Goal: Task Accomplishment & Management: Use online tool/utility

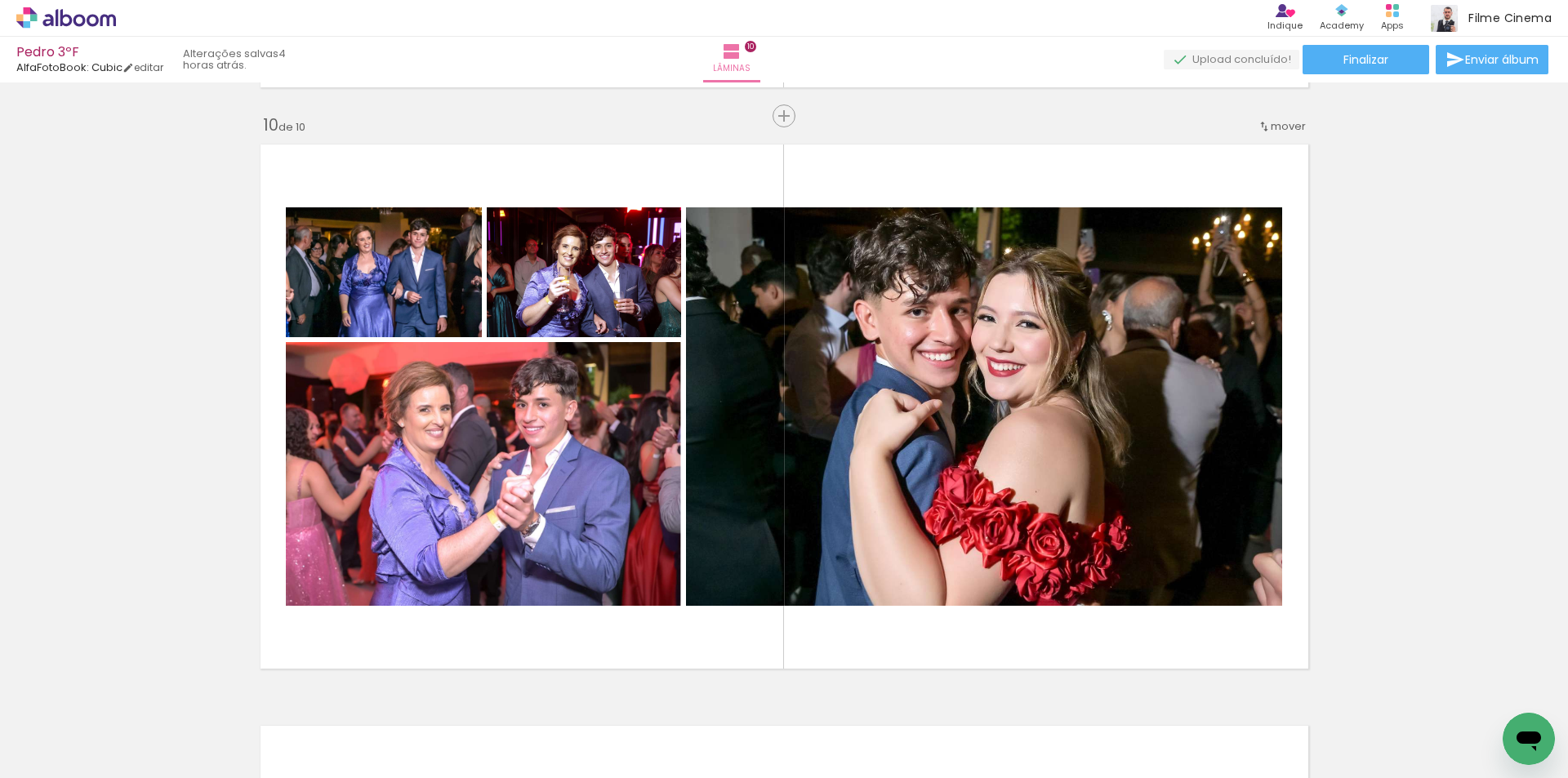
scroll to position [898, 0]
click at [57, 11] on icon at bounding box center [56, 18] width 3 height 17
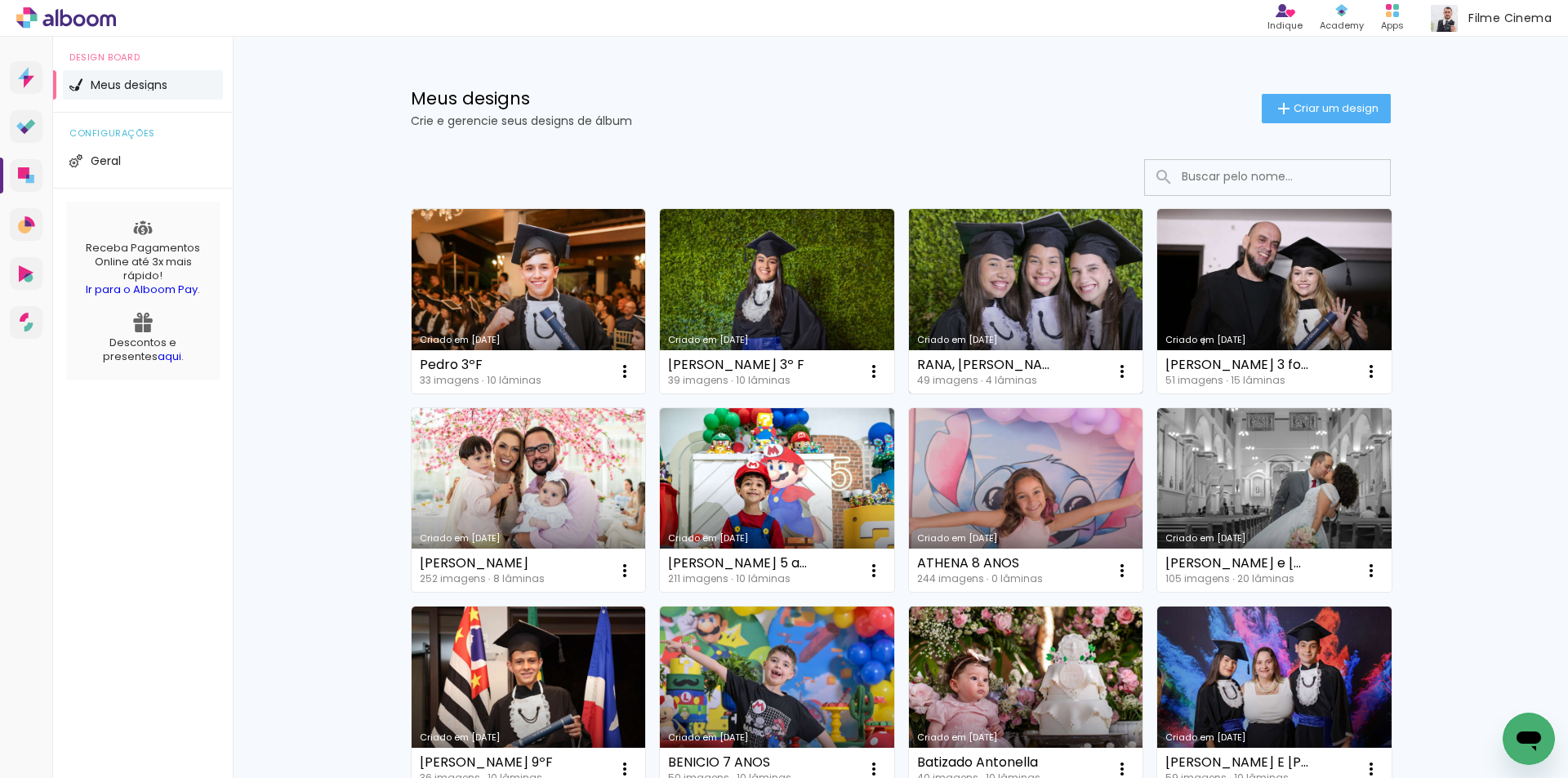
click at [935, 286] on link "Criado em [DATE]" at bounding box center [1025, 302] width 234 height 185
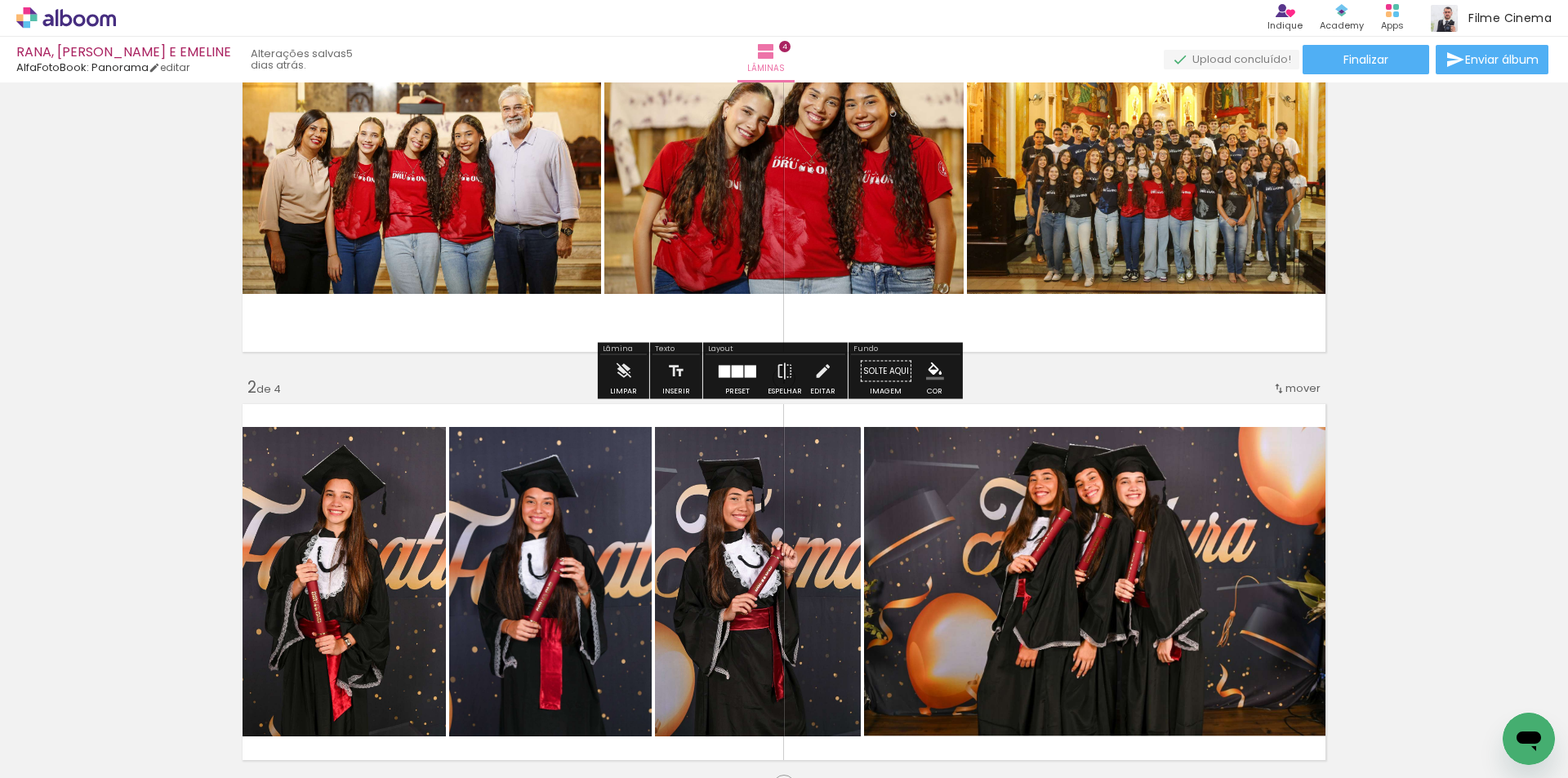
scroll to position [124, 0]
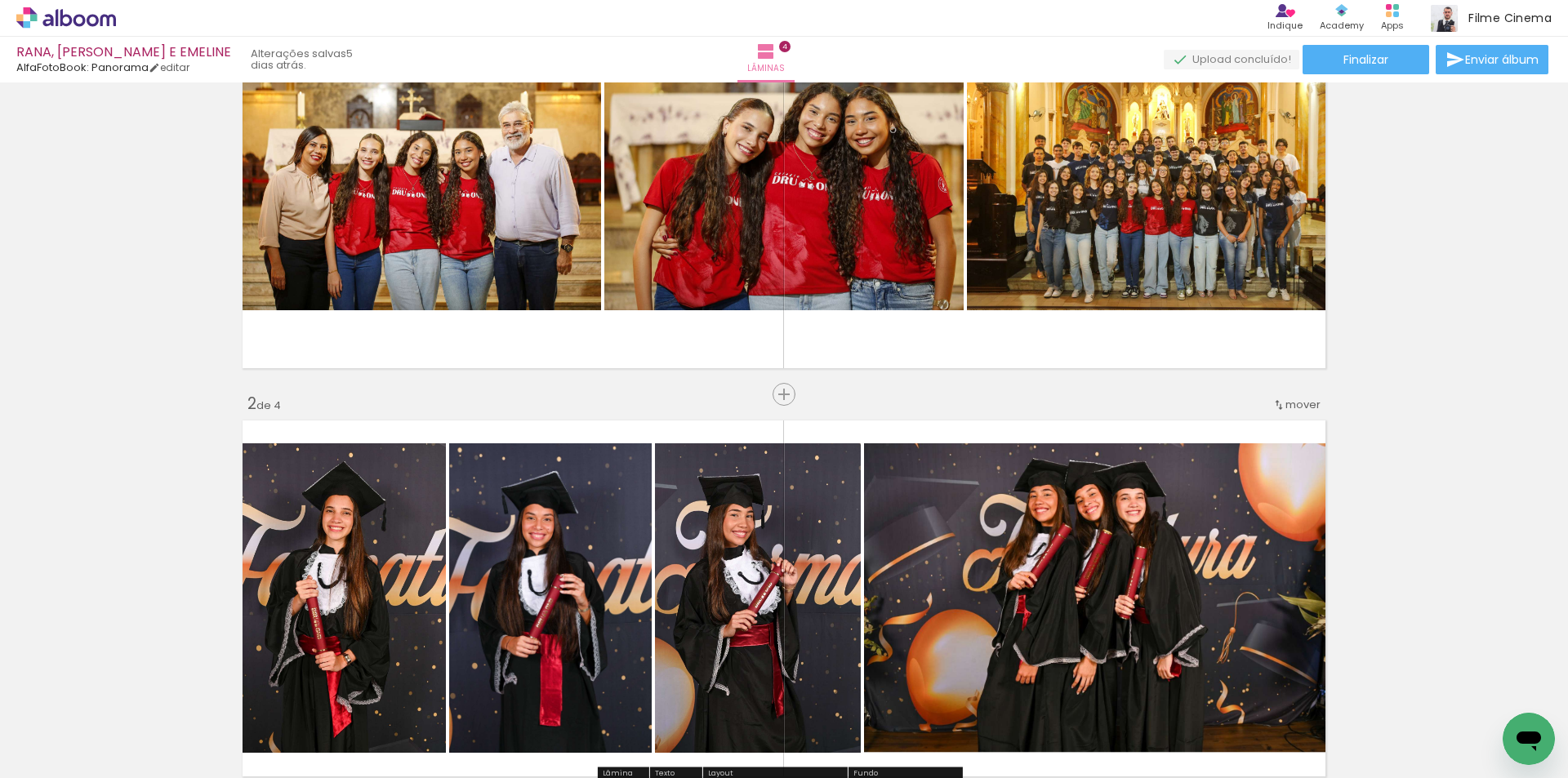
click at [1298, 401] on span "mover" at bounding box center [1302, 404] width 35 height 15
click at [791, 393] on span "Inserir lâmina" at bounding box center [792, 394] width 64 height 11
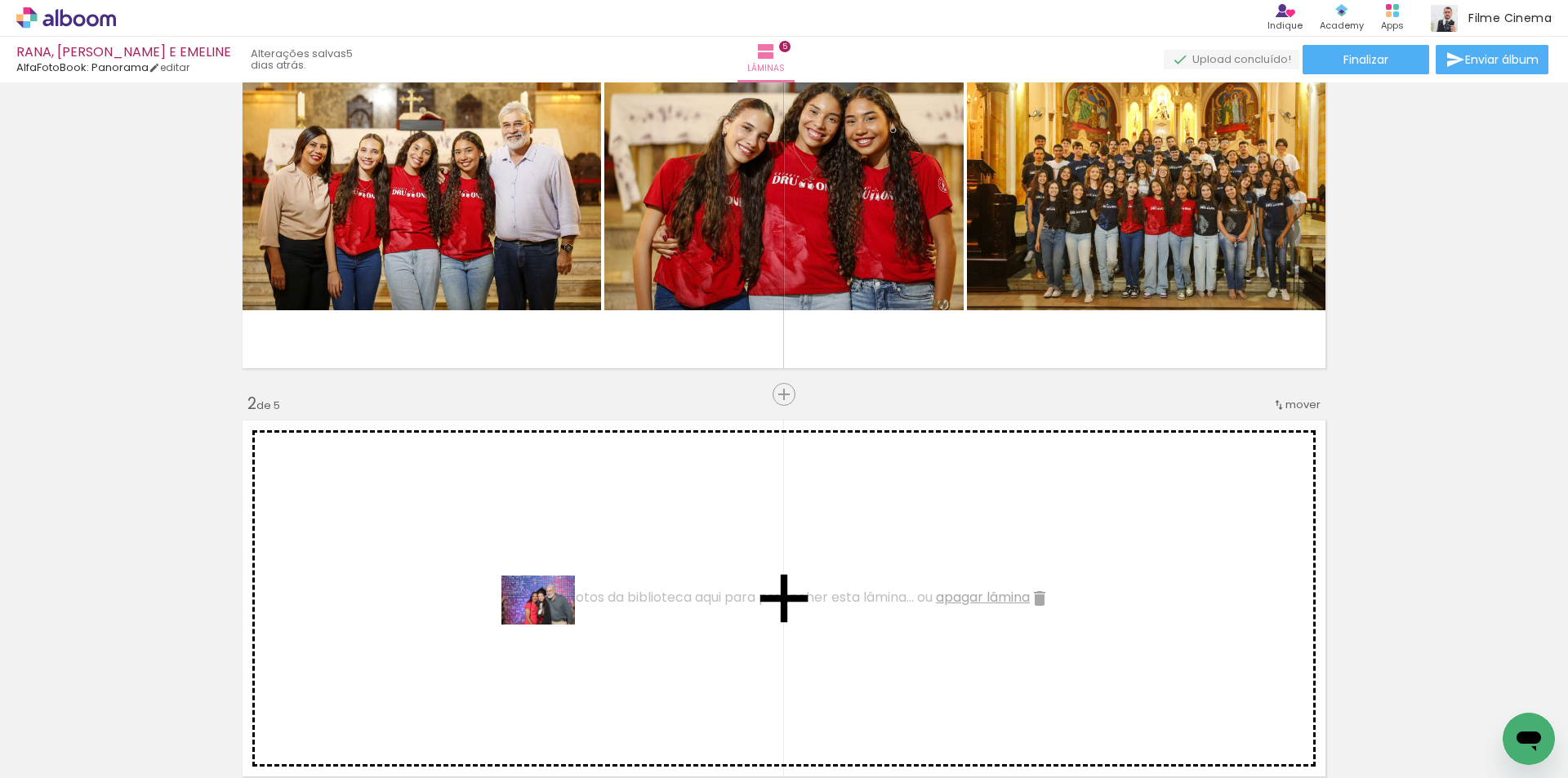
drag, startPoint x: 563, startPoint y: 739, endPoint x: 550, endPoint y: 624, distance: 115.7
click at [550, 624] on quentale-workspace at bounding box center [784, 389] width 1568 height 778
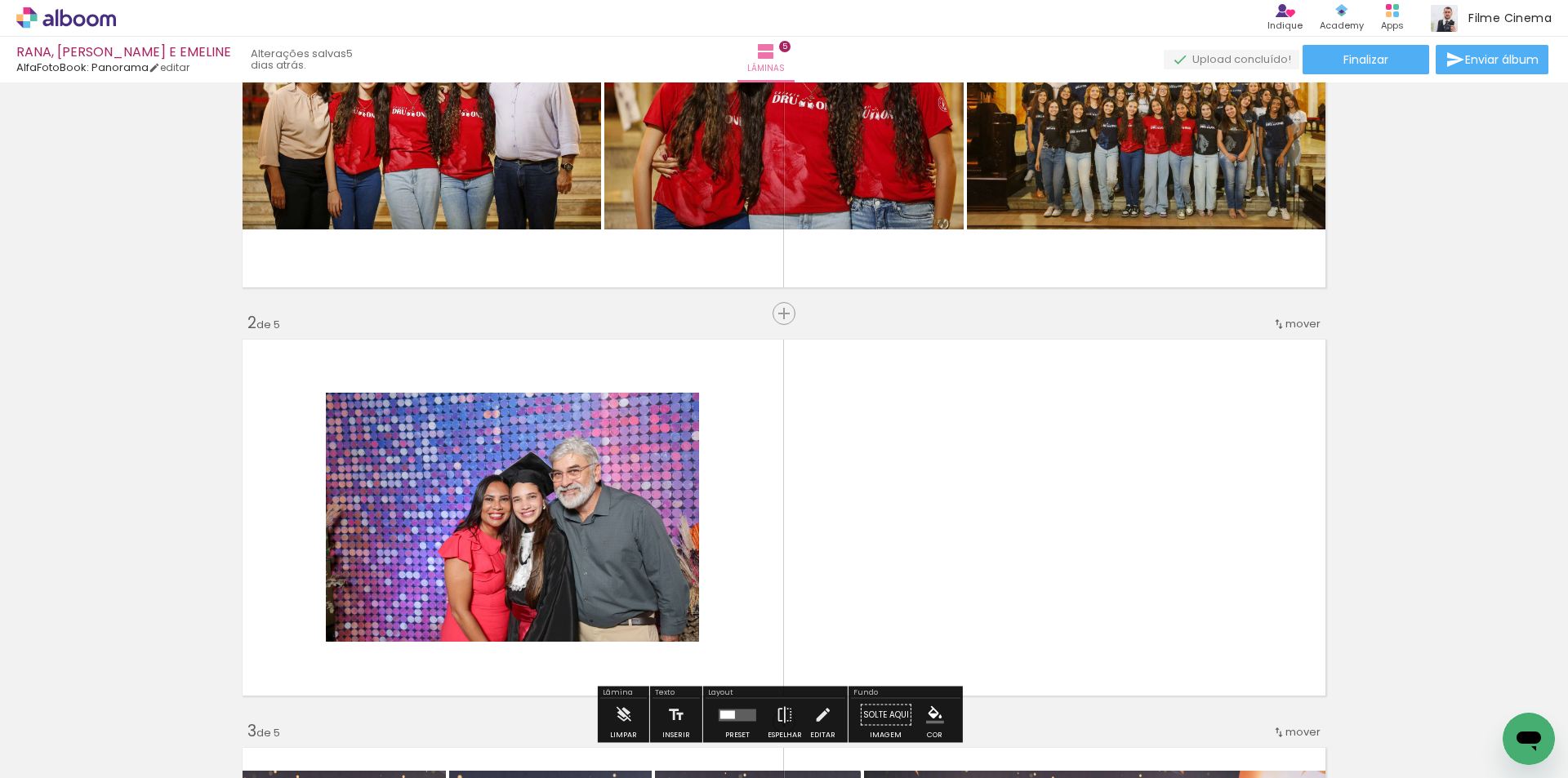
scroll to position [205, 0]
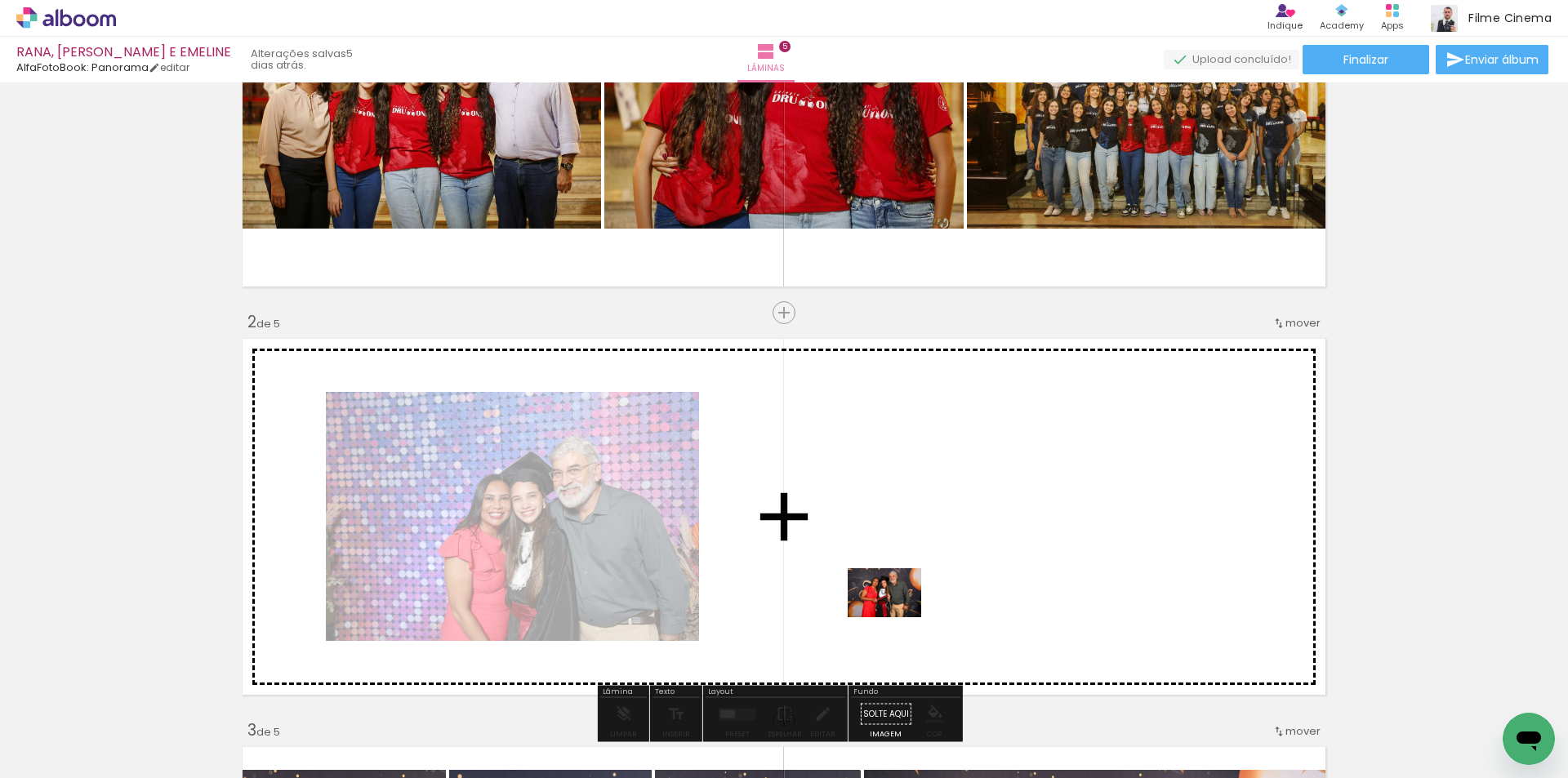
drag, startPoint x: 902, startPoint y: 724, endPoint x: 897, endPoint y: 618, distance: 106.1
click at [897, 618] on quentale-workspace at bounding box center [784, 389] width 1568 height 778
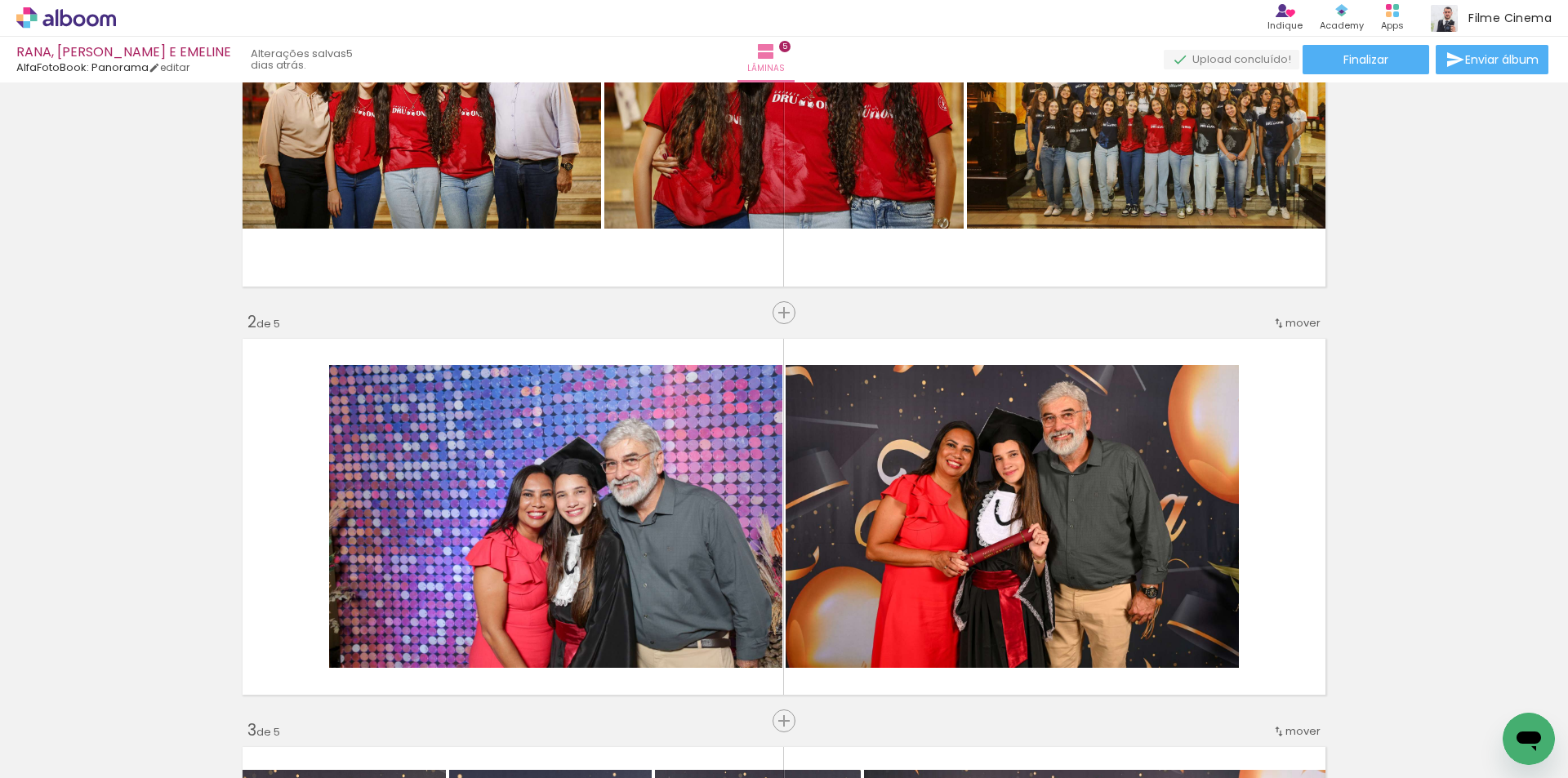
scroll to position [0, 77]
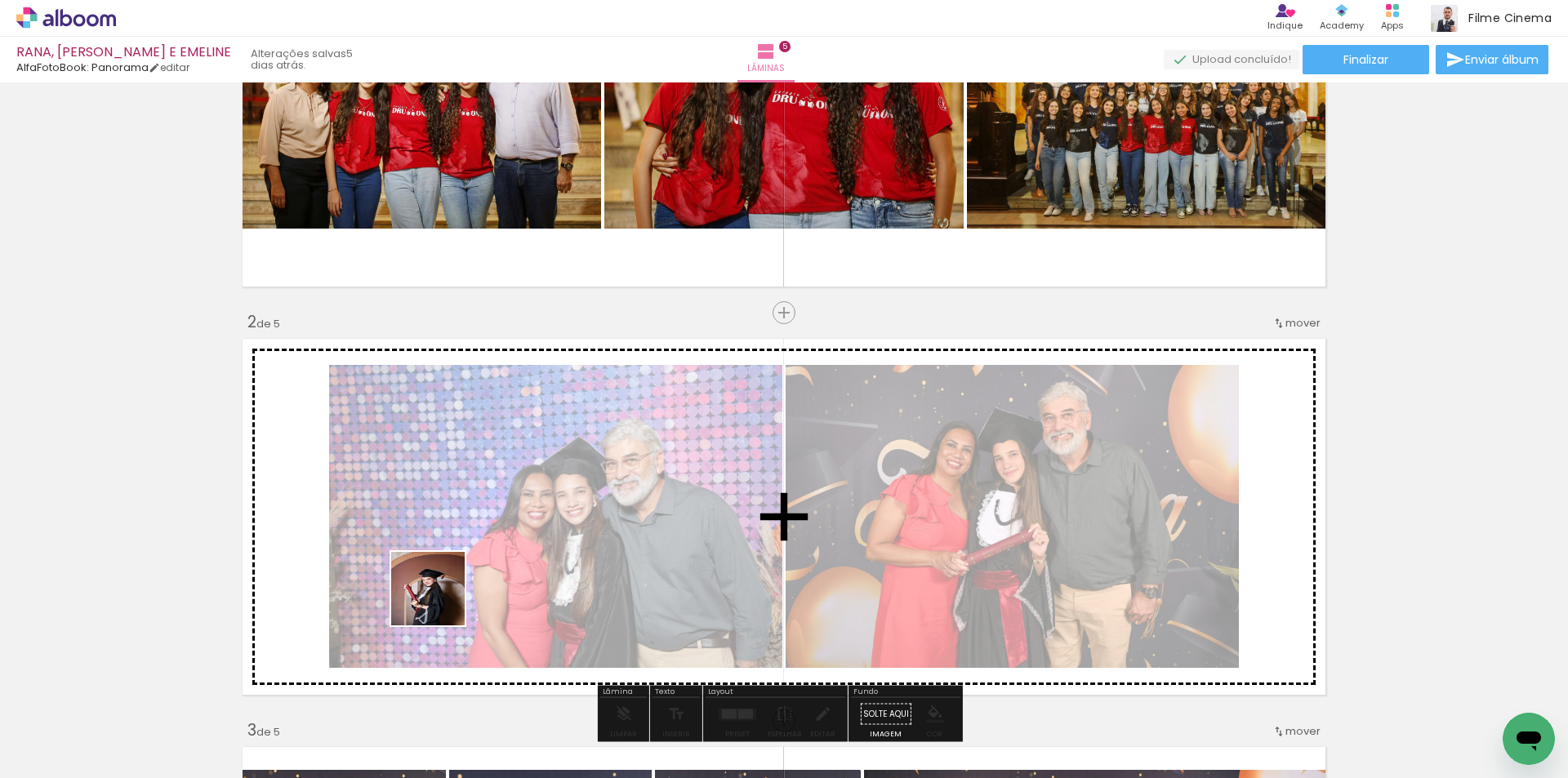
drag, startPoint x: 377, startPoint y: 751, endPoint x: 440, endPoint y: 601, distance: 162.7
click at [440, 601] on quentale-workspace at bounding box center [784, 389] width 1568 height 778
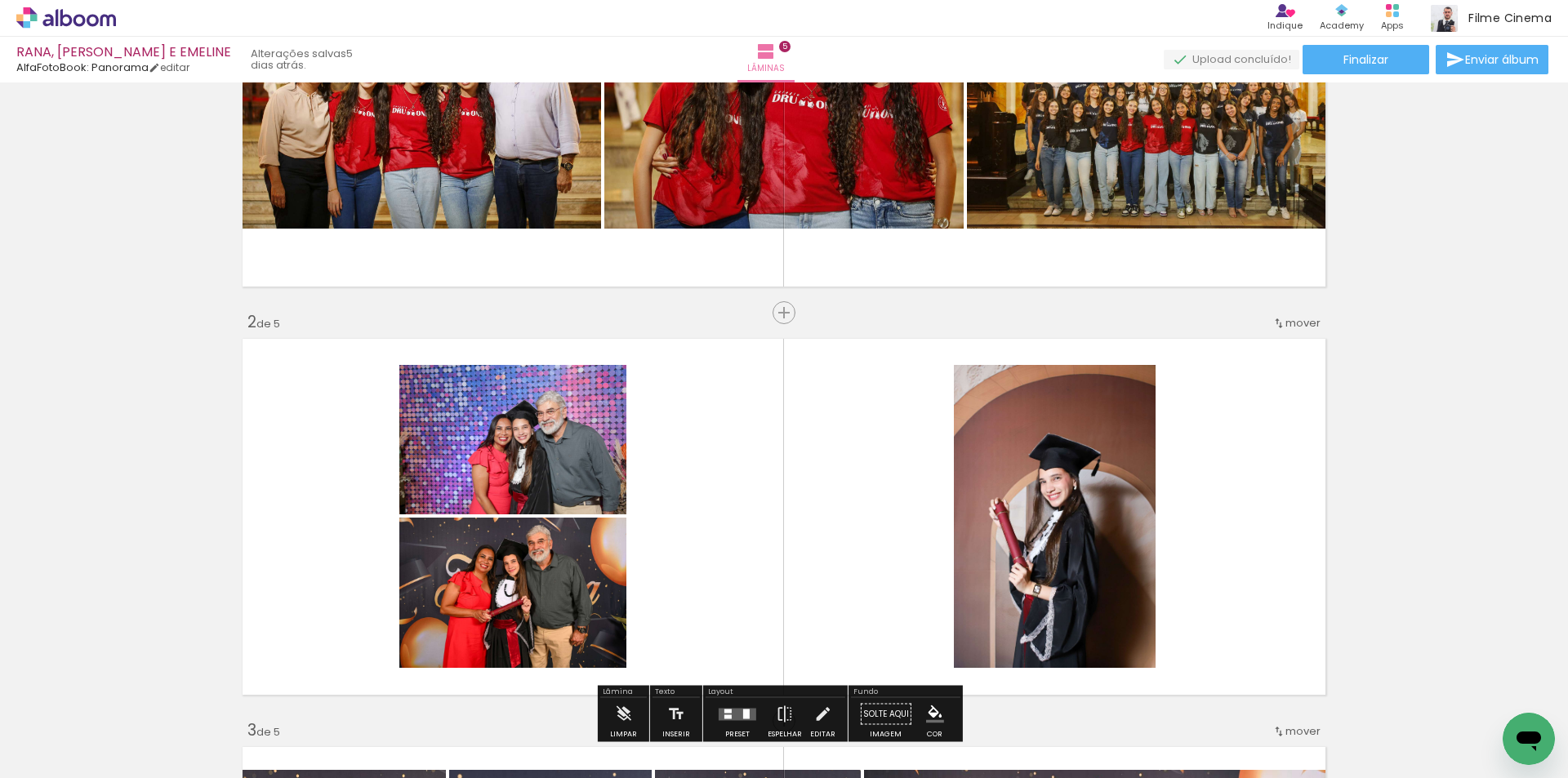
scroll to position [286, 0]
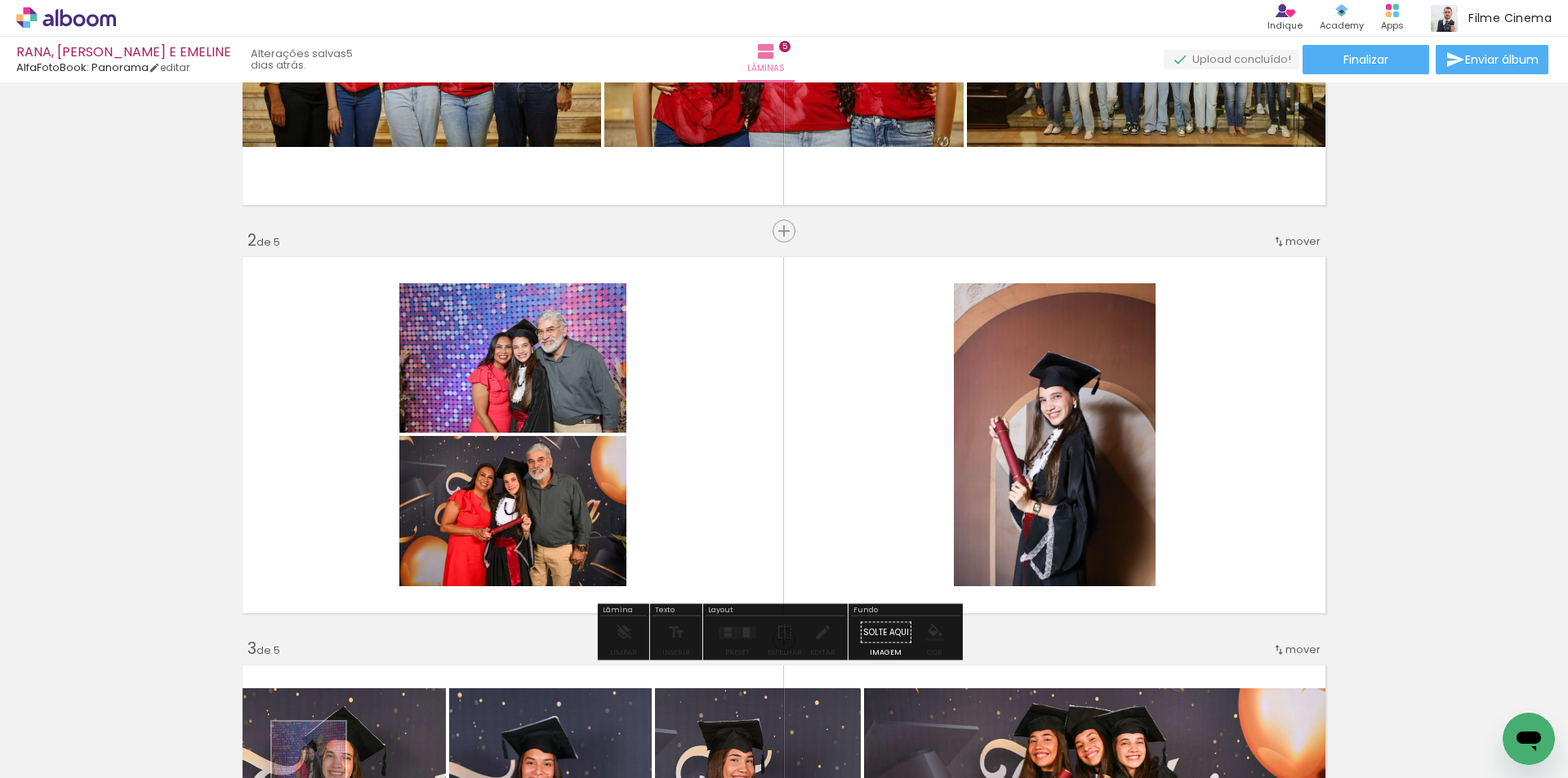
drag, startPoint x: 417, startPoint y: 765, endPoint x: 321, endPoint y: 770, distance: 96.1
click at [134, 770] on iron-horizontal-list at bounding box center [117, 727] width 33 height 102
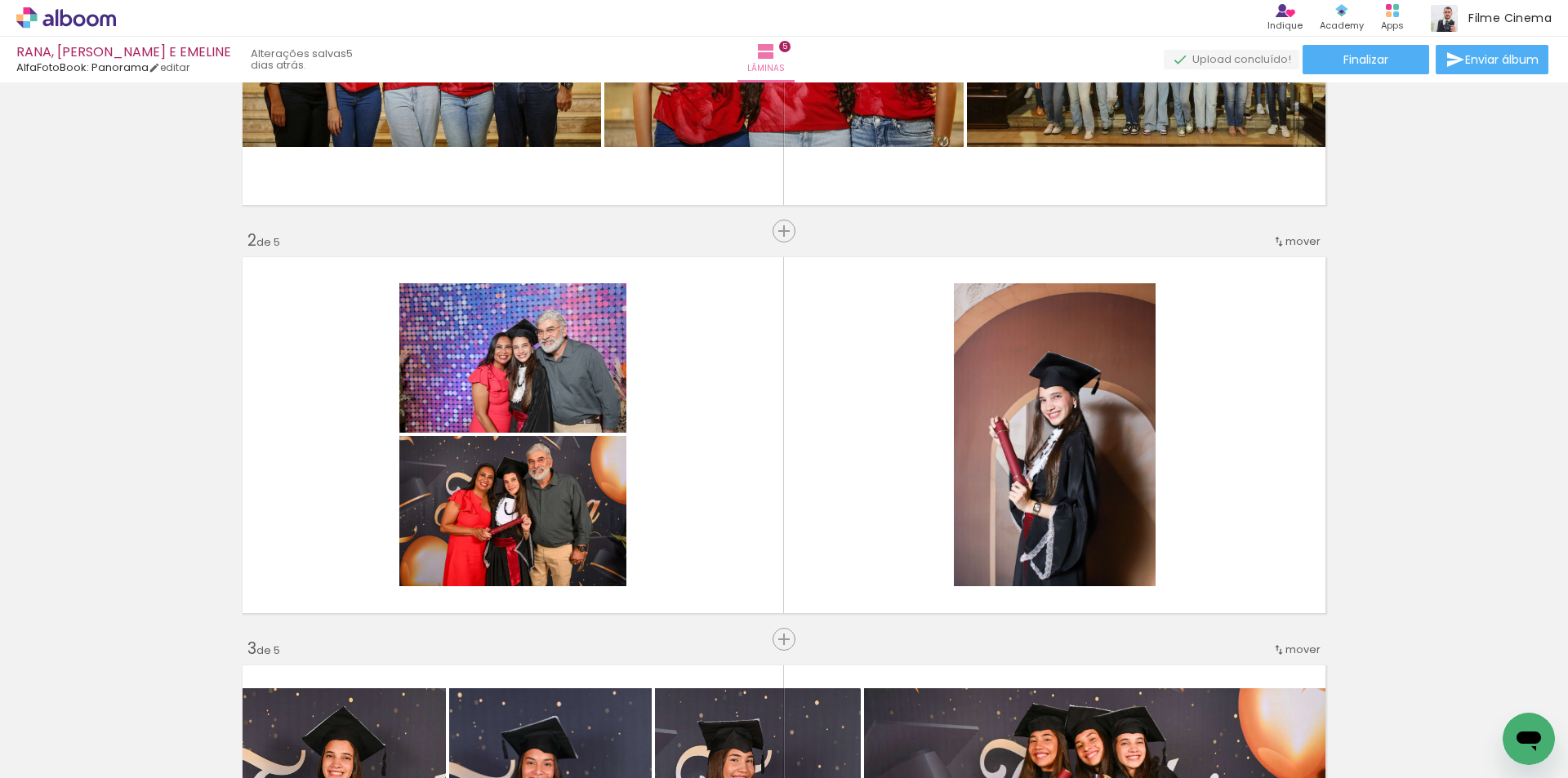
scroll to position [0, 1449]
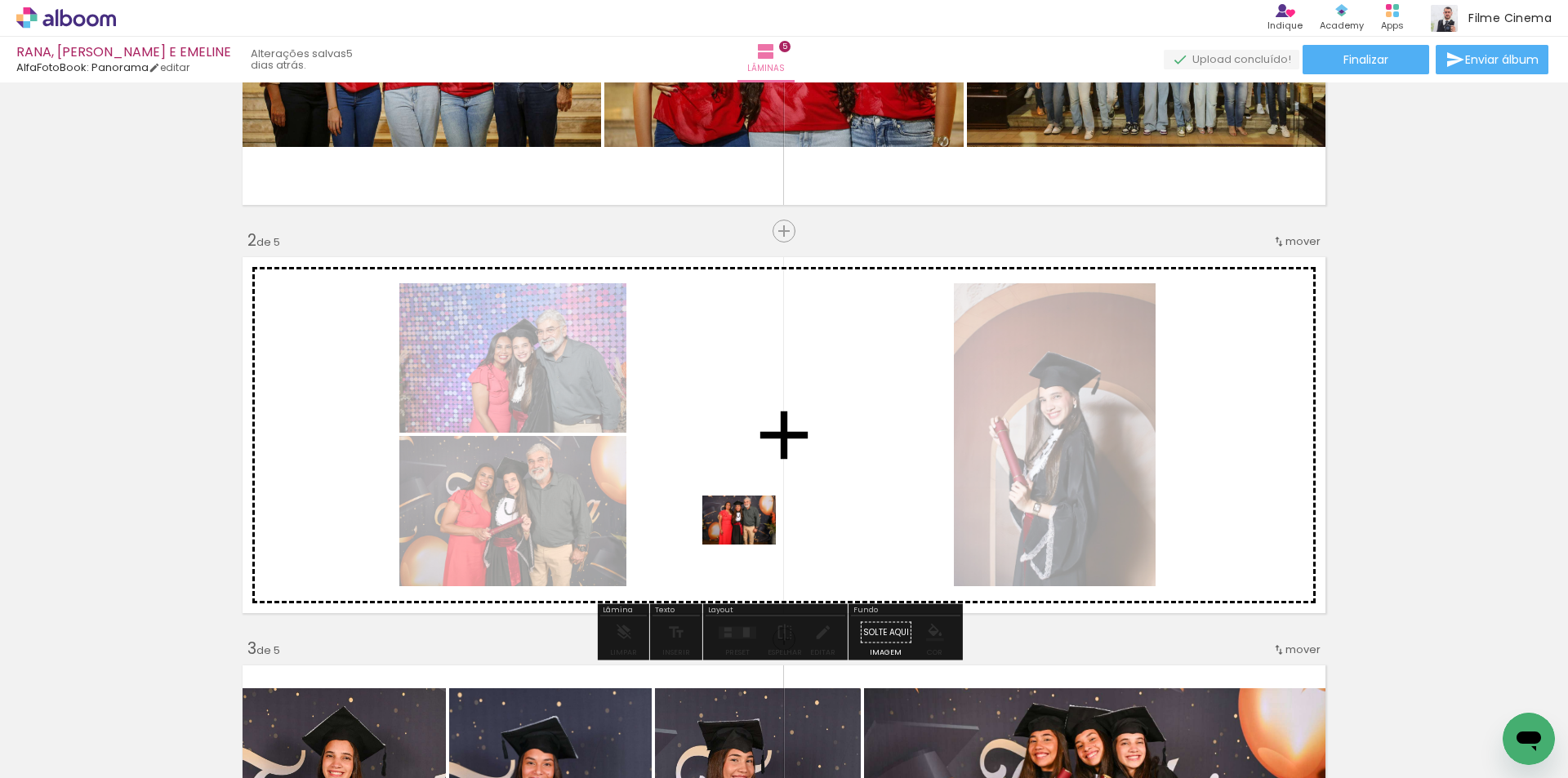
drag, startPoint x: 734, startPoint y: 725, endPoint x: 751, endPoint y: 544, distance: 181.8
click at [751, 544] on quentale-workspace at bounding box center [784, 389] width 1568 height 778
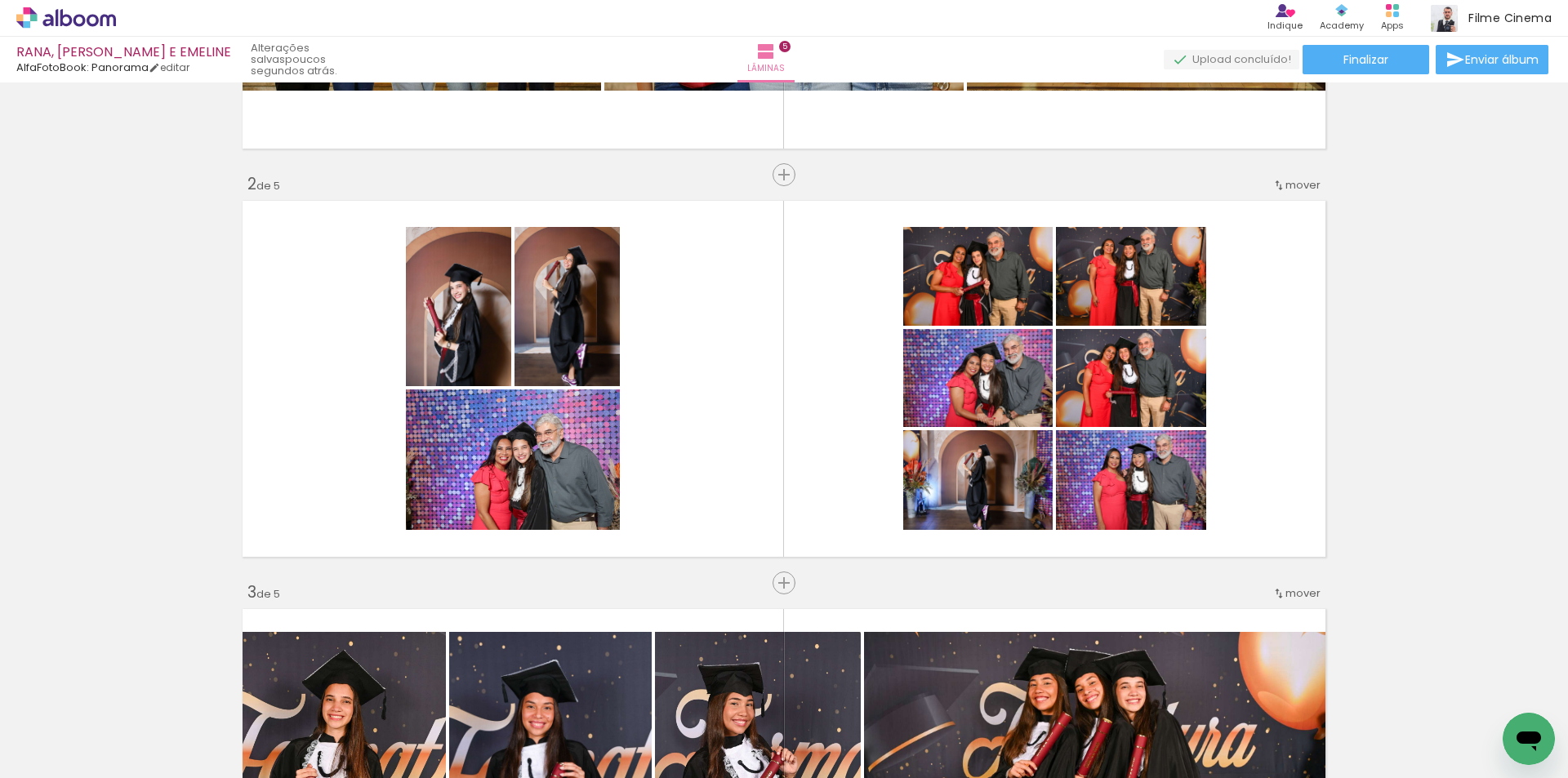
scroll to position [0, 3235]
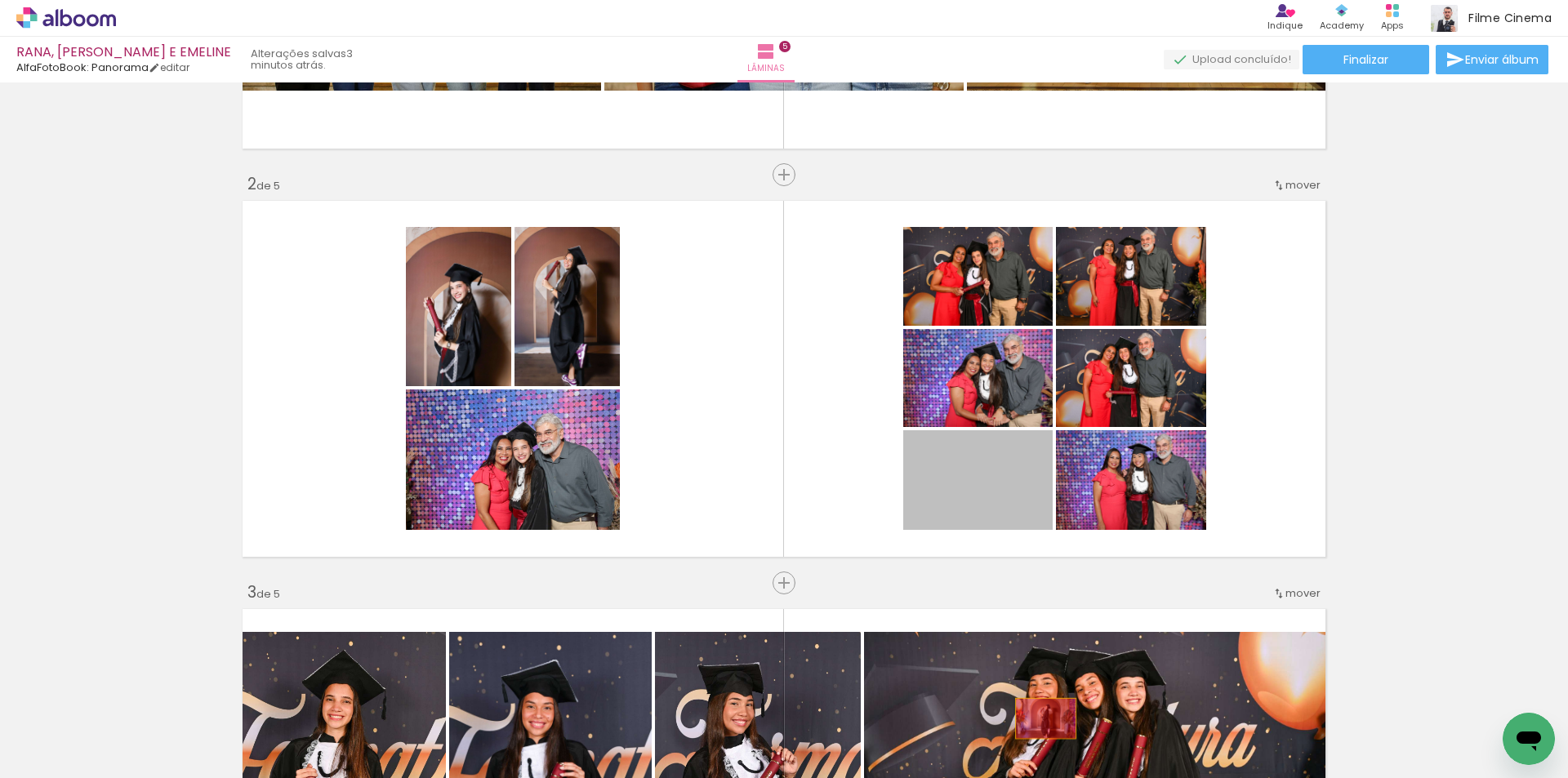
drag, startPoint x: 981, startPoint y: 470, endPoint x: 1039, endPoint y: 718, distance: 254.7
click at [1039, 718] on quentale-workspace at bounding box center [784, 389] width 1568 height 778
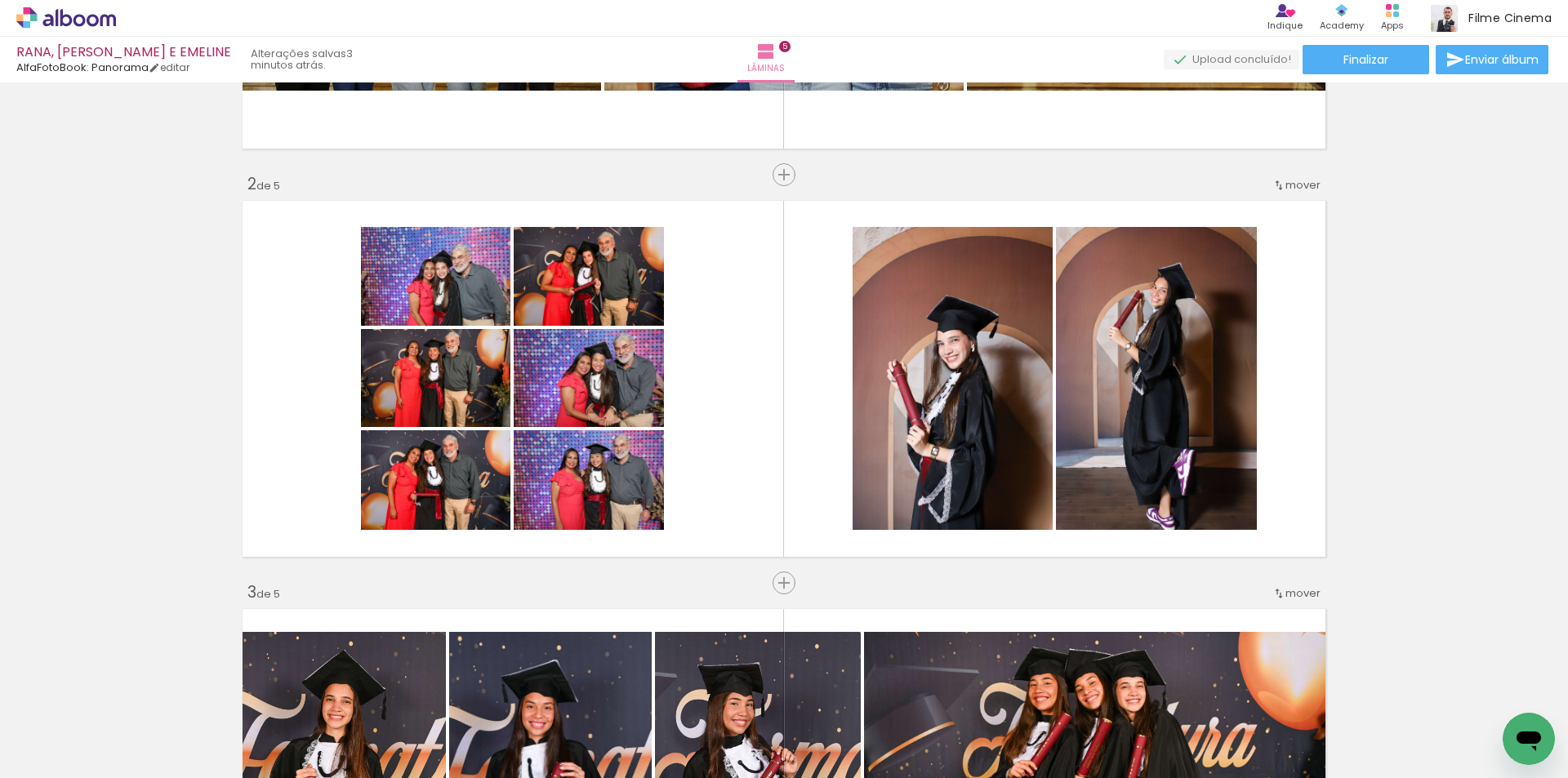
click at [1382, 695] on iron-icon at bounding box center [1374, 690] width 17 height 17
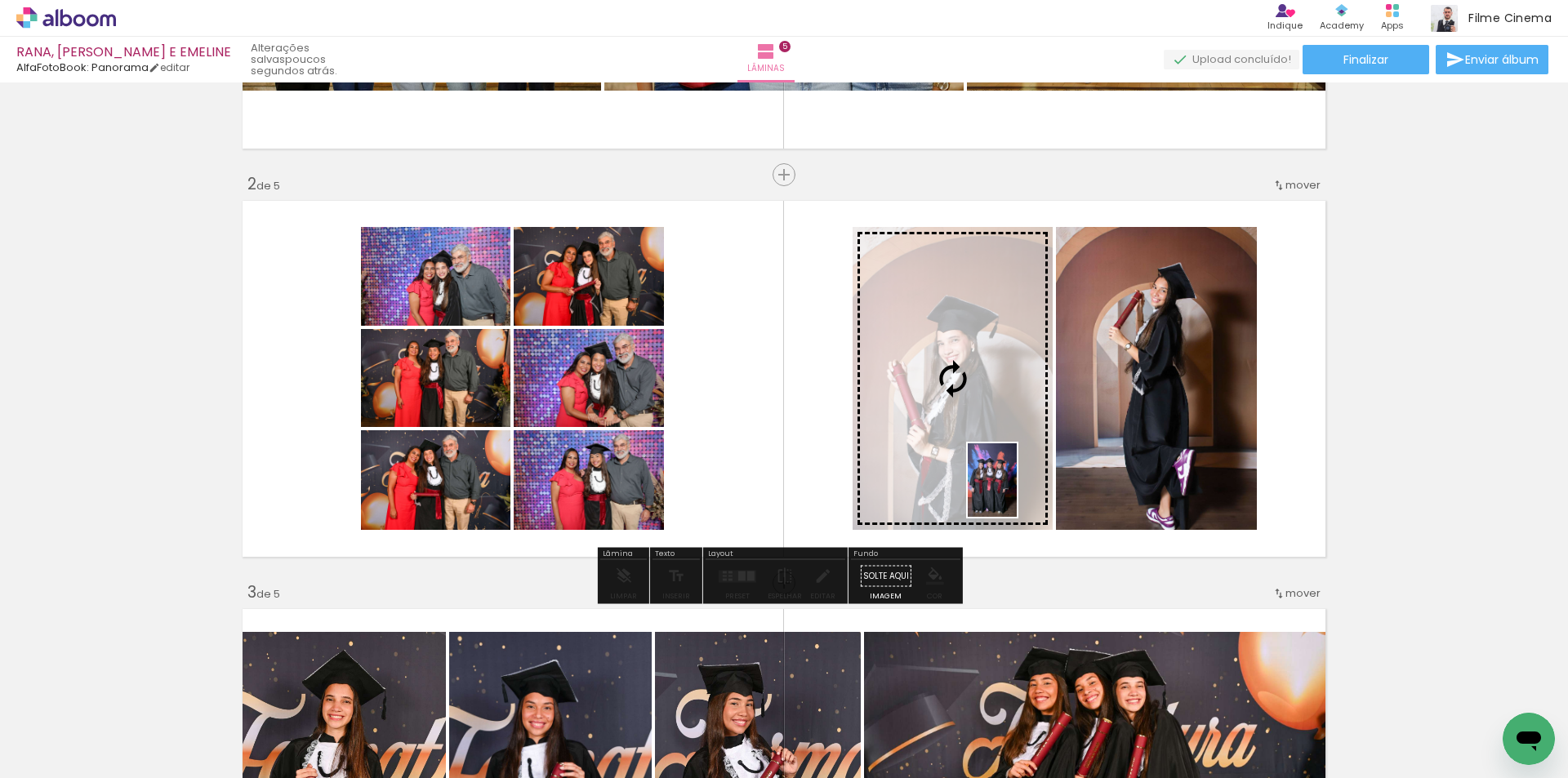
drag, startPoint x: 1139, startPoint y: 742, endPoint x: 1017, endPoint y: 492, distance: 278.2
click at [1017, 492] on quentale-workspace at bounding box center [784, 389] width 1568 height 778
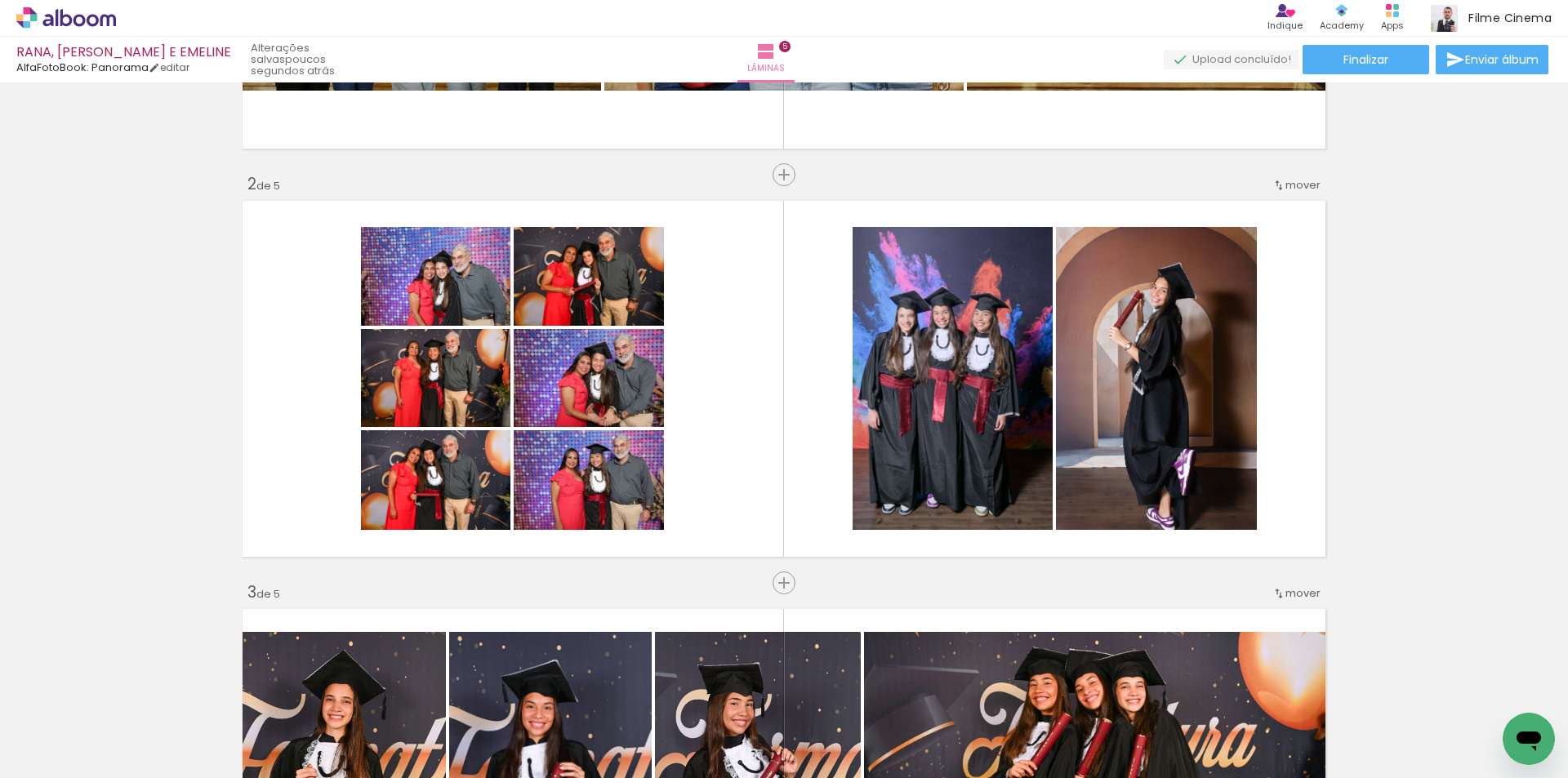
scroll to position [0, 1704]
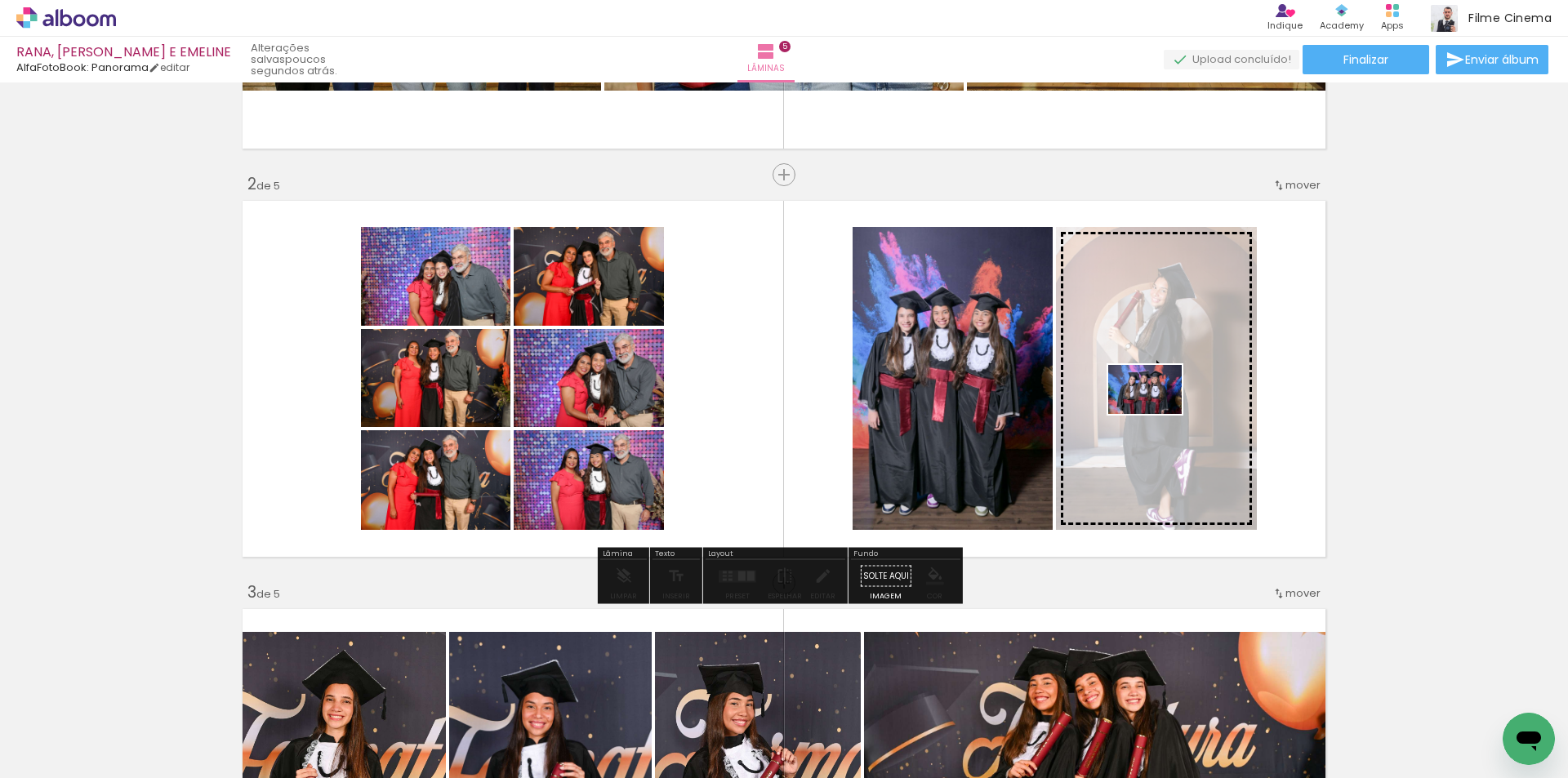
drag, startPoint x: 1023, startPoint y: 722, endPoint x: 1157, endPoint y: 414, distance: 335.9
click at [1157, 414] on quentale-workspace at bounding box center [784, 389] width 1568 height 778
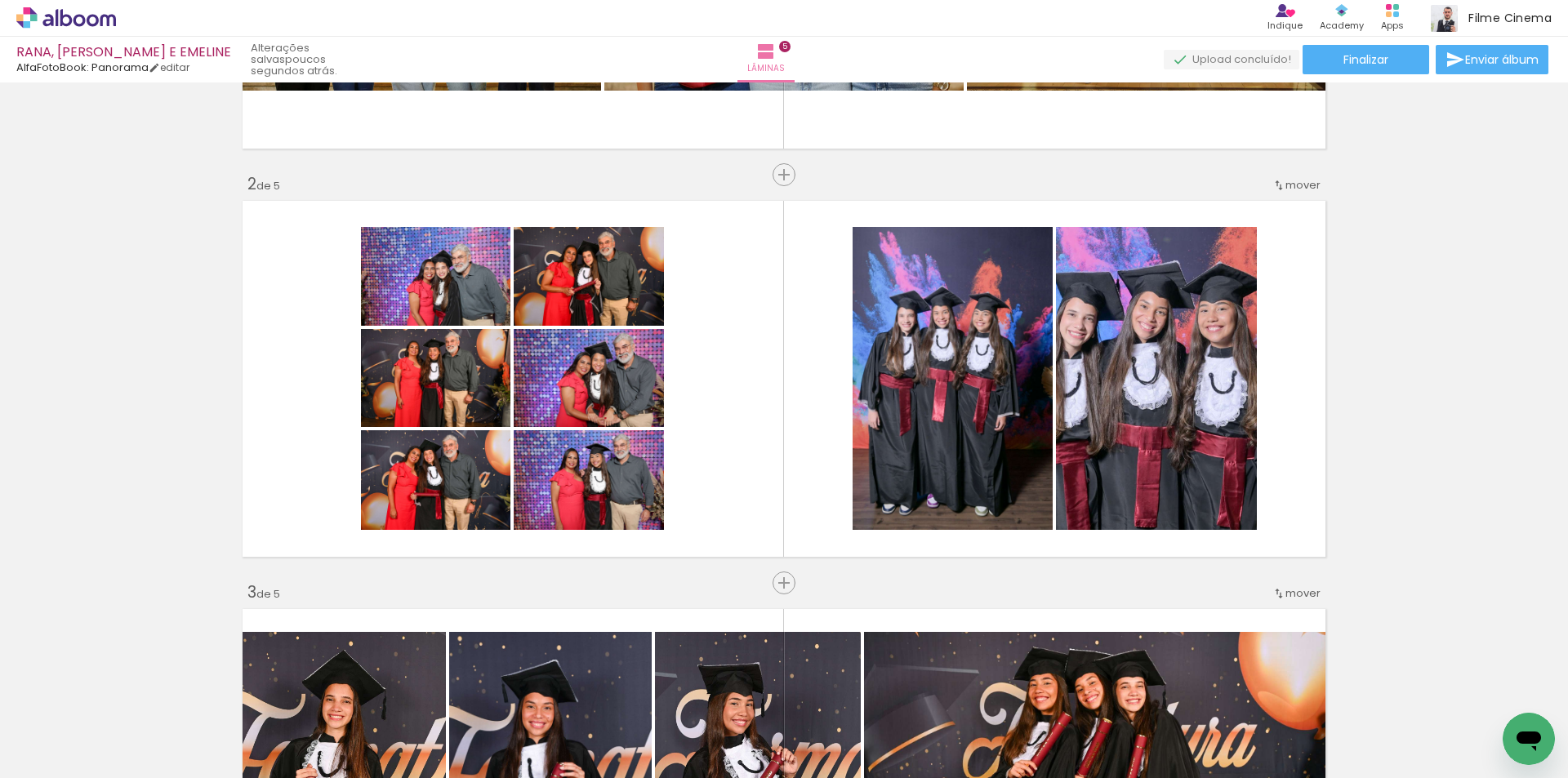
scroll to position [0, 0]
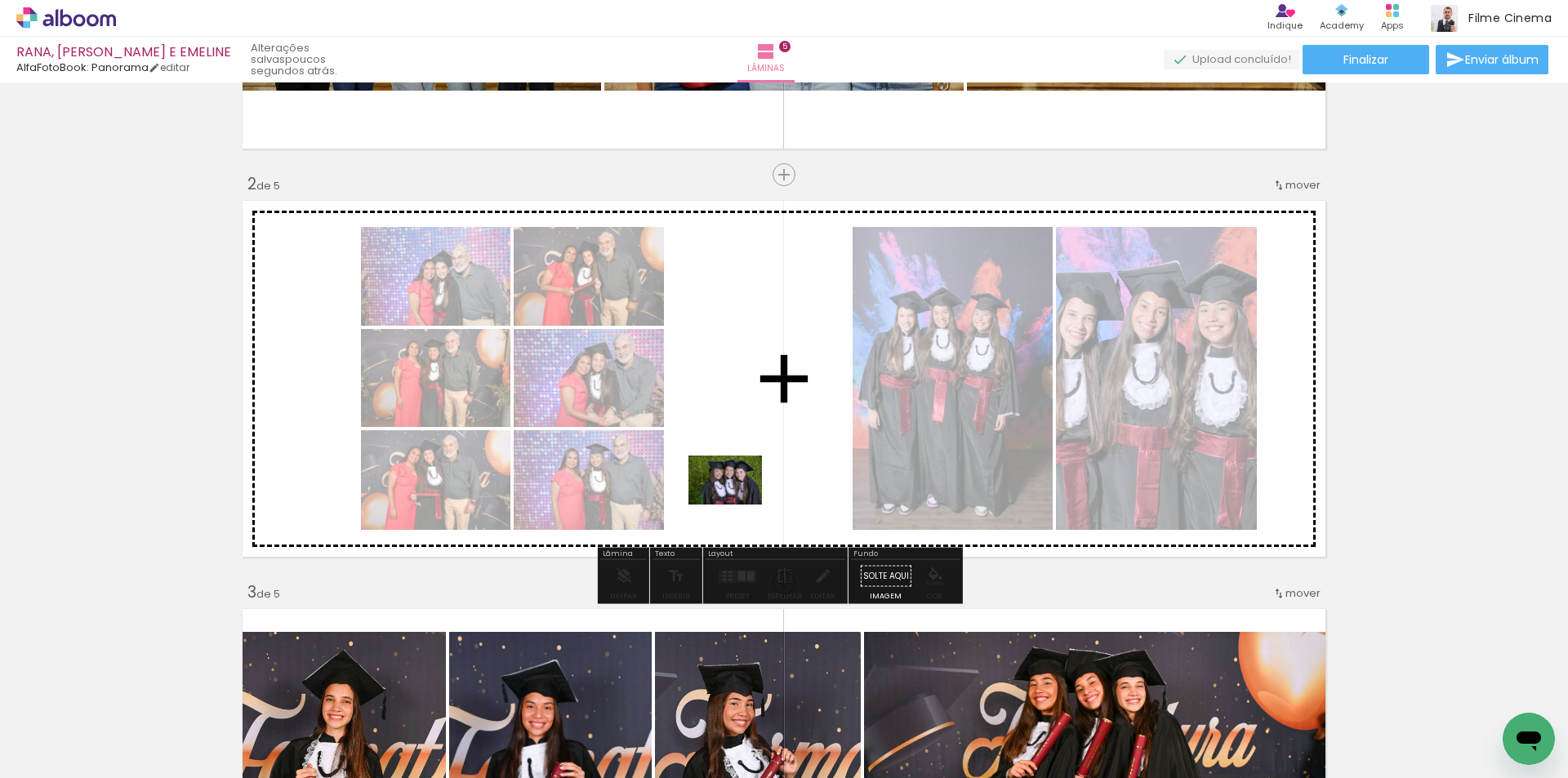
drag, startPoint x: 184, startPoint y: 739, endPoint x: 738, endPoint y: 504, distance: 601.8
click at [738, 504] on quentale-workspace at bounding box center [784, 389] width 1568 height 778
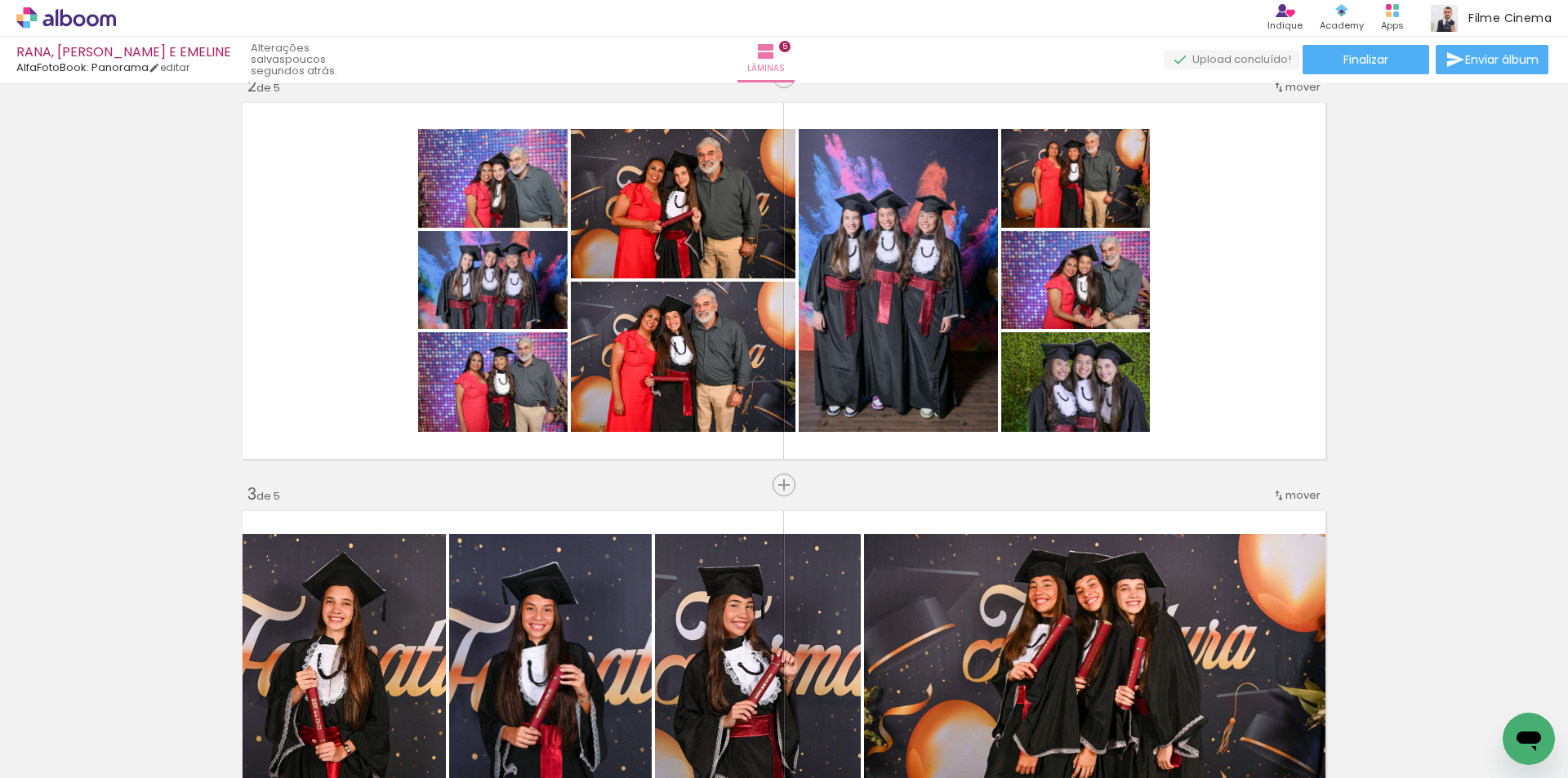
scroll to position [424, 0]
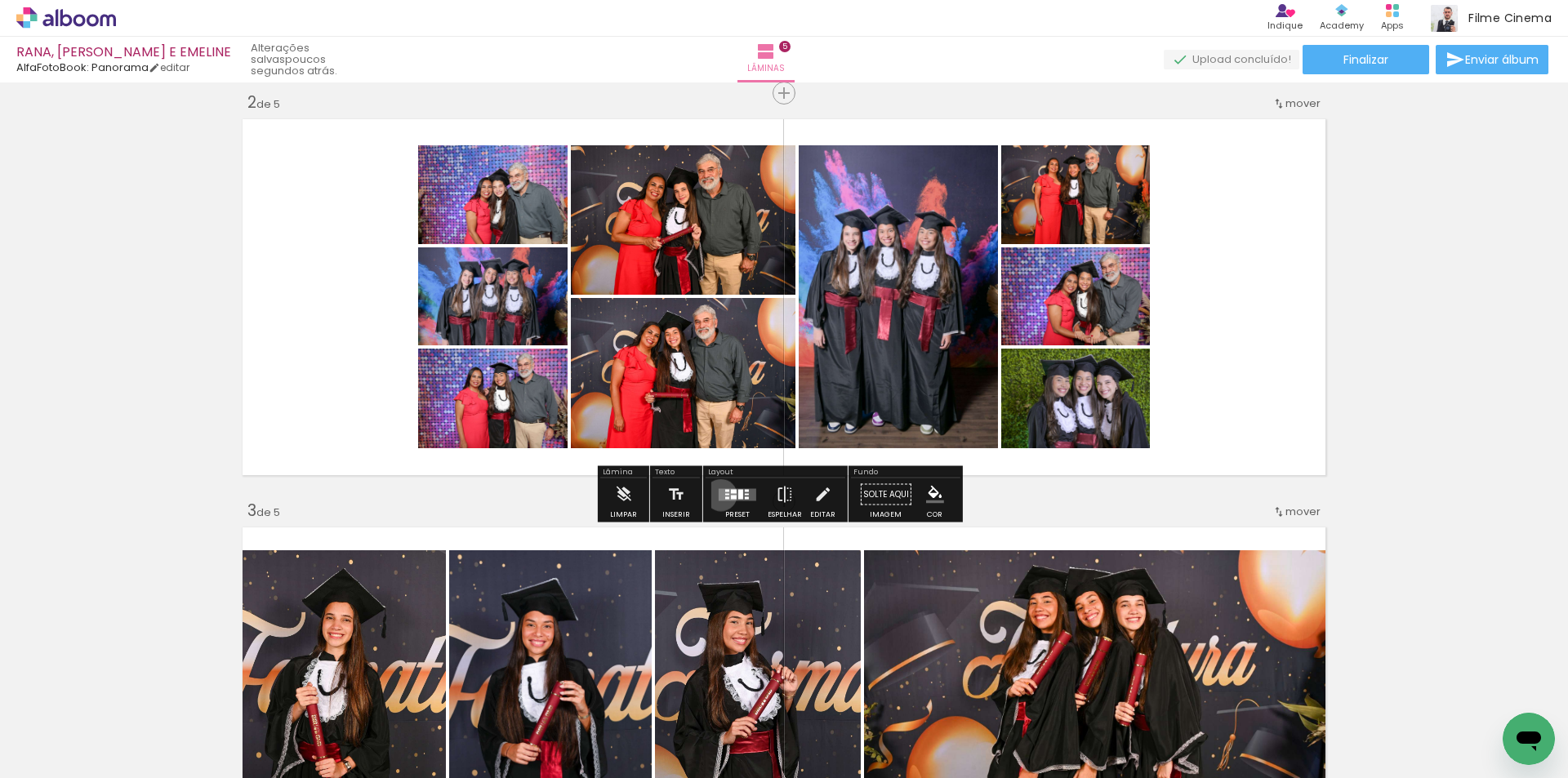
click at [718, 495] on quentale-layouter at bounding box center [737, 494] width 38 height 13
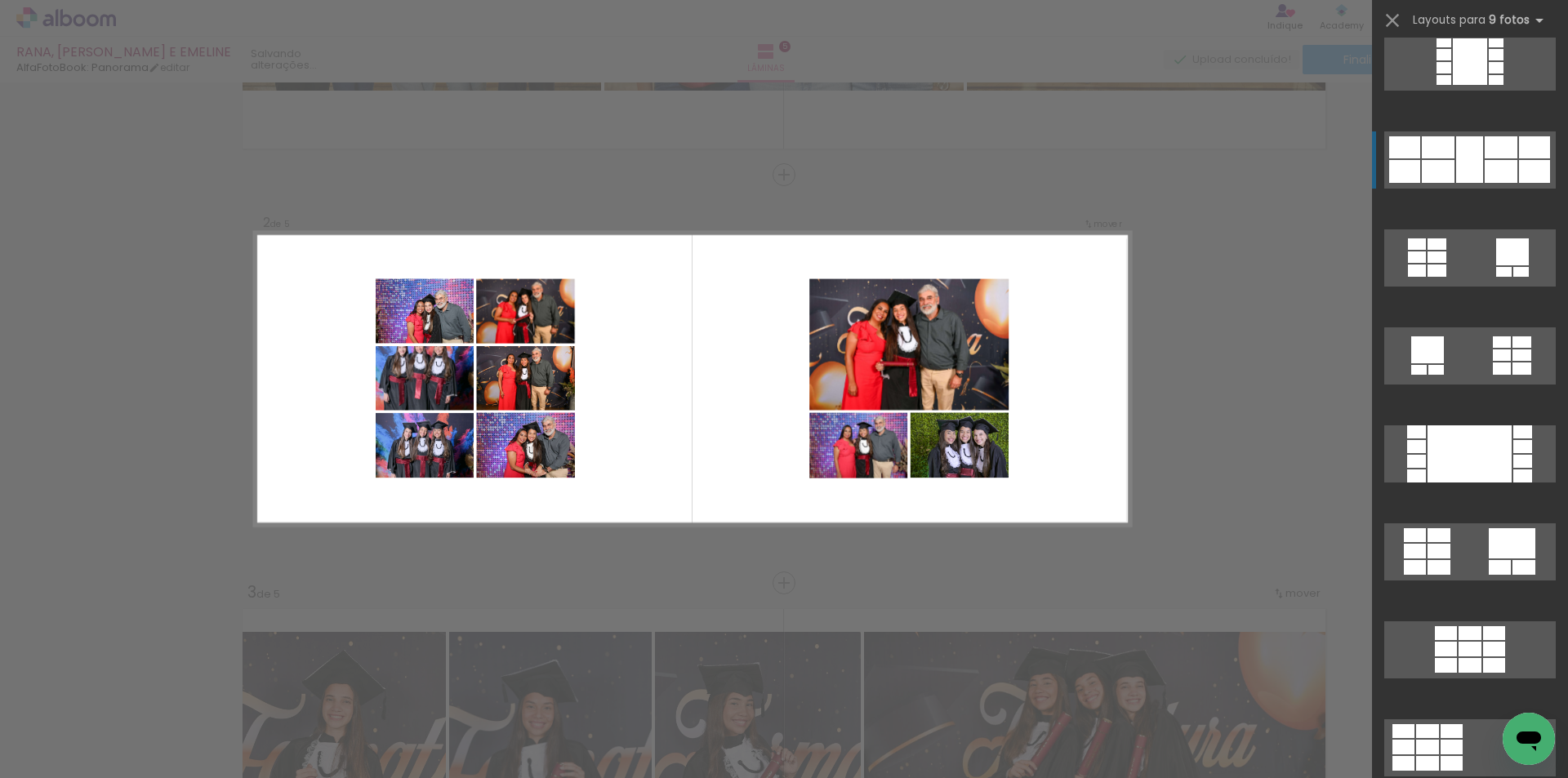
scroll to position [817, 0]
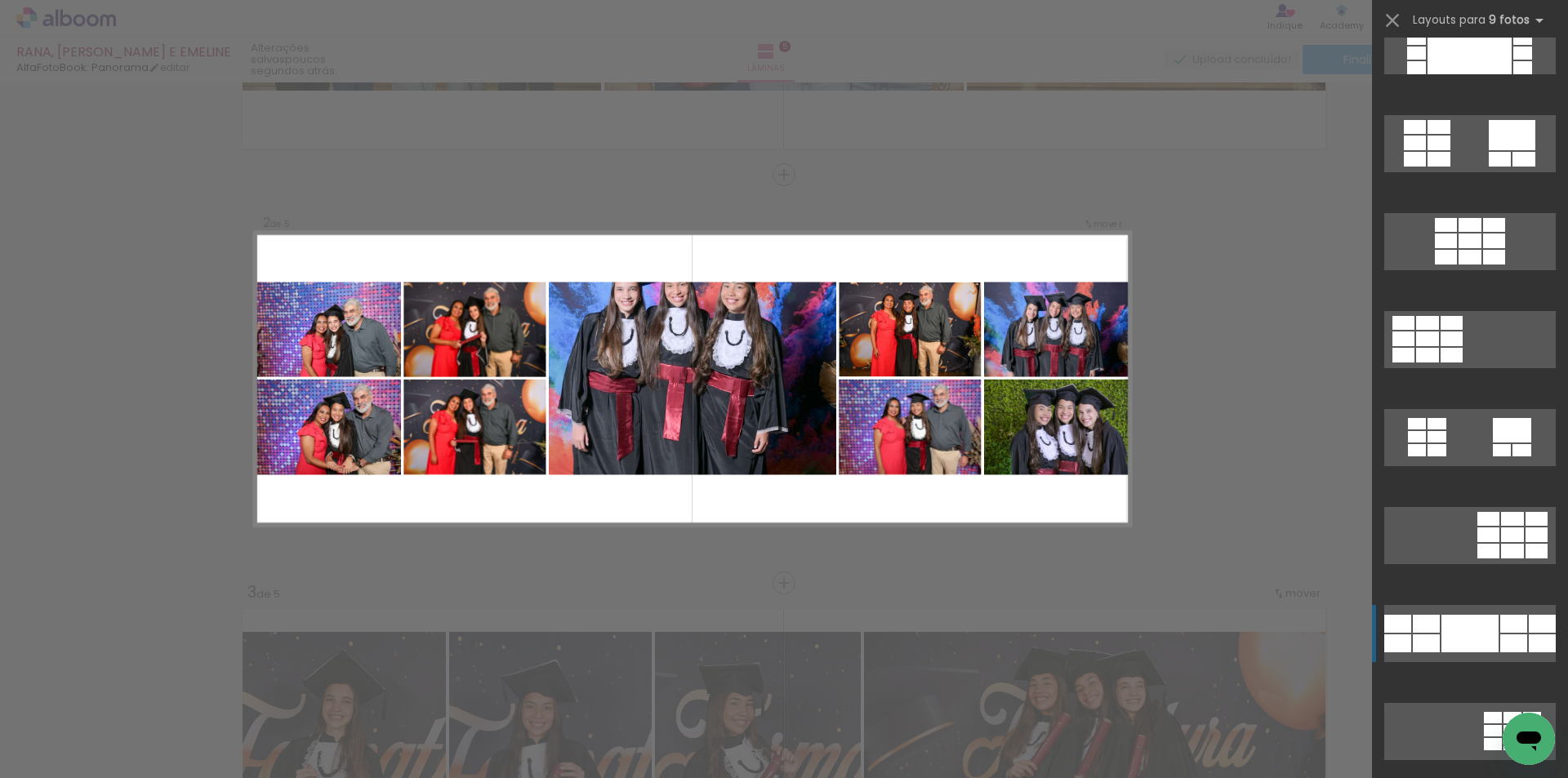
click at [1461, 633] on div at bounding box center [1470, 633] width 57 height 38
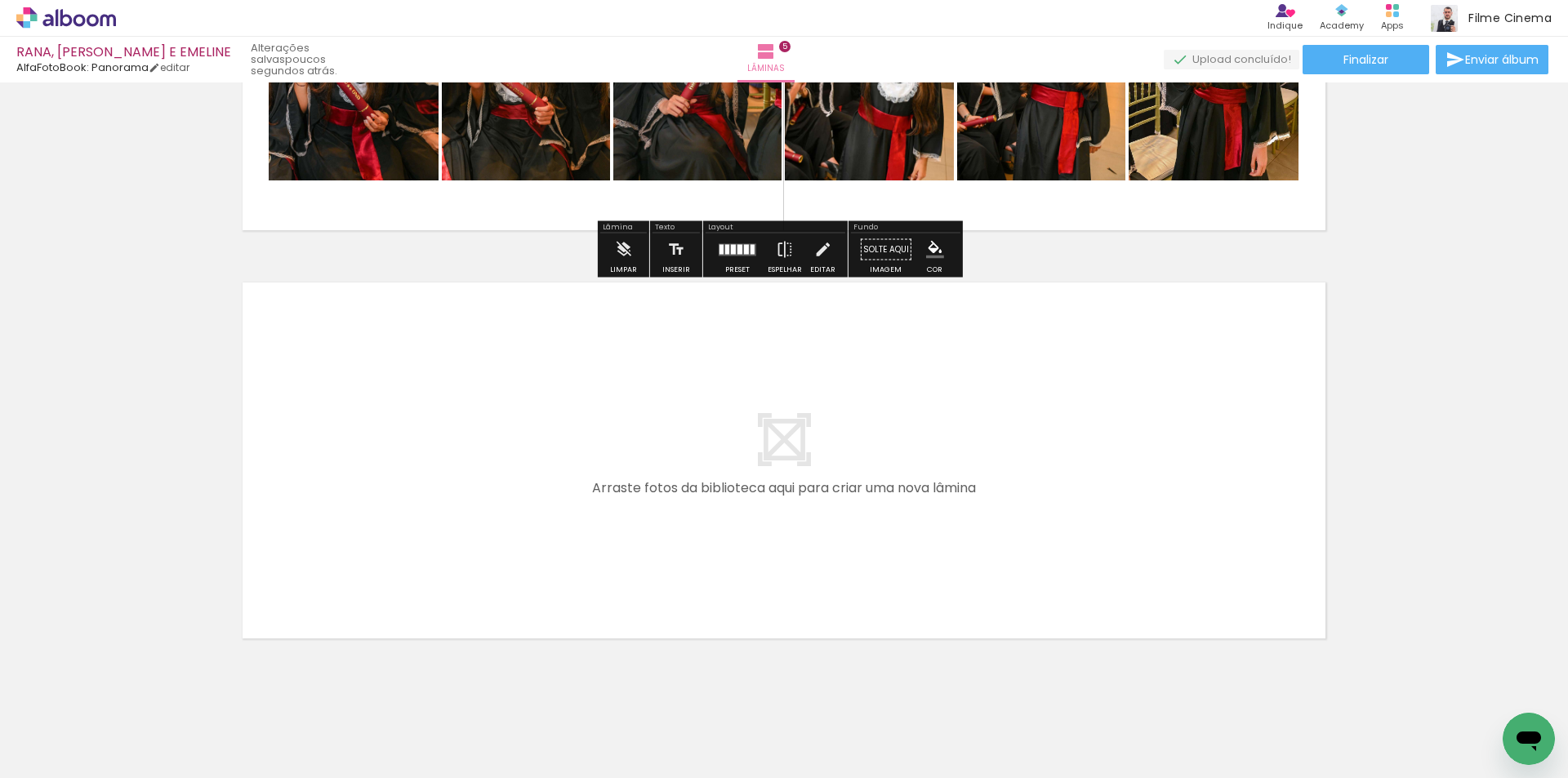
scroll to position [0, 0]
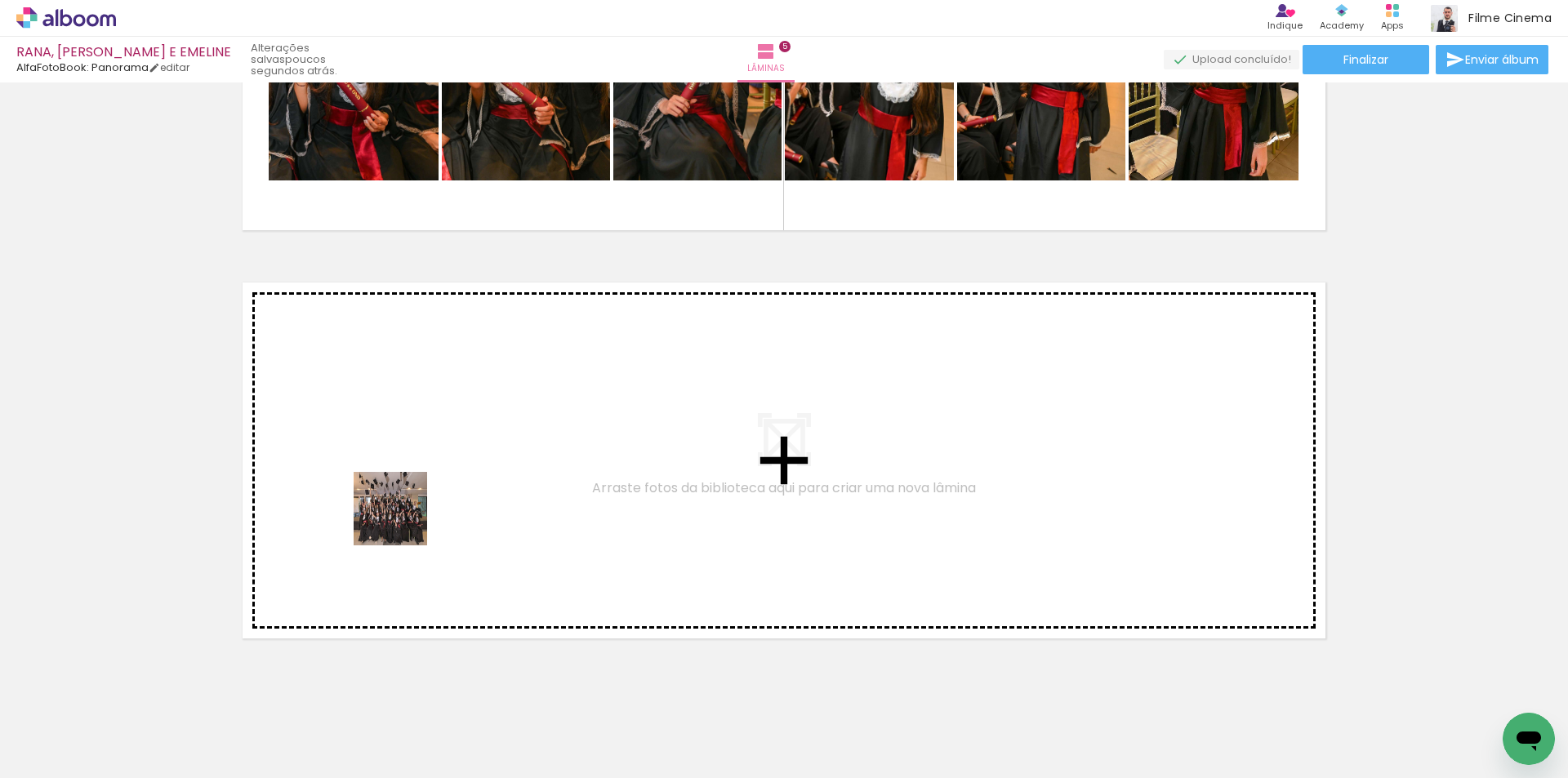
drag, startPoint x: 357, startPoint y: 719, endPoint x: 403, endPoint y: 521, distance: 203.3
click at [403, 521] on quentale-workspace at bounding box center [784, 389] width 1568 height 778
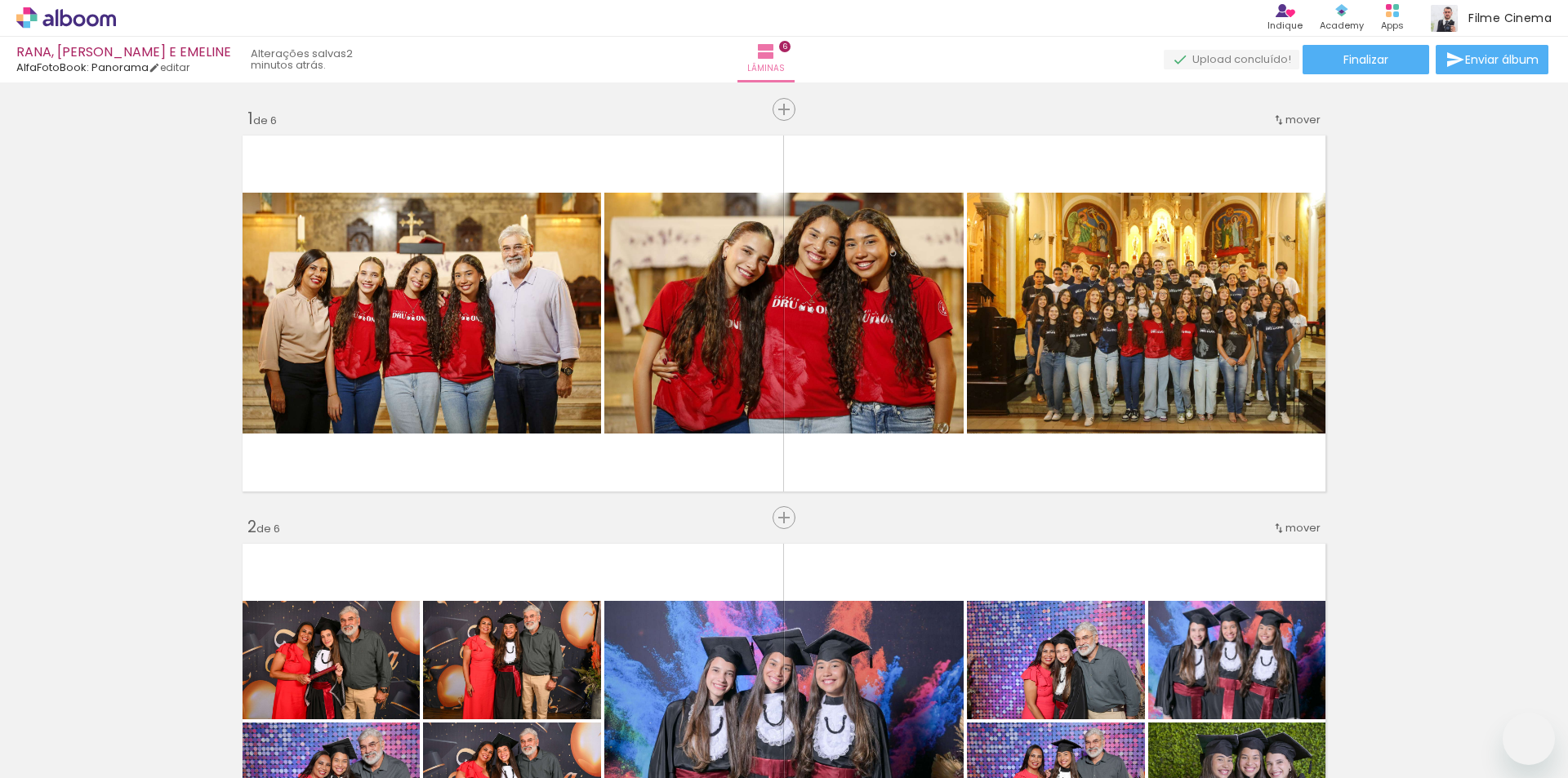
click at [0, 0] on slot at bounding box center [0, 0] width 0 height 0
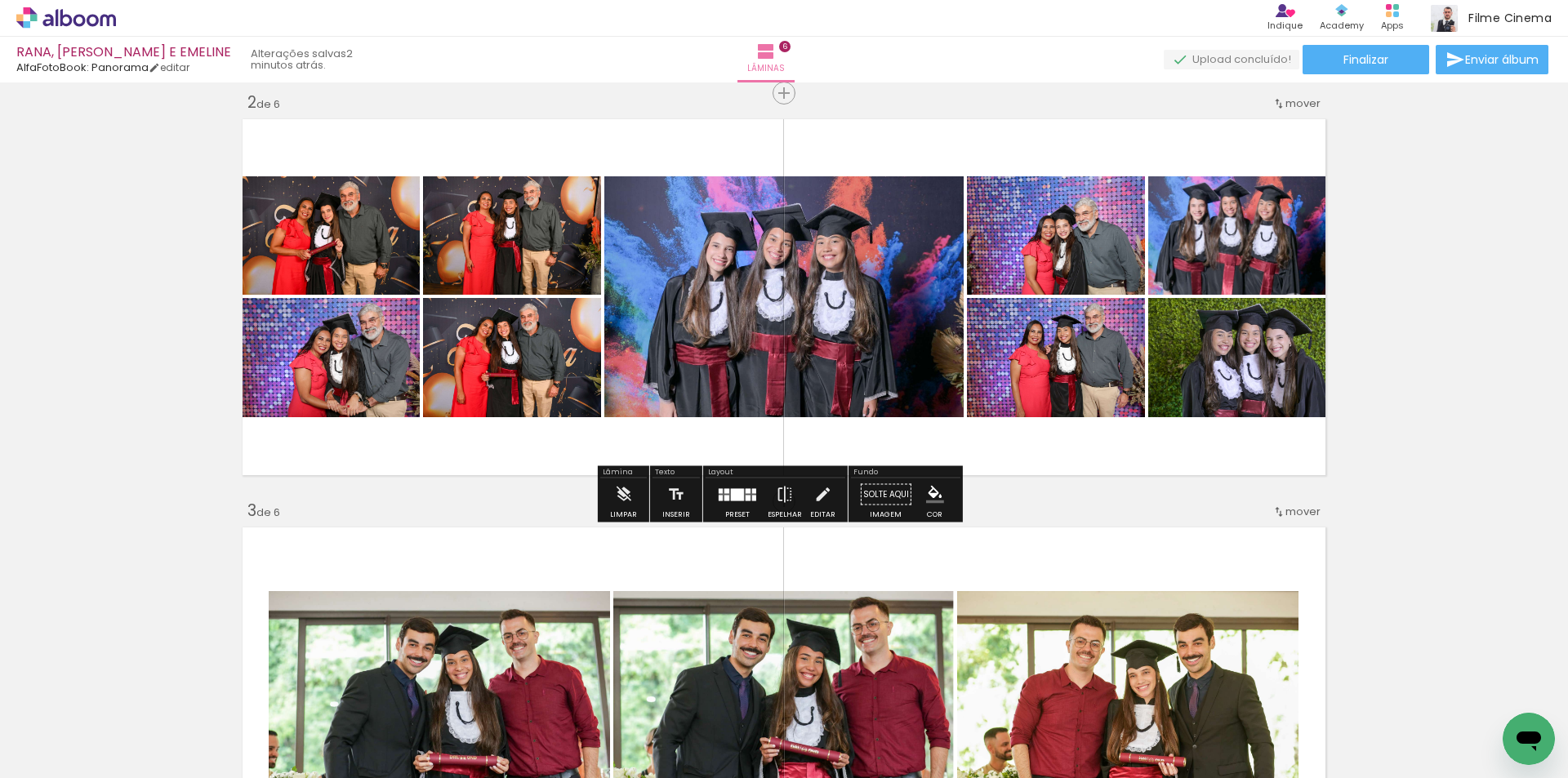
scroll to position [0, 3144]
drag, startPoint x: 520, startPoint y: 349, endPoint x: 350, endPoint y: 363, distance: 170.6
click at [0, 0] on slot at bounding box center [0, 0] width 0 height 0
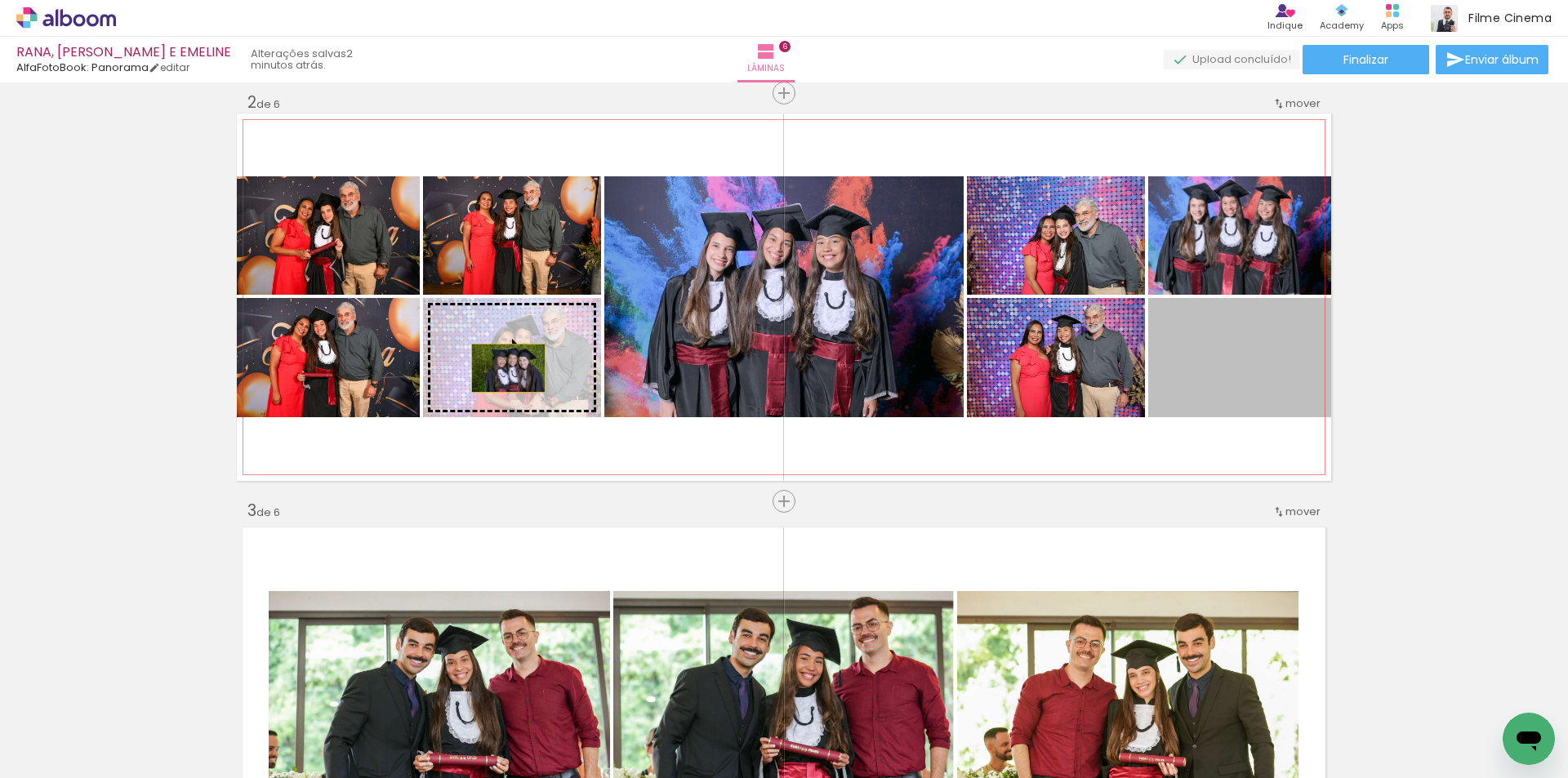
drag, startPoint x: 1206, startPoint y: 385, endPoint x: 502, endPoint y: 368, distance: 704.2
click at [0, 0] on slot at bounding box center [0, 0] width 0 height 0
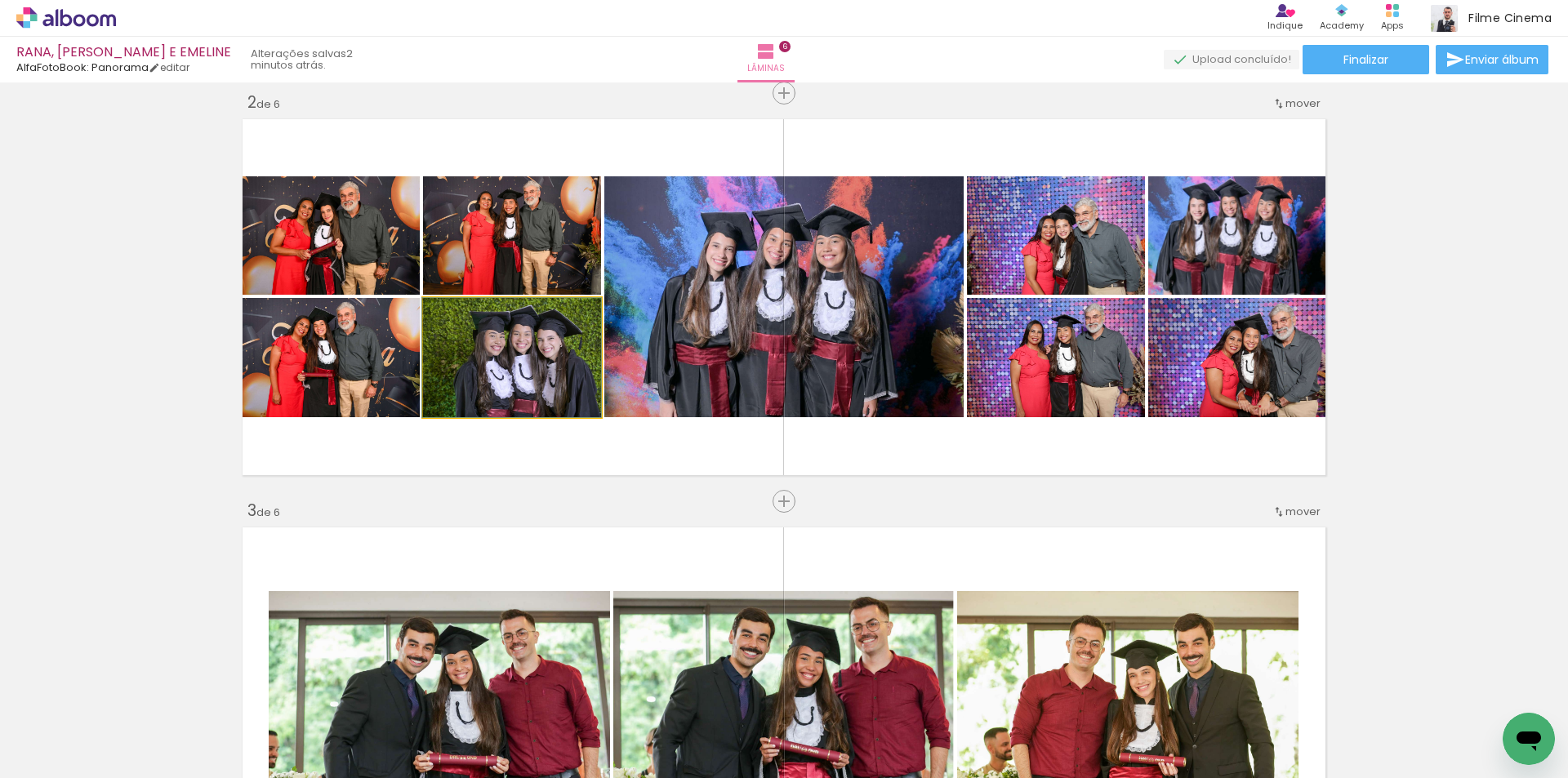
drag, startPoint x: 528, startPoint y: 372, endPoint x: 518, endPoint y: 372, distance: 10.0
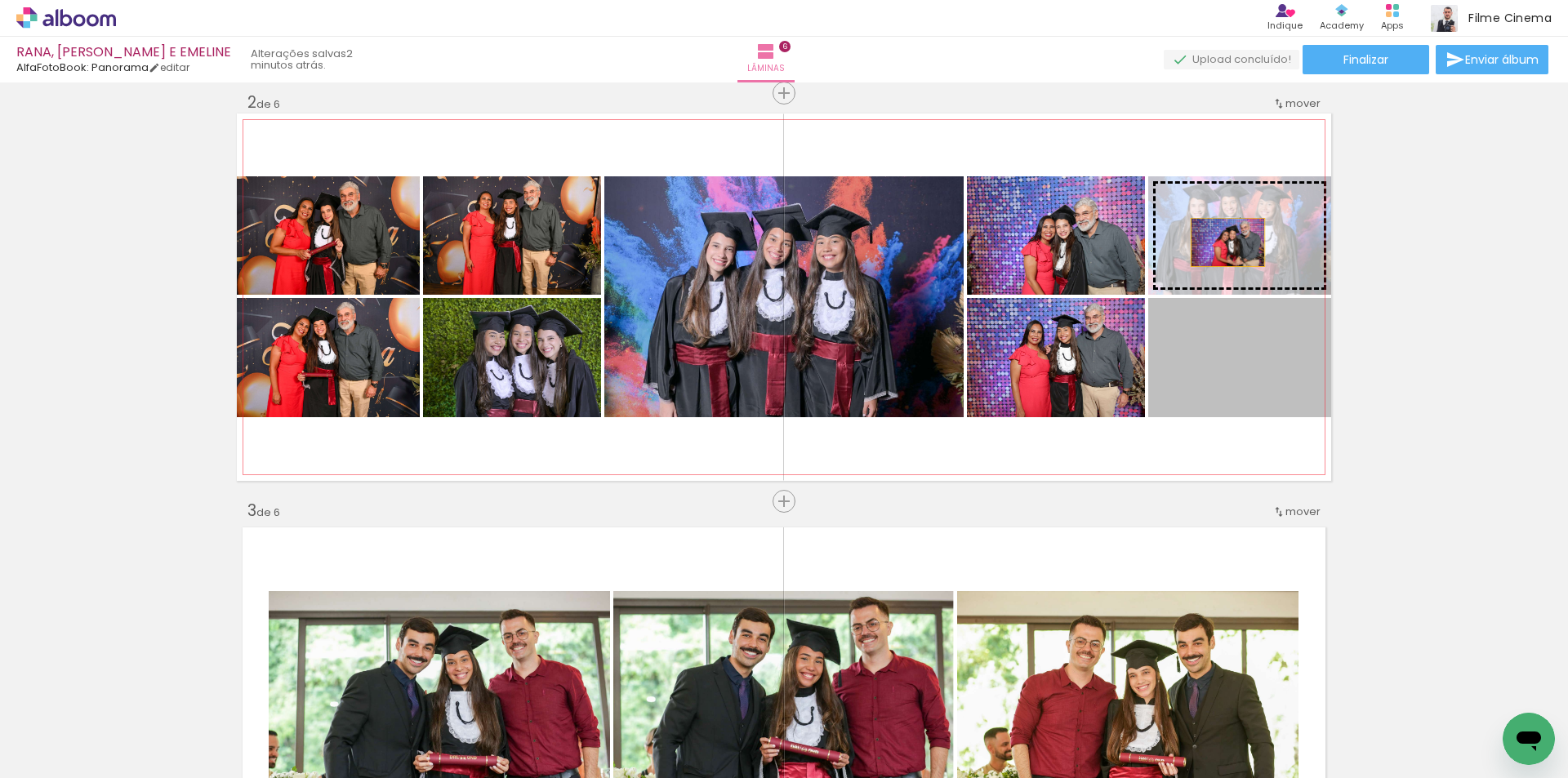
drag, startPoint x: 1215, startPoint y: 359, endPoint x: 1222, endPoint y: 243, distance: 116.2
click at [0, 0] on slot at bounding box center [0, 0] width 0 height 0
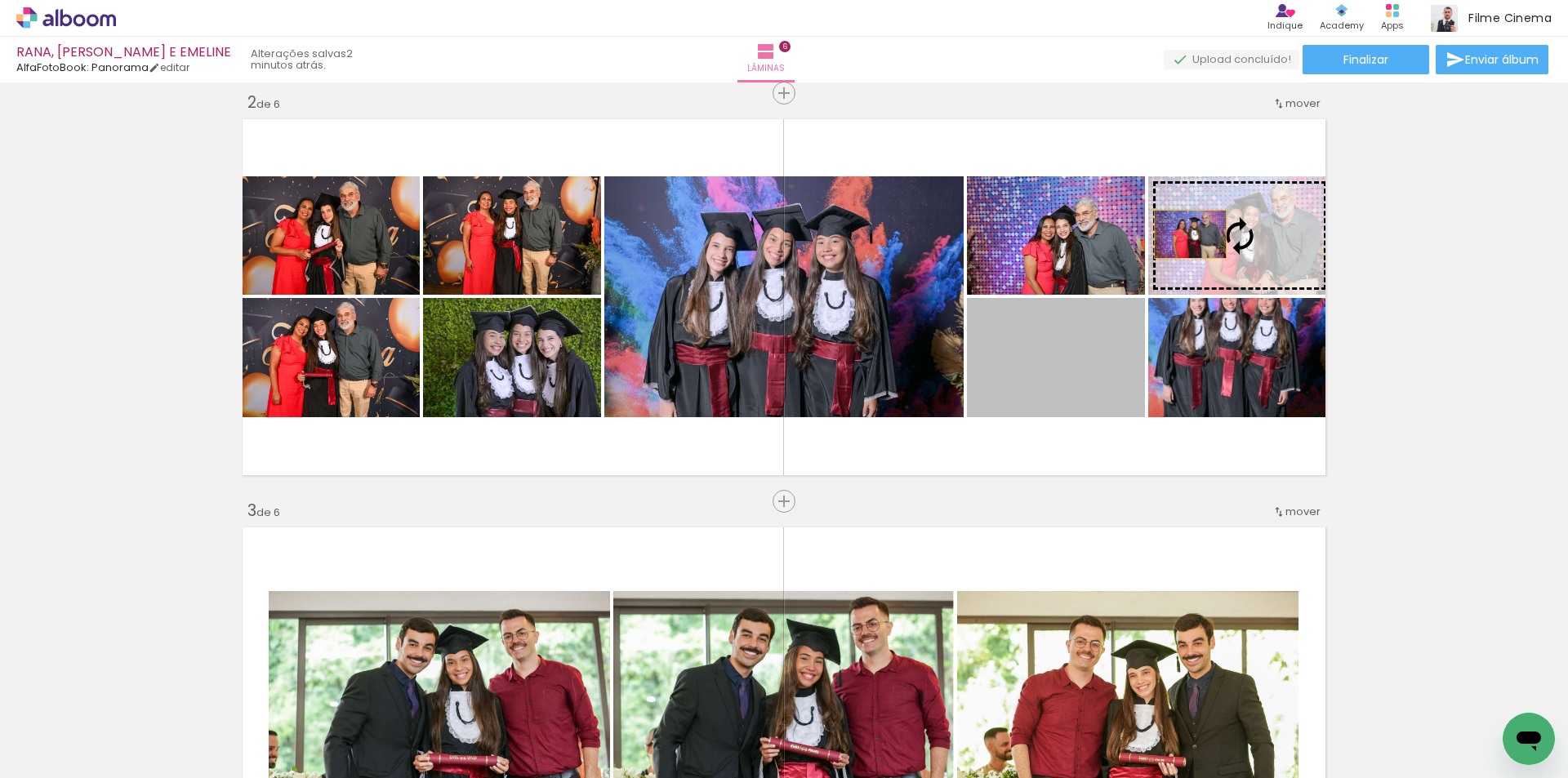
drag, startPoint x: 1081, startPoint y: 365, endPoint x: 1199, endPoint y: 236, distance: 174.8
click at [0, 0] on slot at bounding box center [0, 0] width 0 height 0
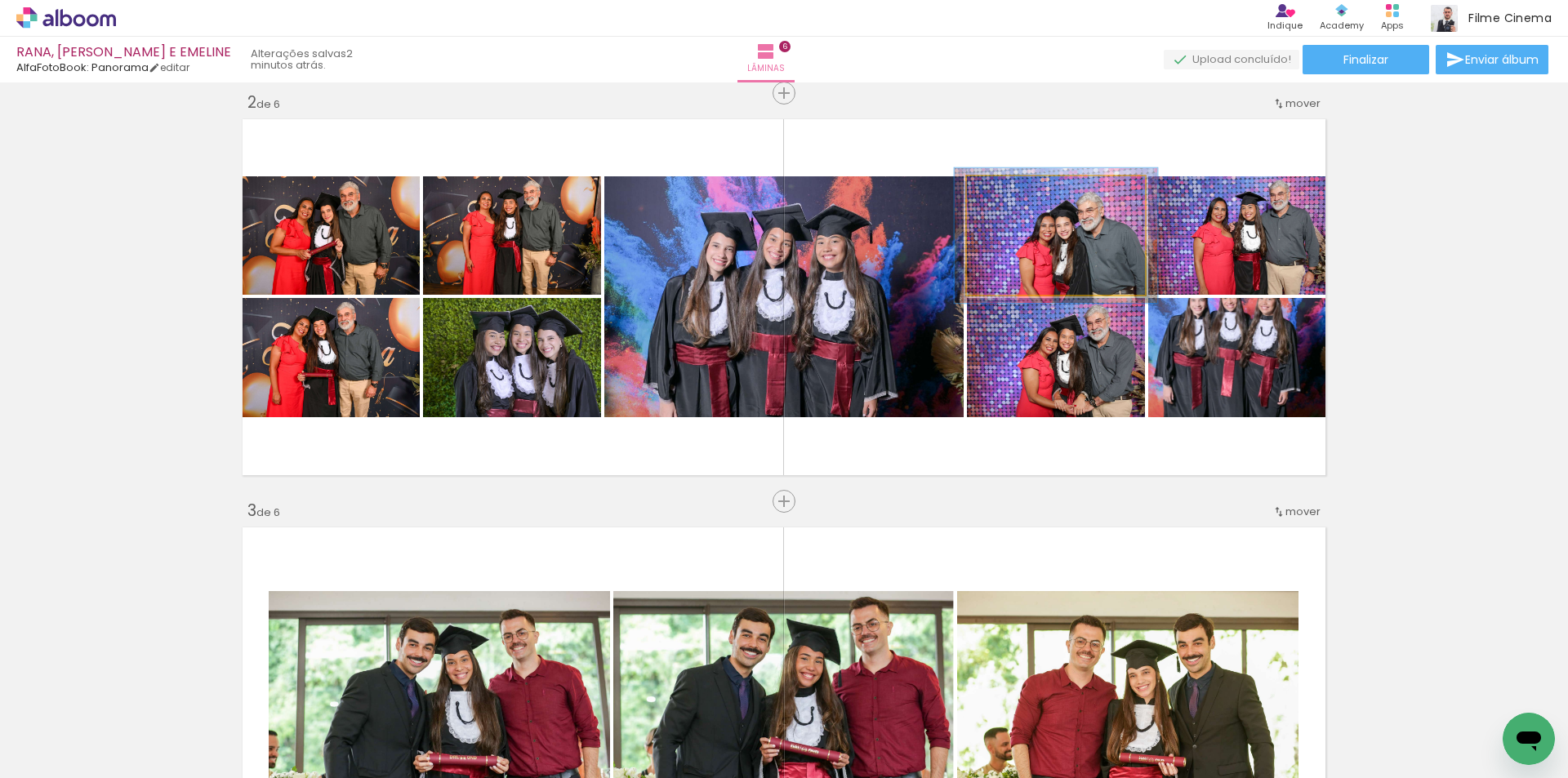
type paper-slider "114"
click at [1013, 194] on div at bounding box center [1013, 193] width 26 height 26
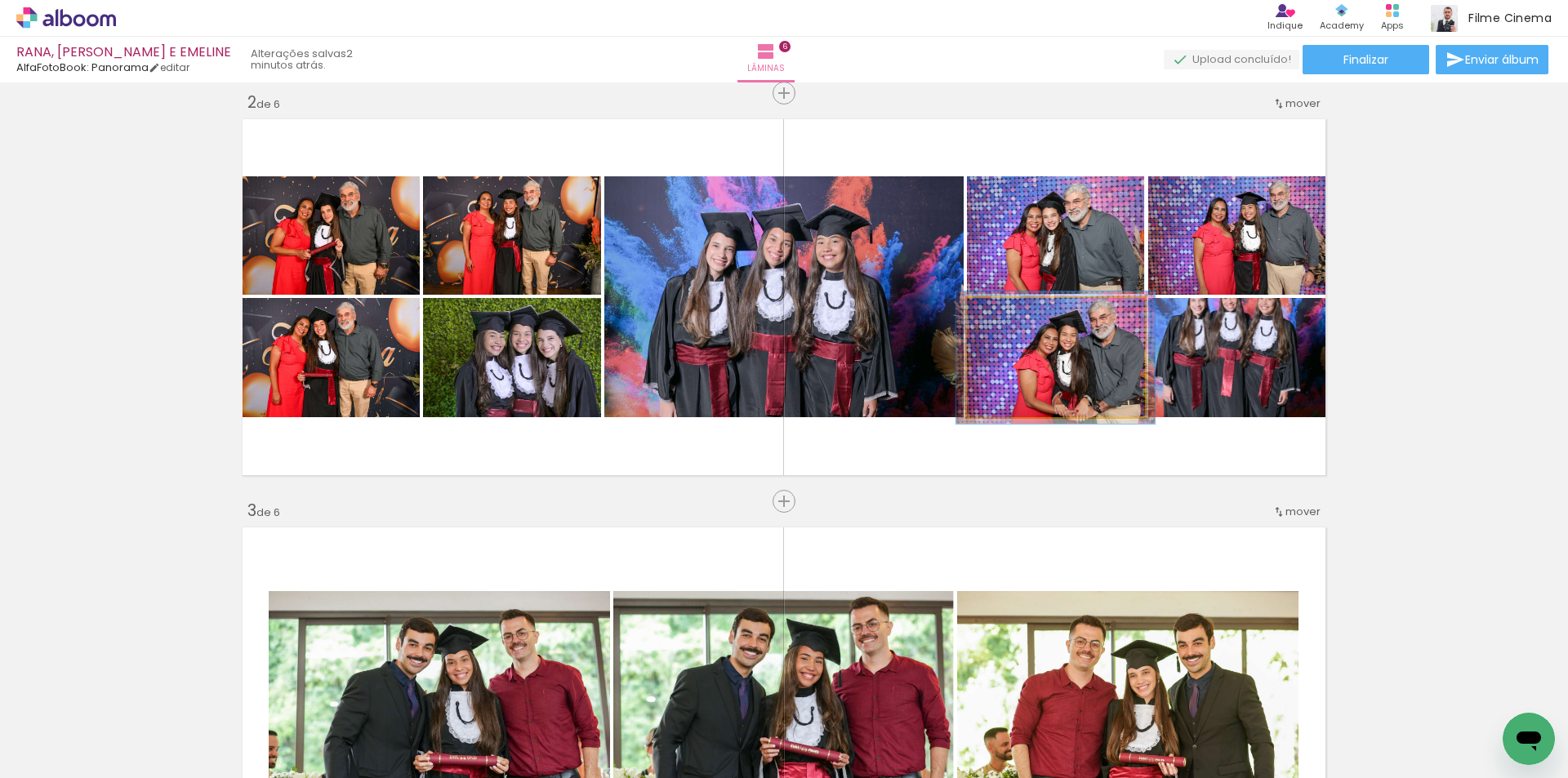
type paper-slider "111"
click at [1004, 312] on div at bounding box center [1011, 314] width 14 height 14
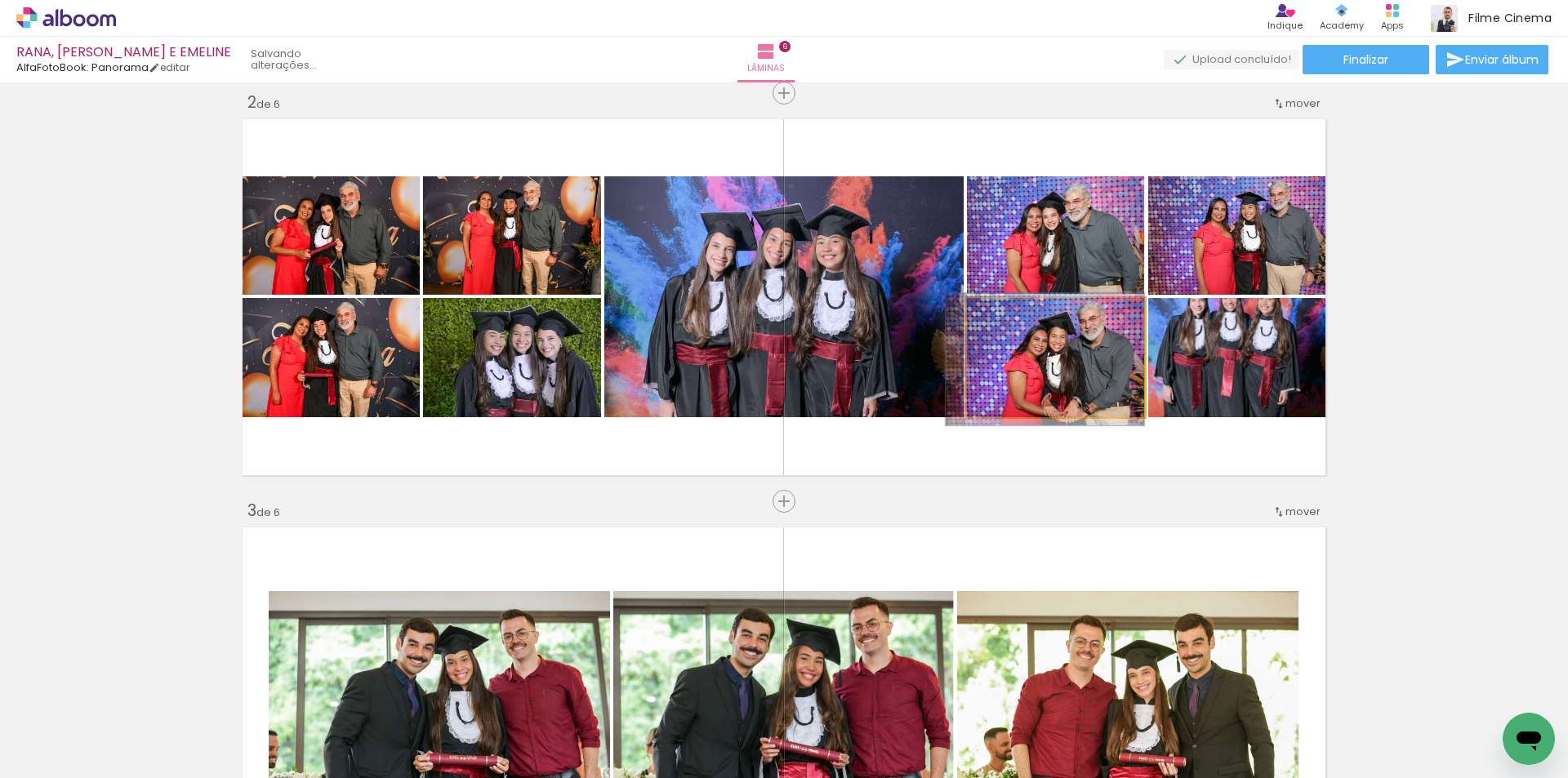
drag, startPoint x: 1076, startPoint y: 370, endPoint x: 1036, endPoint y: 374, distance: 40.2
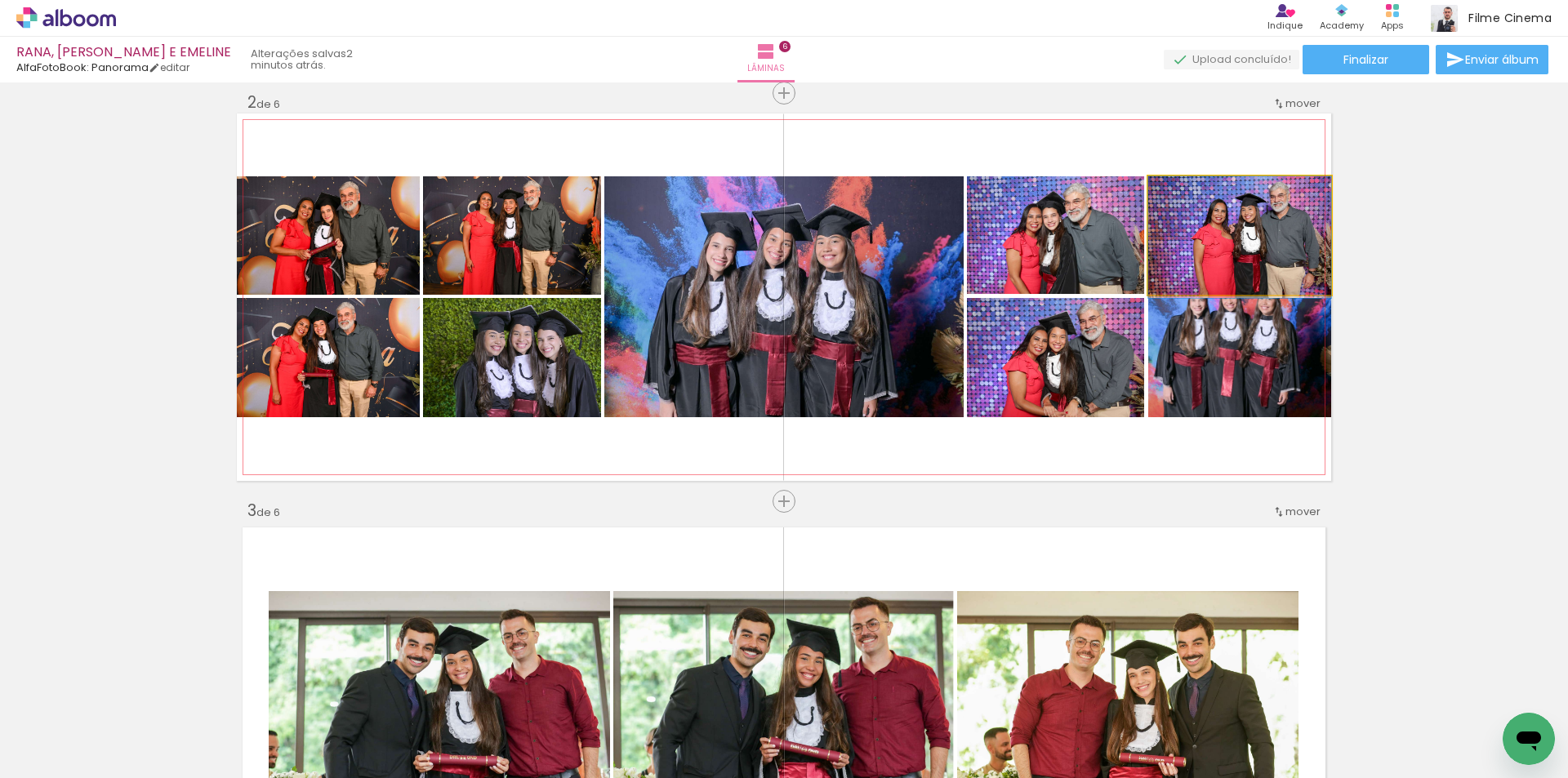
drag, startPoint x: 1257, startPoint y: 227, endPoint x: 1208, endPoint y: 232, distance: 49.3
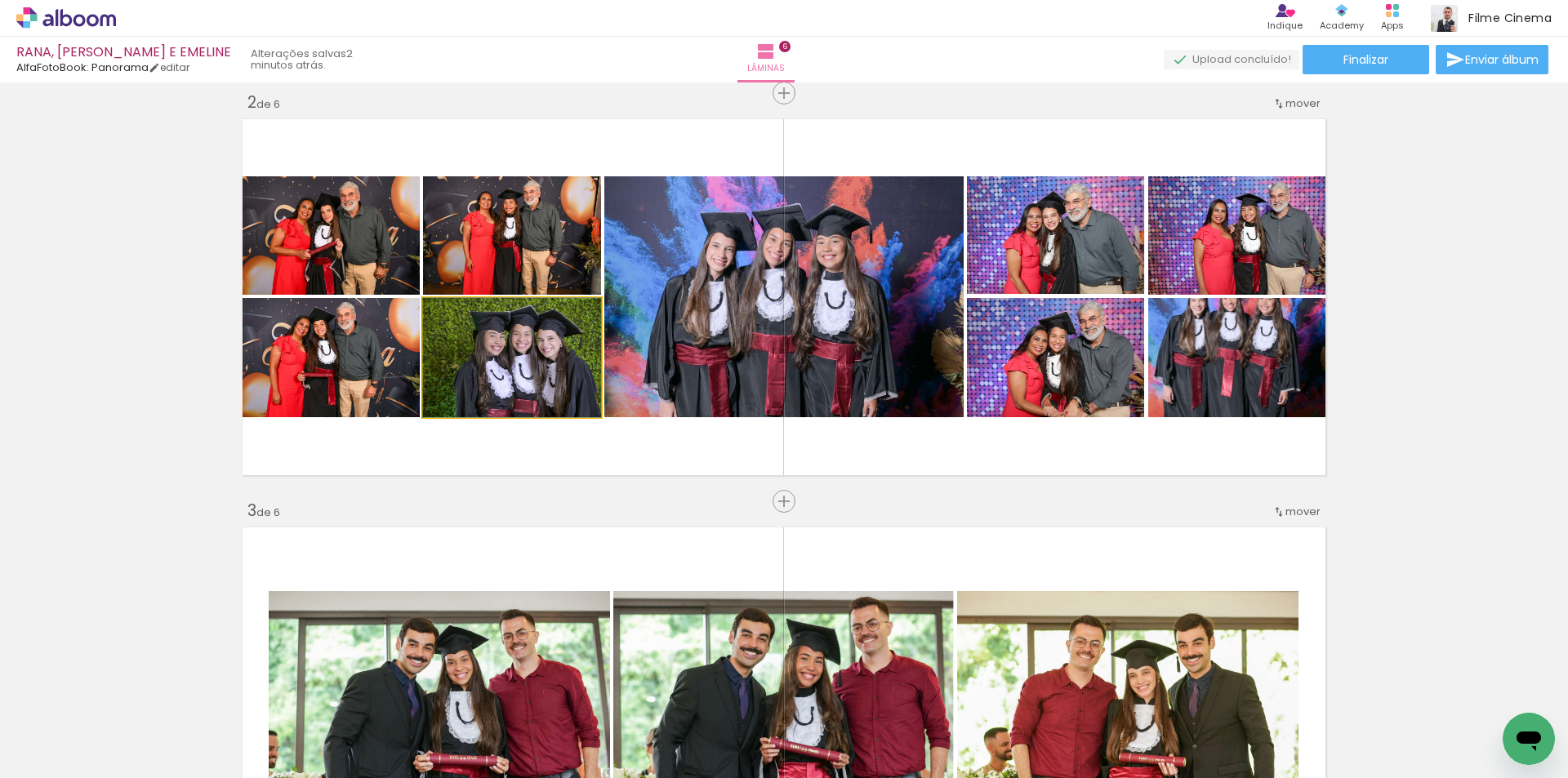
drag, startPoint x: 500, startPoint y: 360, endPoint x: 471, endPoint y: 345, distance: 32.6
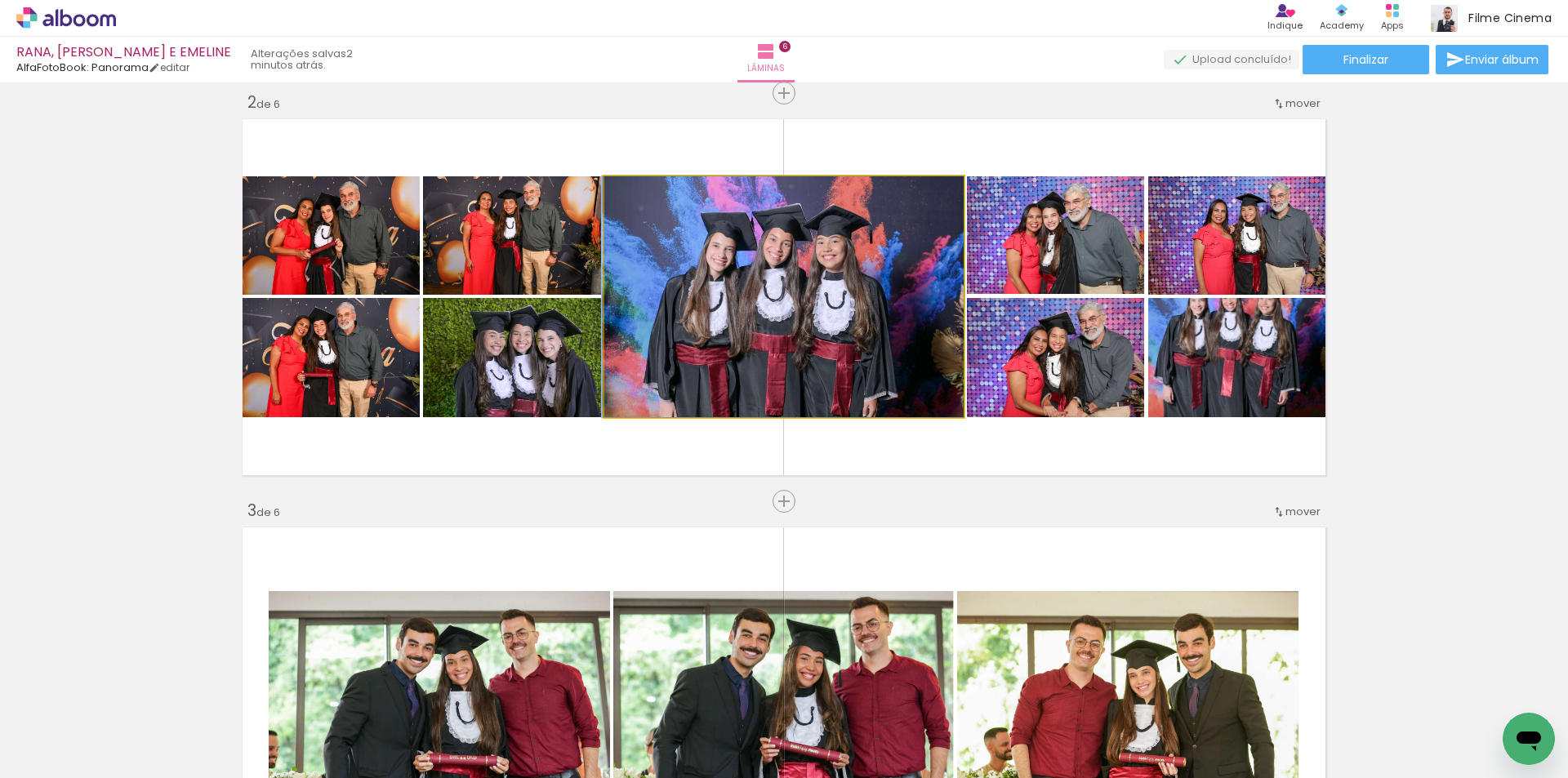
drag, startPoint x: 866, startPoint y: 320, endPoint x: 836, endPoint y: 276, distance: 53.3
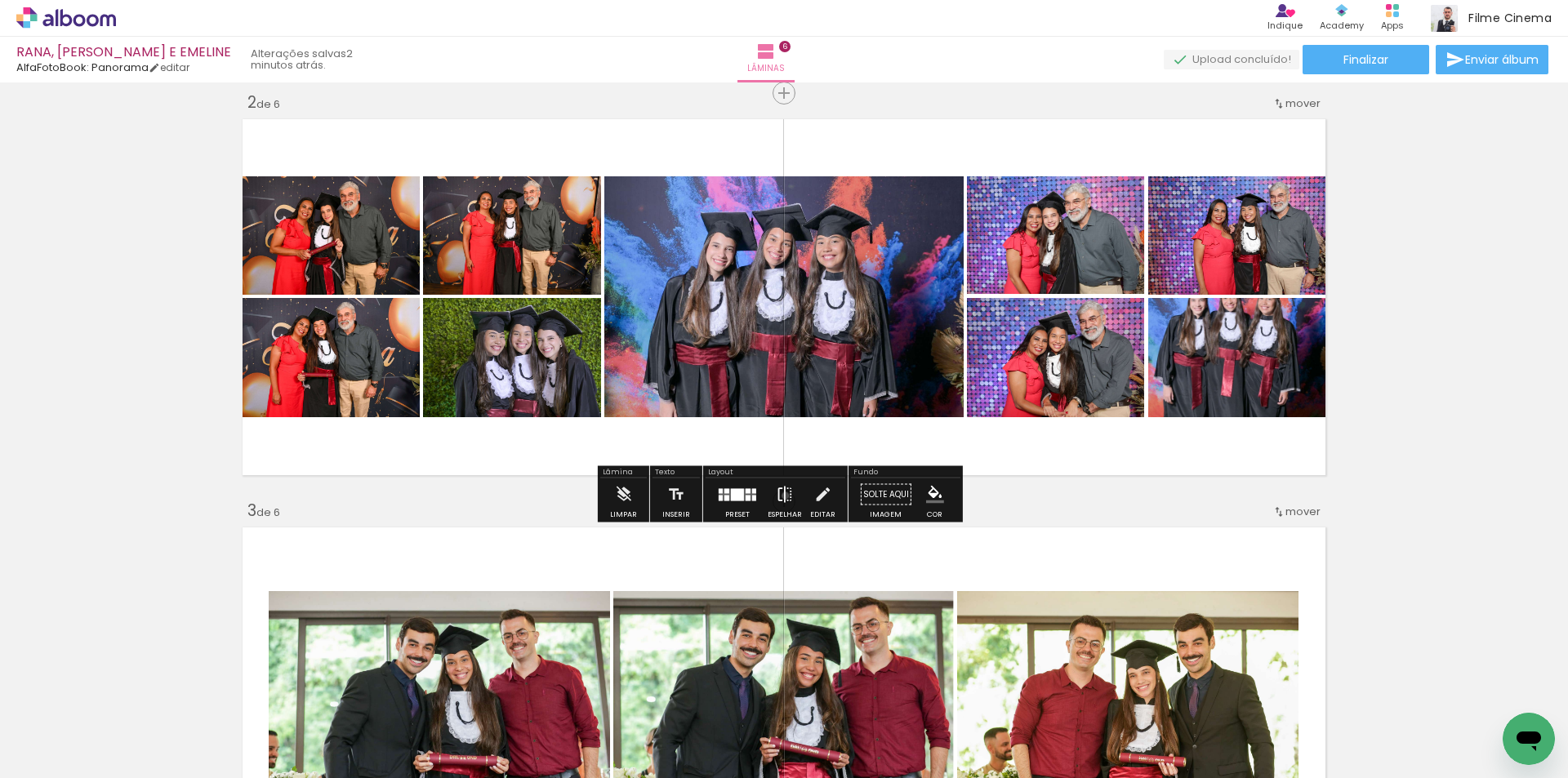
click at [781, 496] on iron-icon at bounding box center [784, 494] width 18 height 33
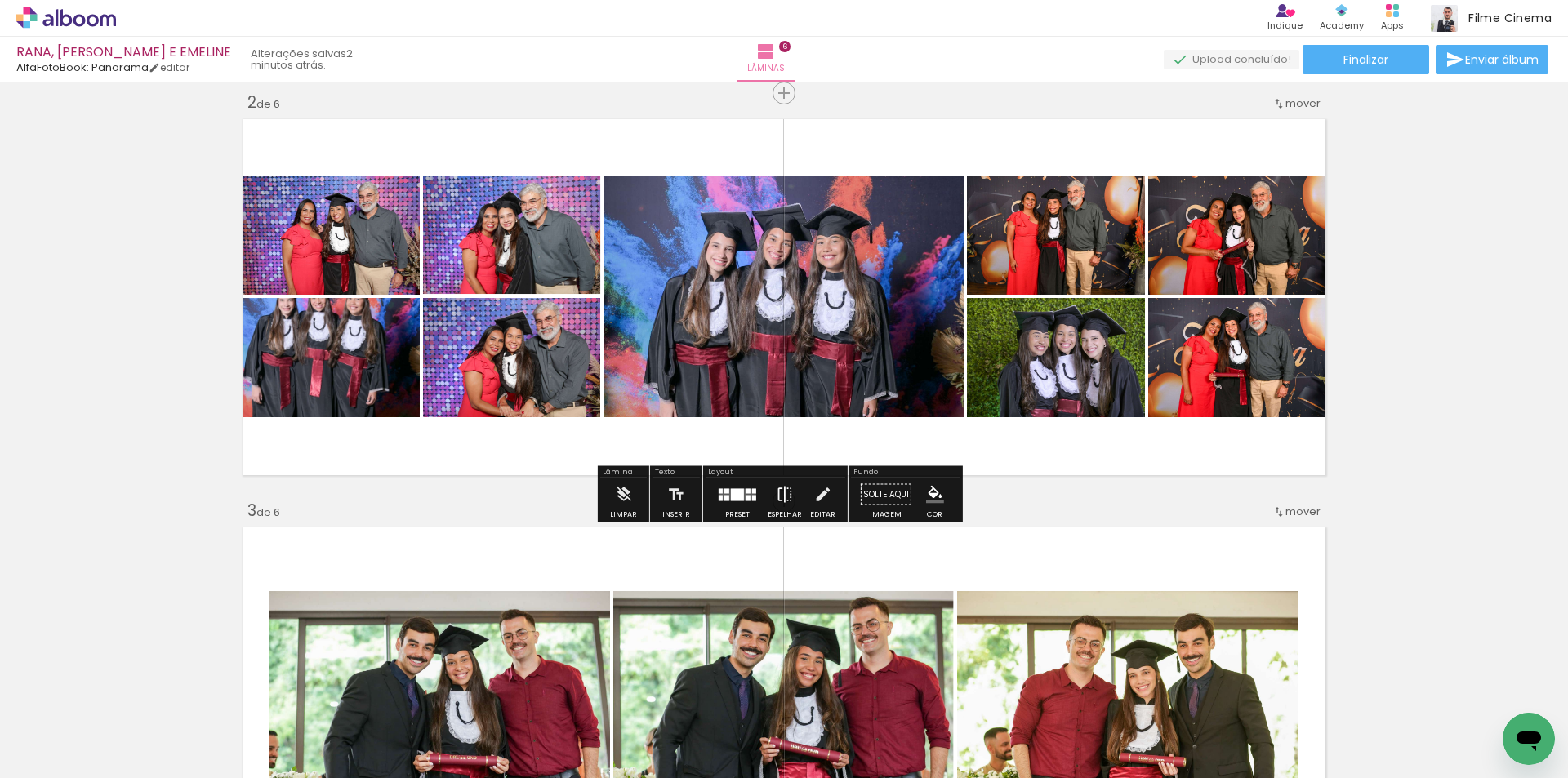
click at [781, 496] on iron-icon at bounding box center [784, 494] width 18 height 33
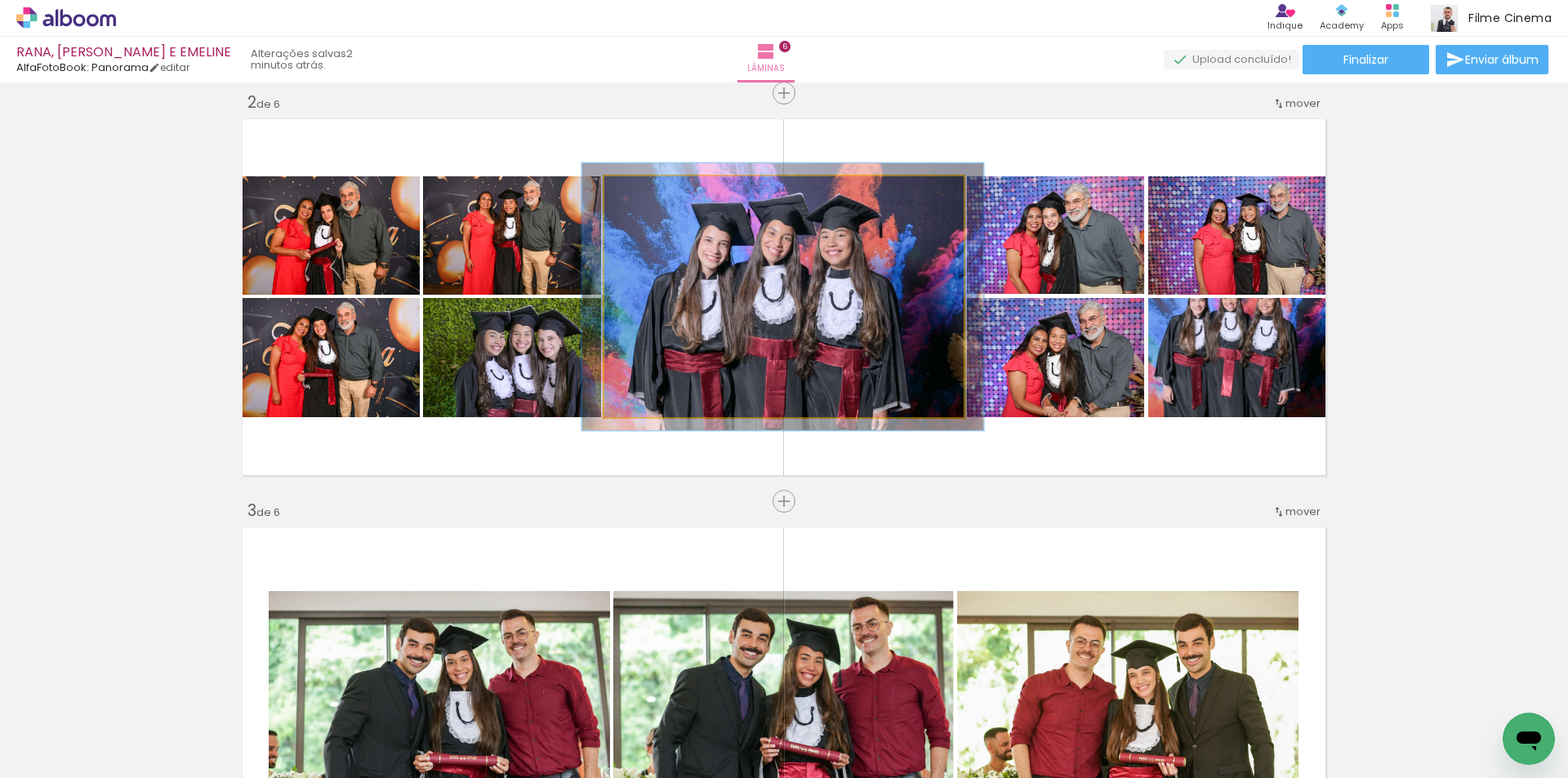
type paper-slider "111"
click at [644, 190] on div at bounding box center [649, 193] width 14 height 14
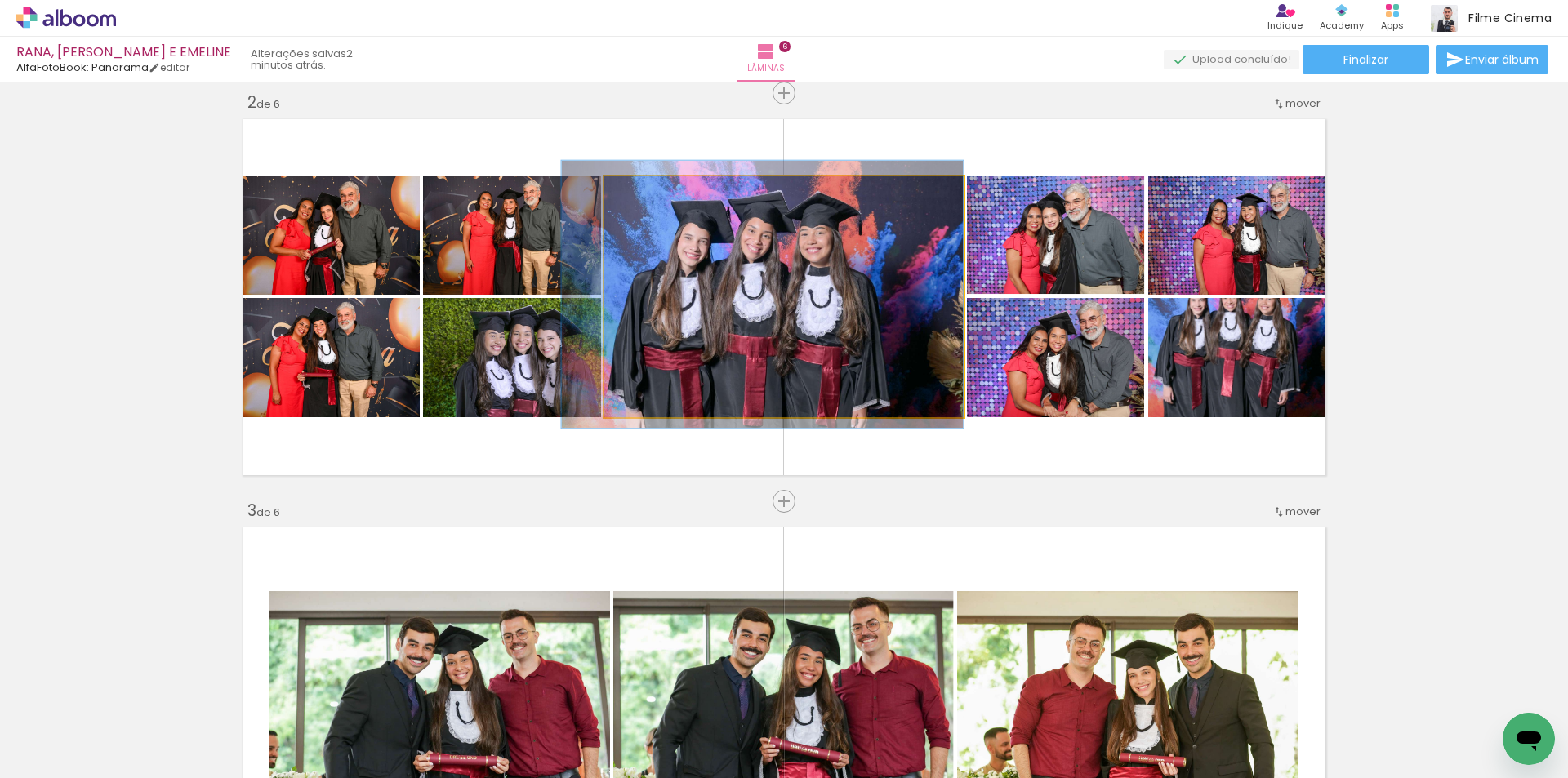
drag, startPoint x: 727, startPoint y: 271, endPoint x: 682, endPoint y: 268, distance: 45.1
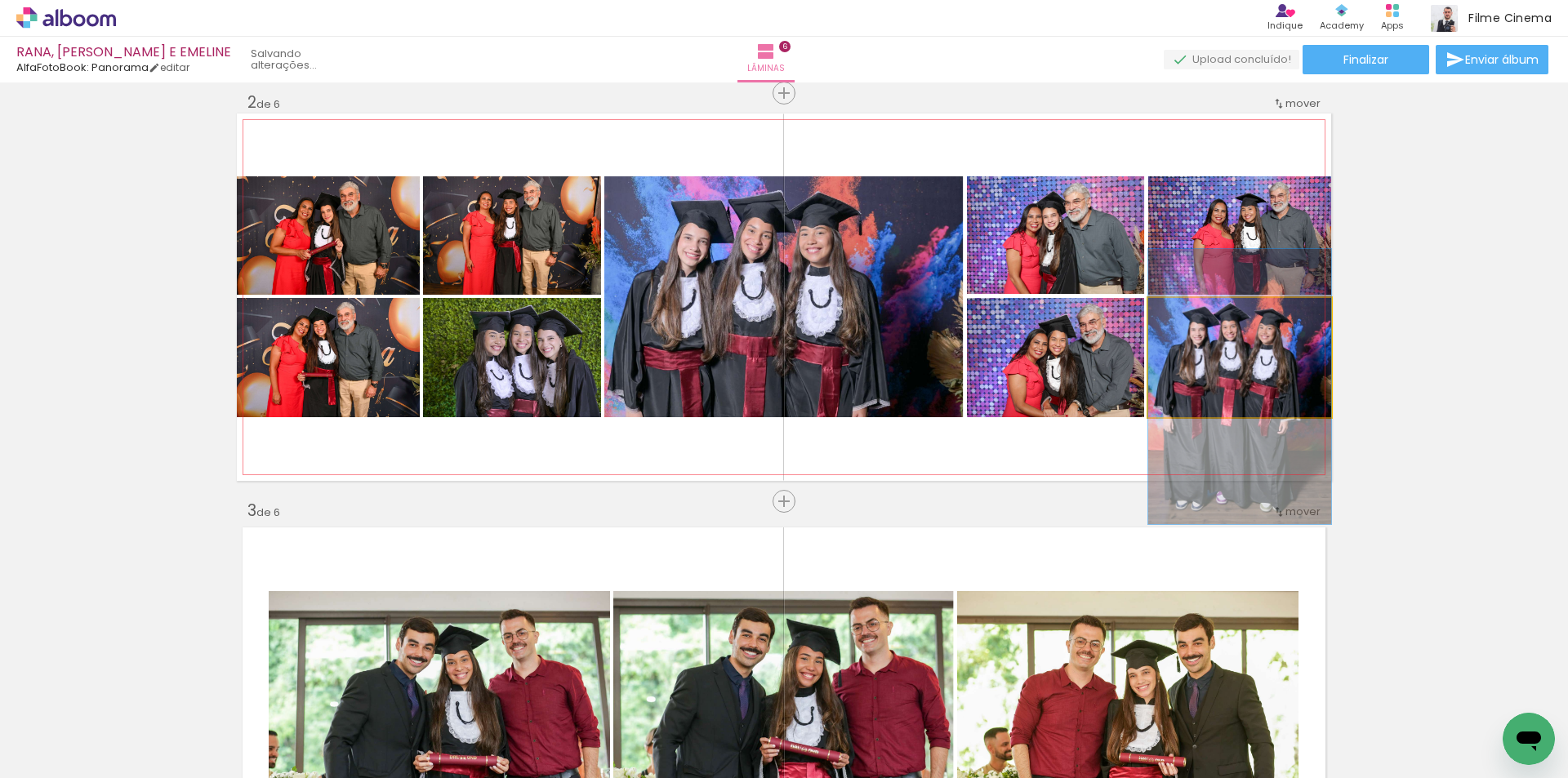
drag, startPoint x: 1218, startPoint y: 340, endPoint x: 1216, endPoint y: 370, distance: 30.1
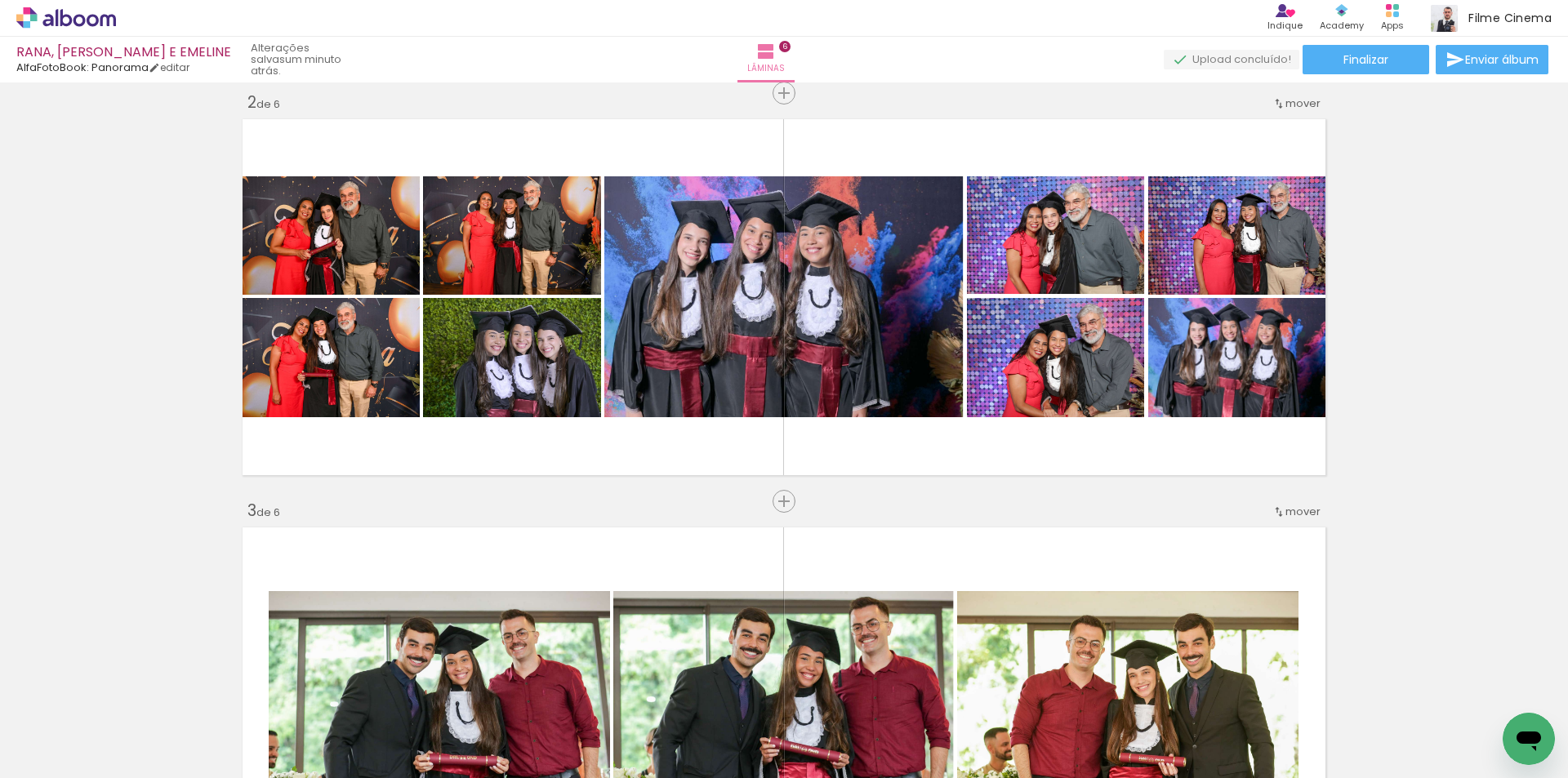
click at [40, 762] on span "Adicionar Fotos" at bounding box center [58, 755] width 49 height 18
click at [0, 0] on input "file" at bounding box center [0, 0] width 0 height 0
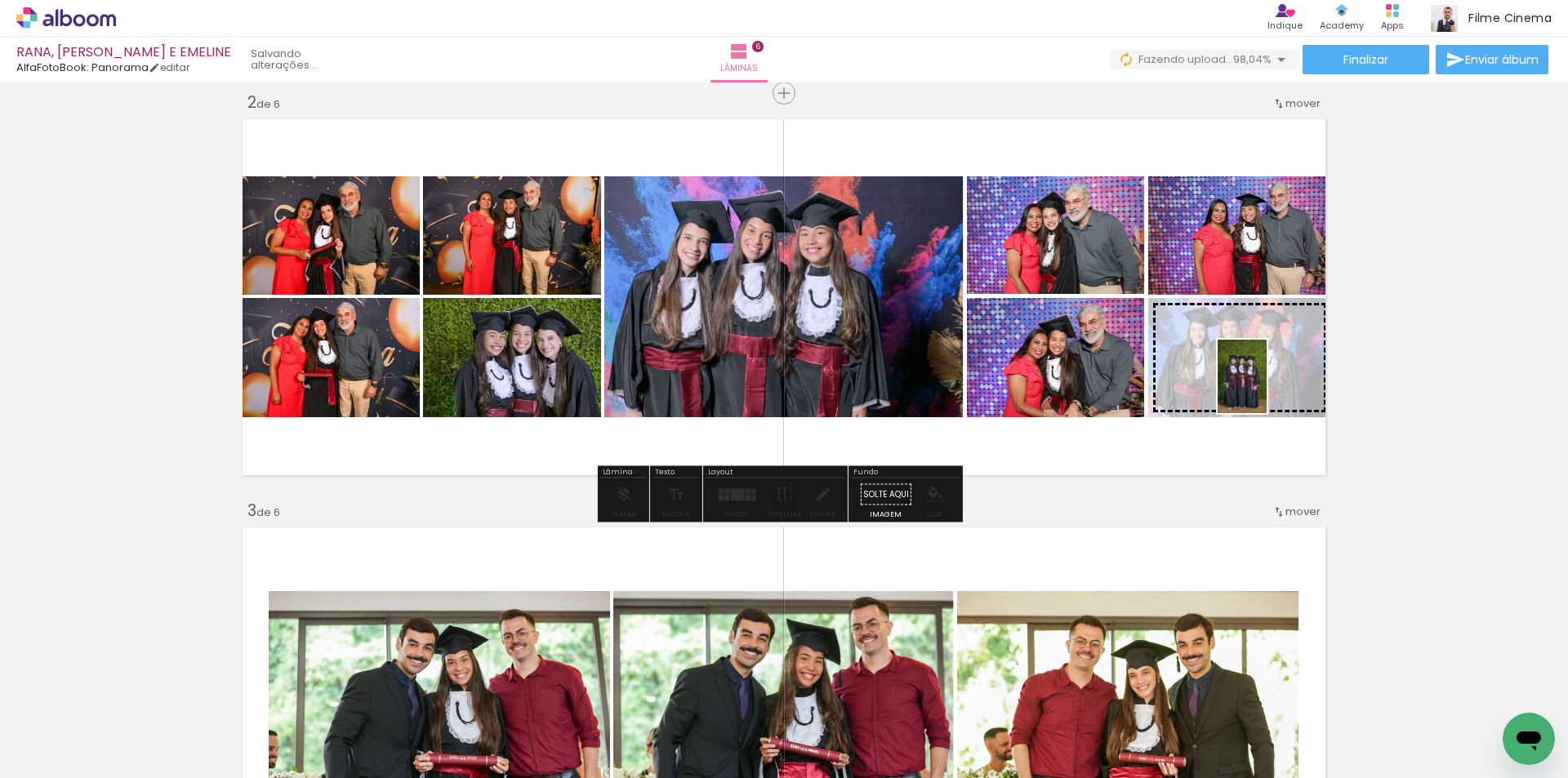
drag, startPoint x: 1493, startPoint y: 713, endPoint x: 1266, endPoint y: 388, distance: 396.4
click at [1266, 388] on quentale-workspace at bounding box center [784, 389] width 1568 height 778
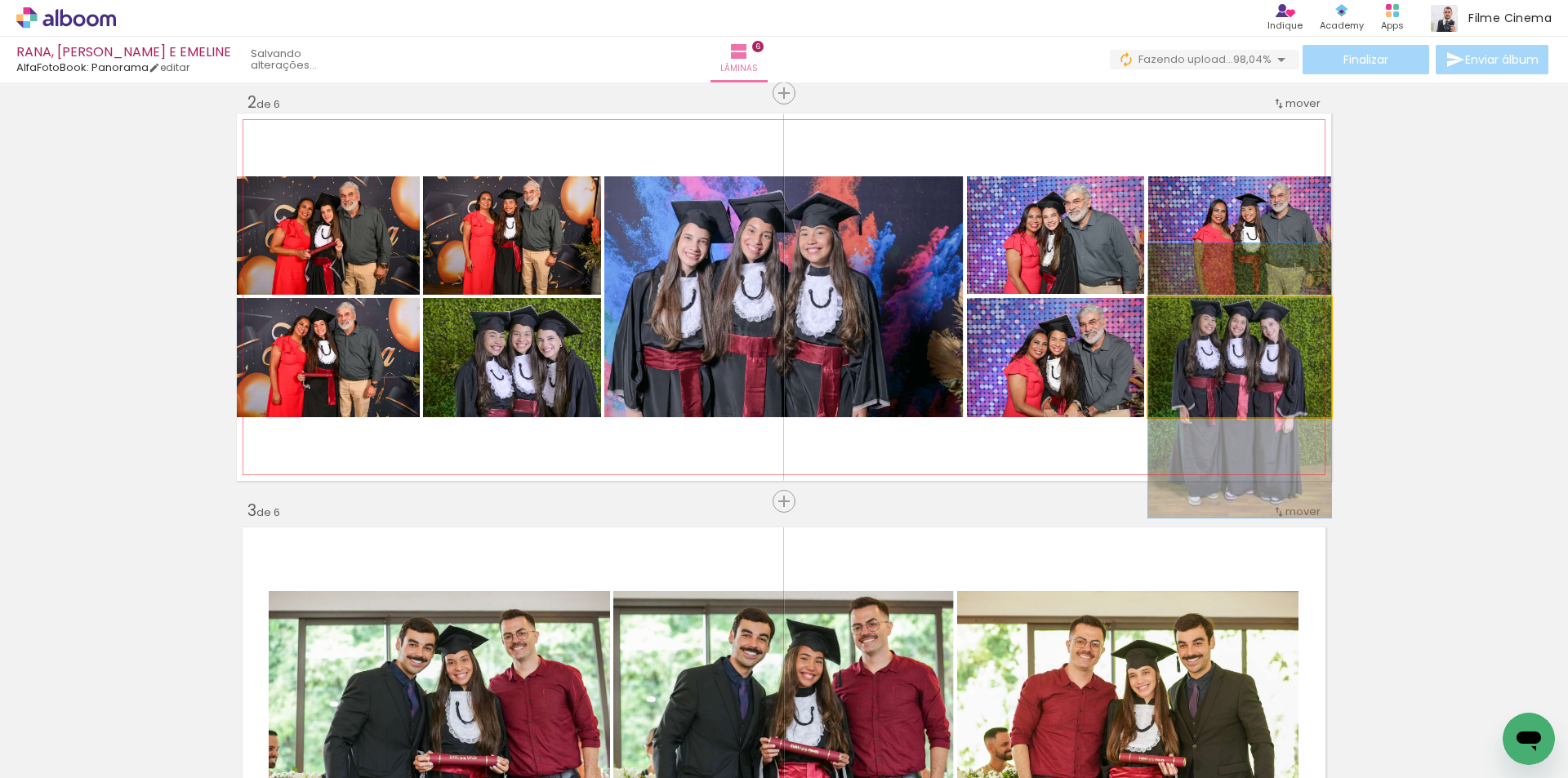
drag, startPoint x: 1270, startPoint y: 360, endPoint x: 1272, endPoint y: 384, distance: 24.1
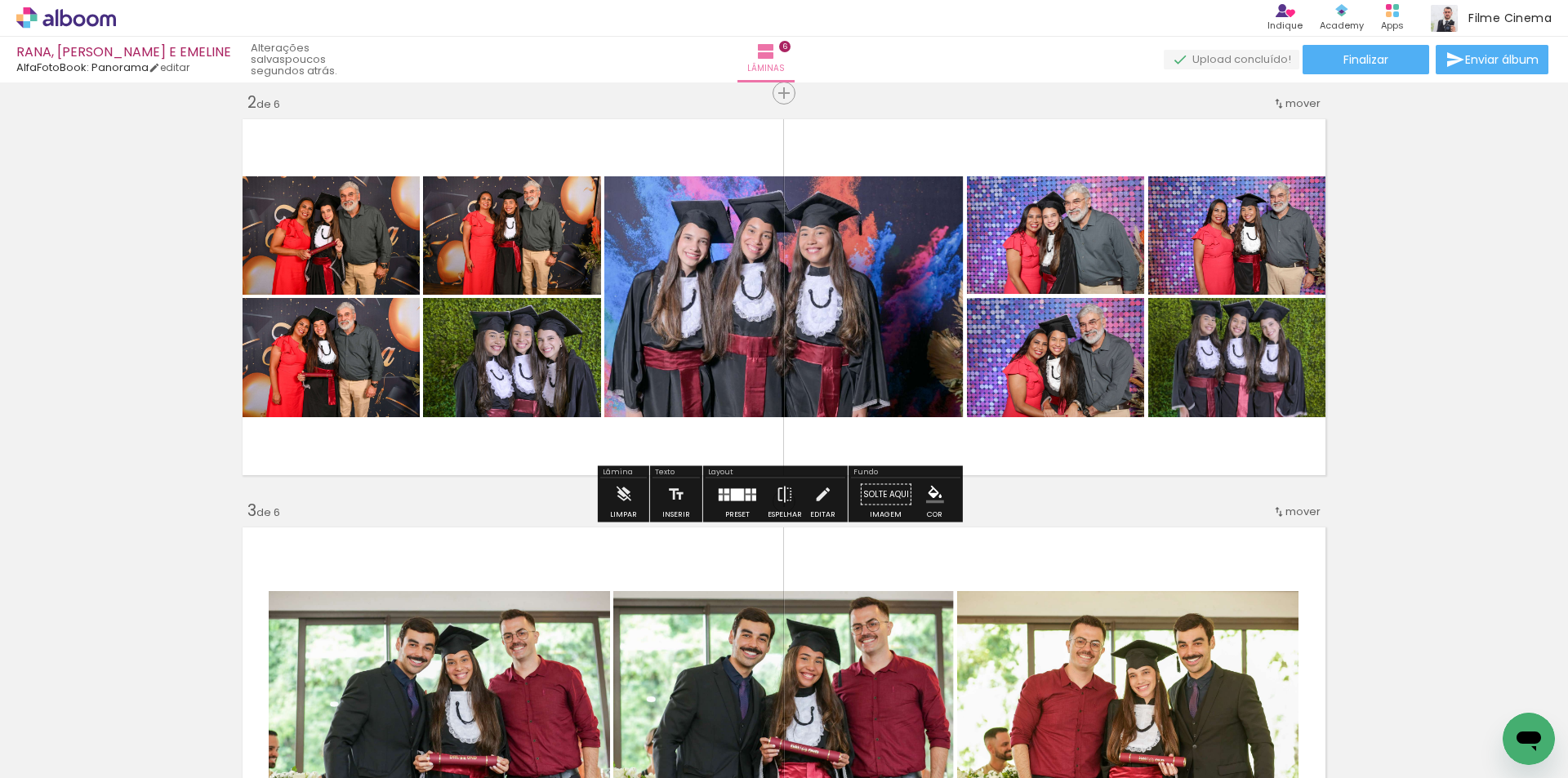
click at [73, 754] on span "Adicionar Fotos" at bounding box center [58, 755] width 49 height 18
click at [0, 0] on input "file" at bounding box center [0, 0] width 0 height 0
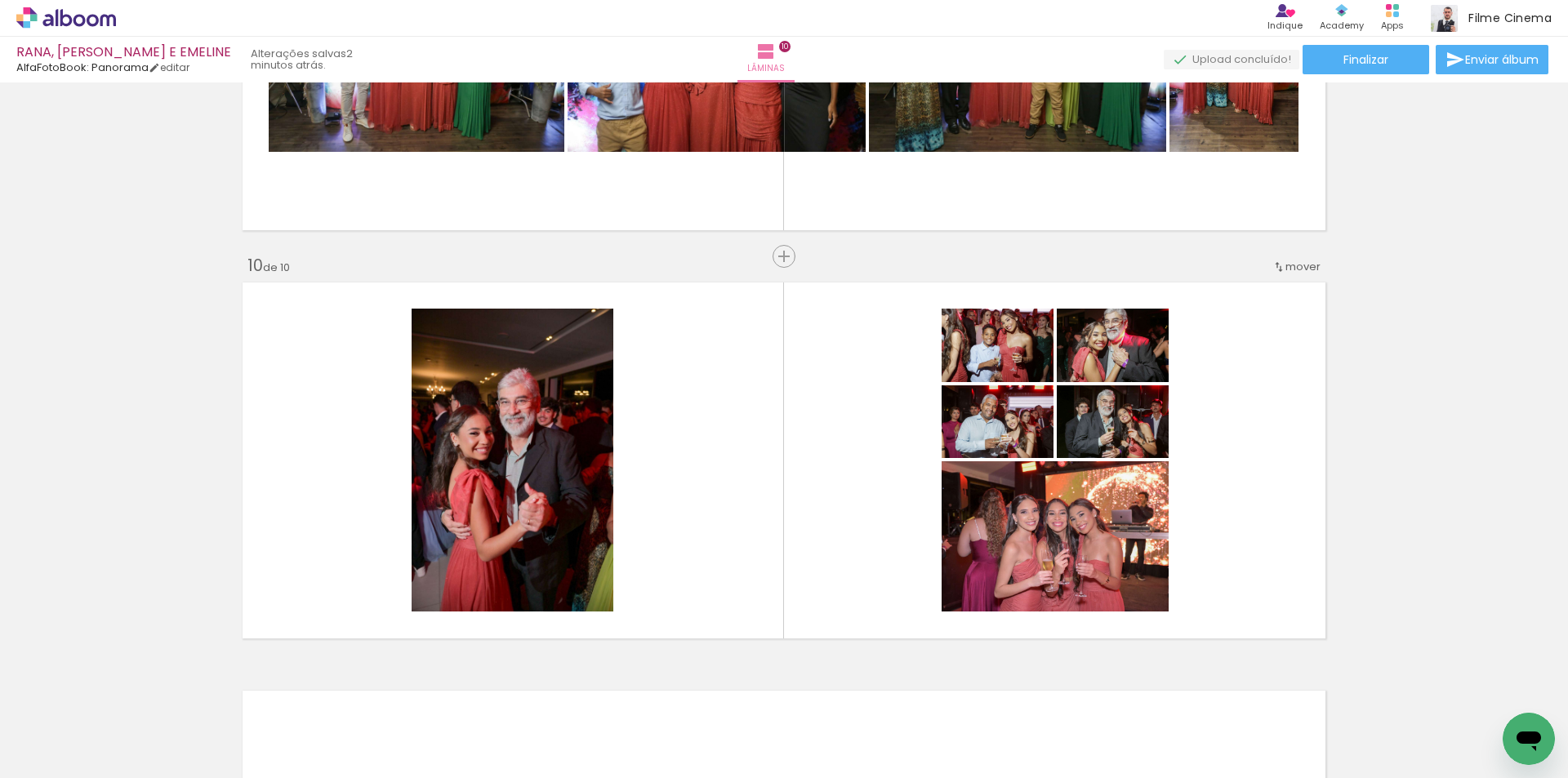
scroll to position [0, 3144]
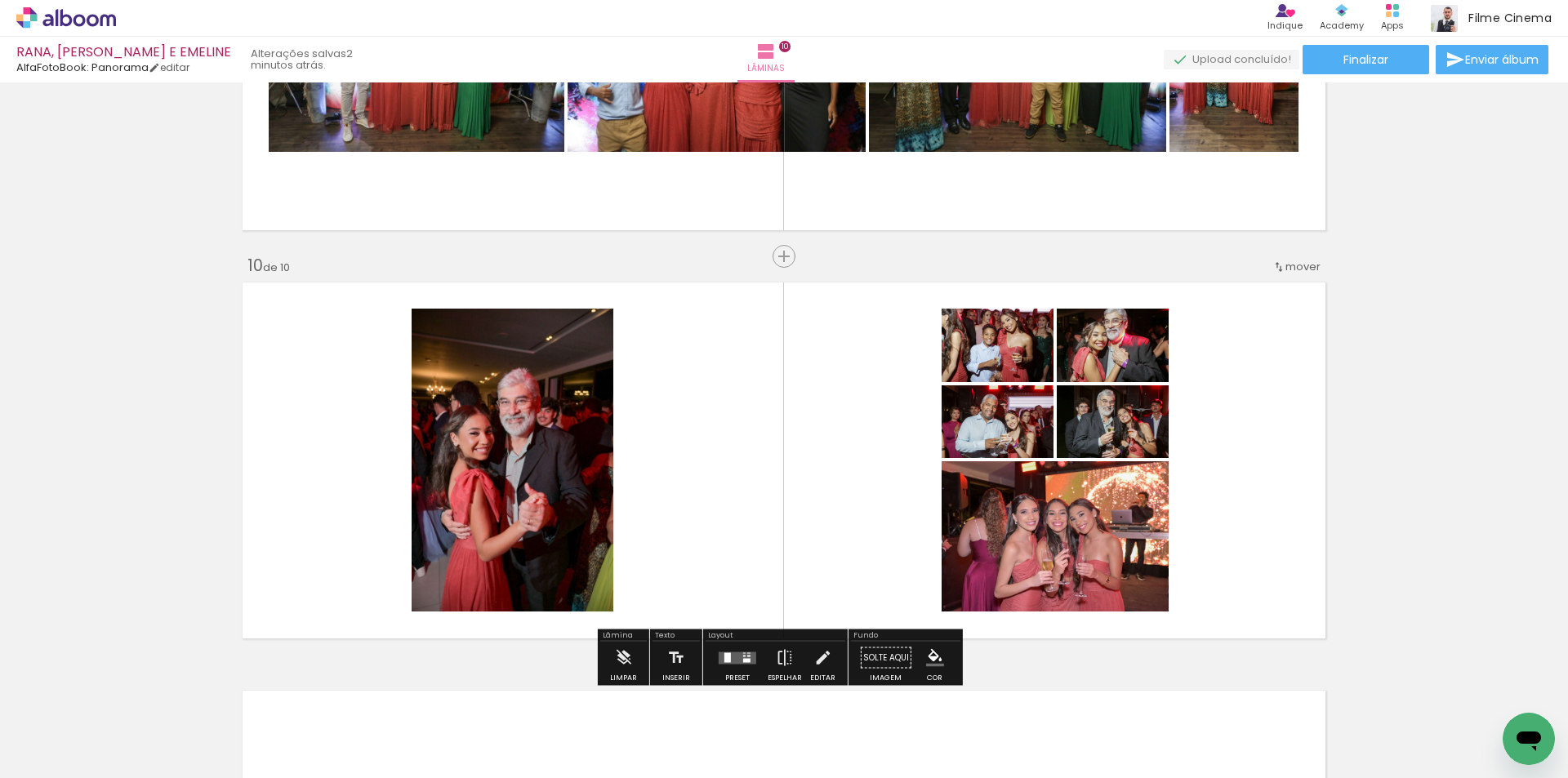
click at [747, 657] on quentale-layouter at bounding box center [737, 657] width 38 height 13
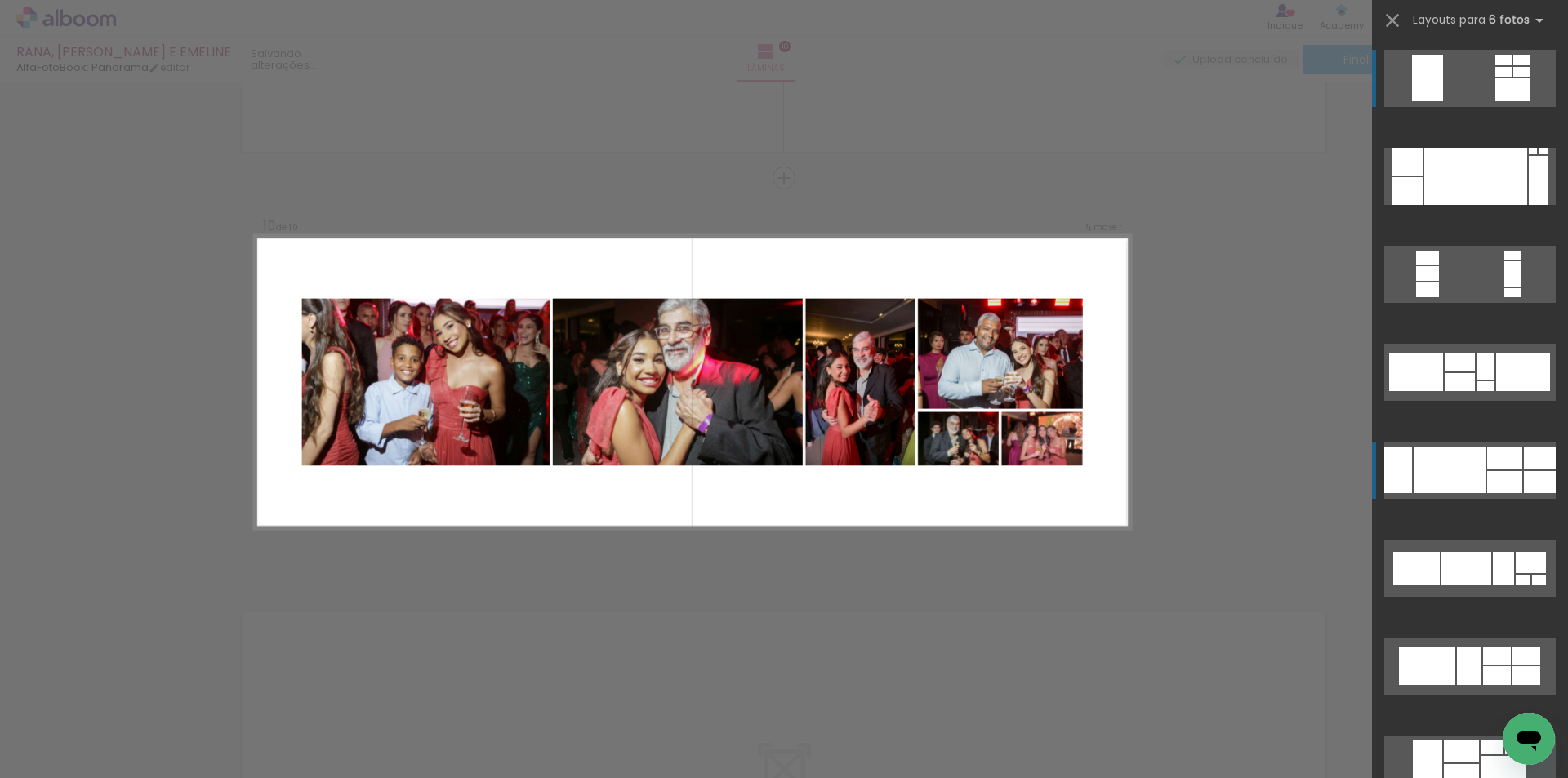
scroll to position [3609, 0]
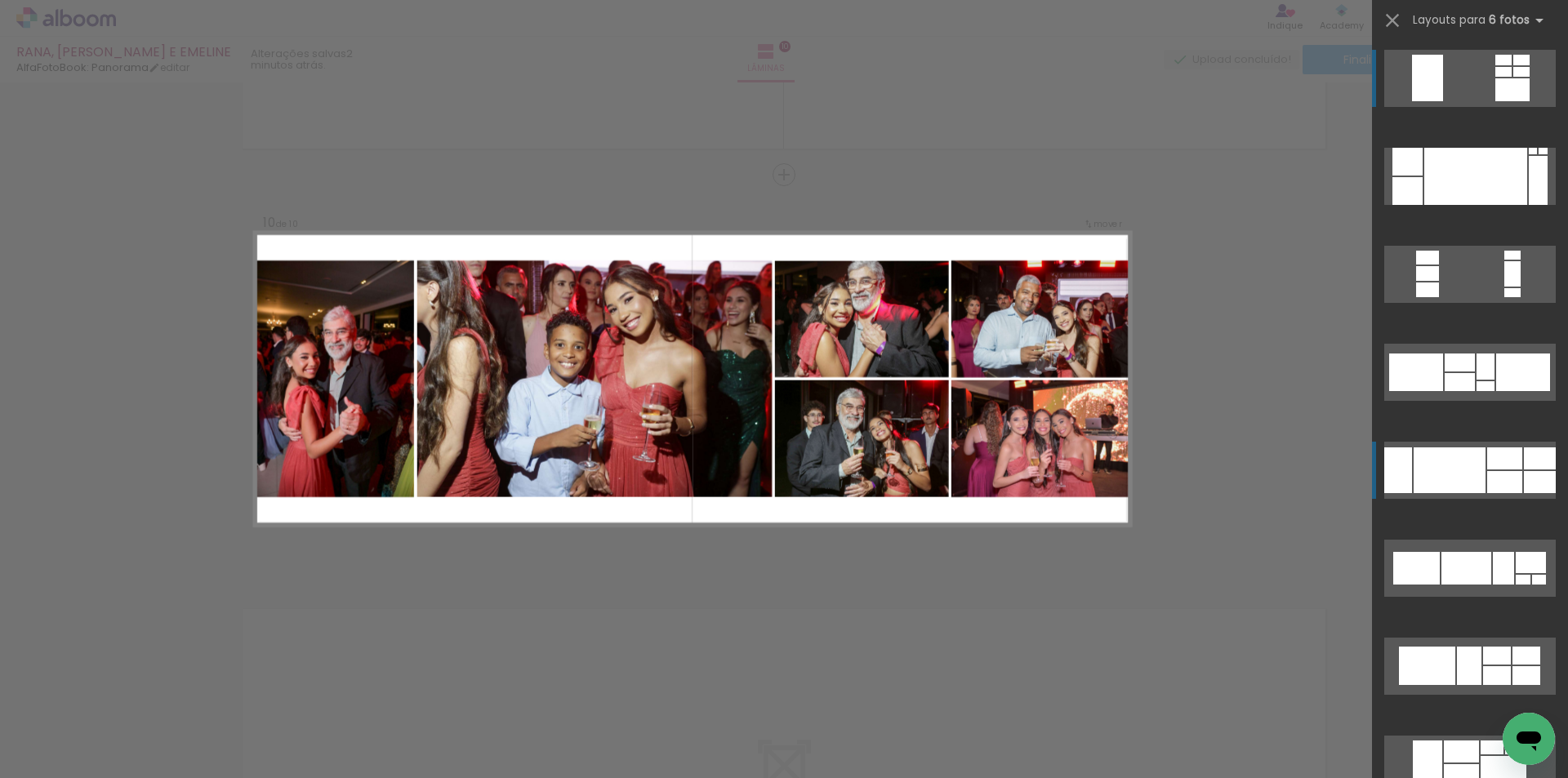
click at [1451, 483] on div at bounding box center [1450, 470] width 72 height 45
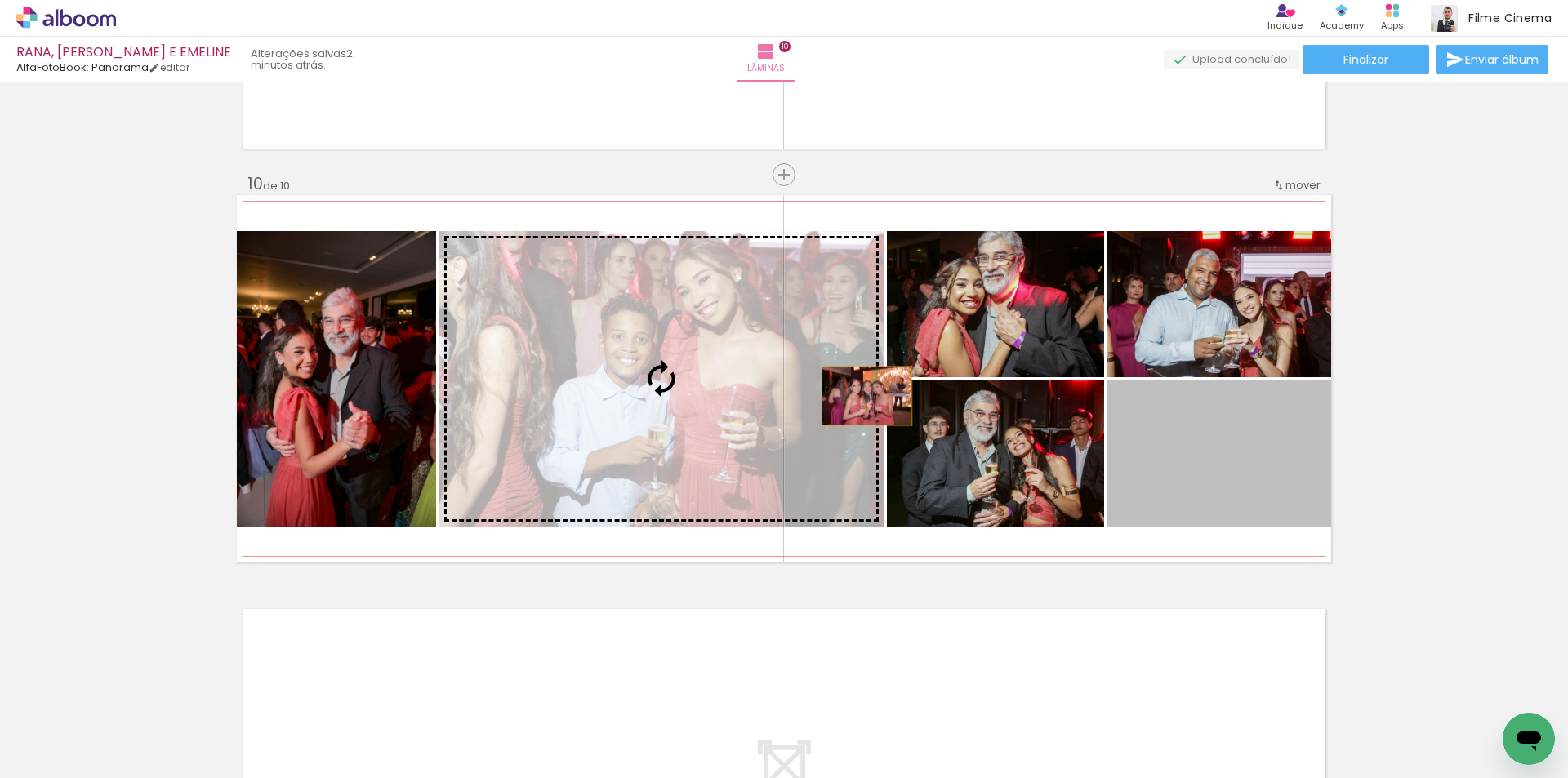
drag, startPoint x: 1204, startPoint y: 470, endPoint x: 745, endPoint y: 386, distance: 466.6
click at [0, 0] on slot at bounding box center [0, 0] width 0 height 0
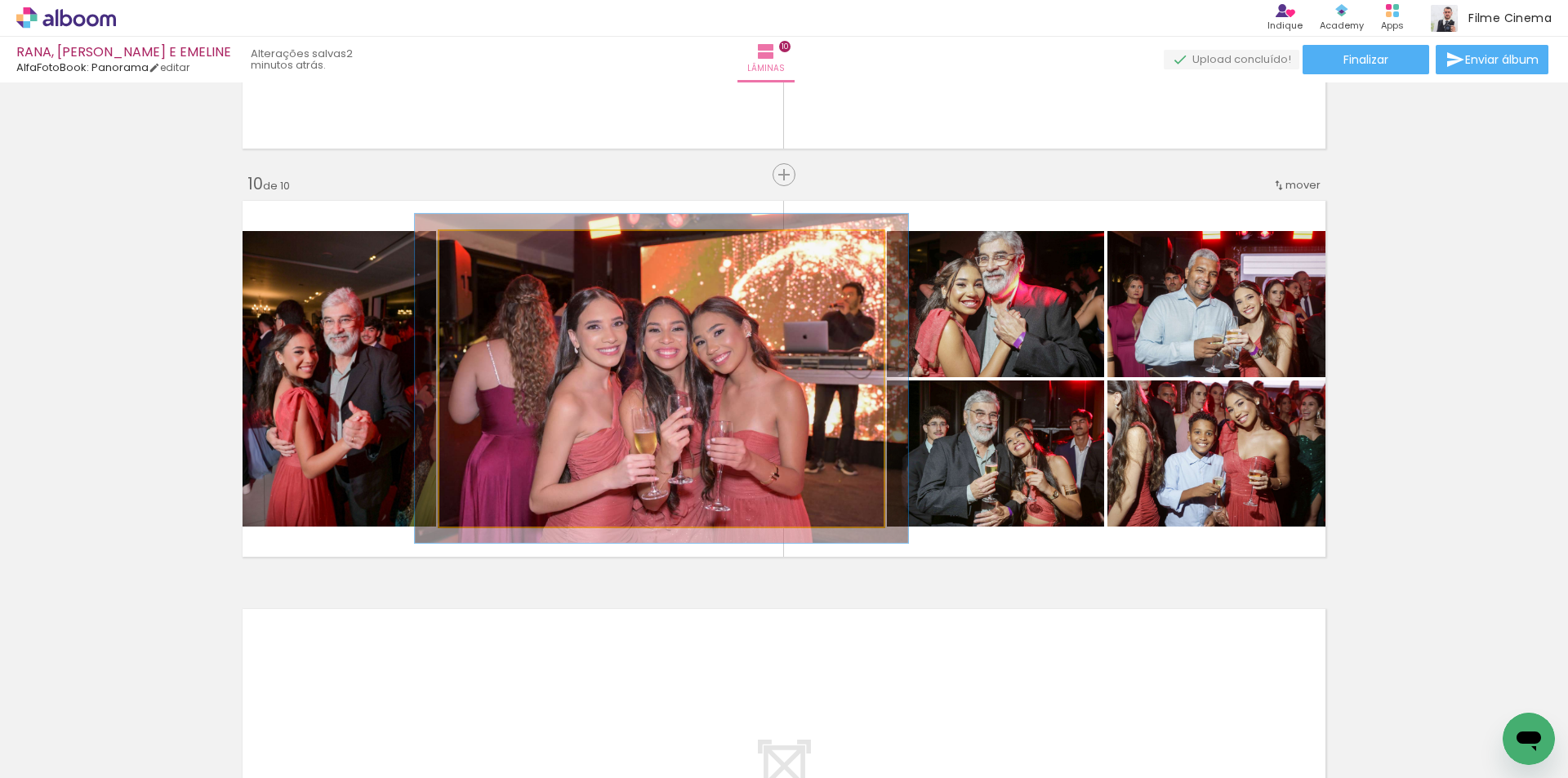
type paper-slider "111"
click at [481, 250] on div at bounding box center [483, 248] width 14 height 14
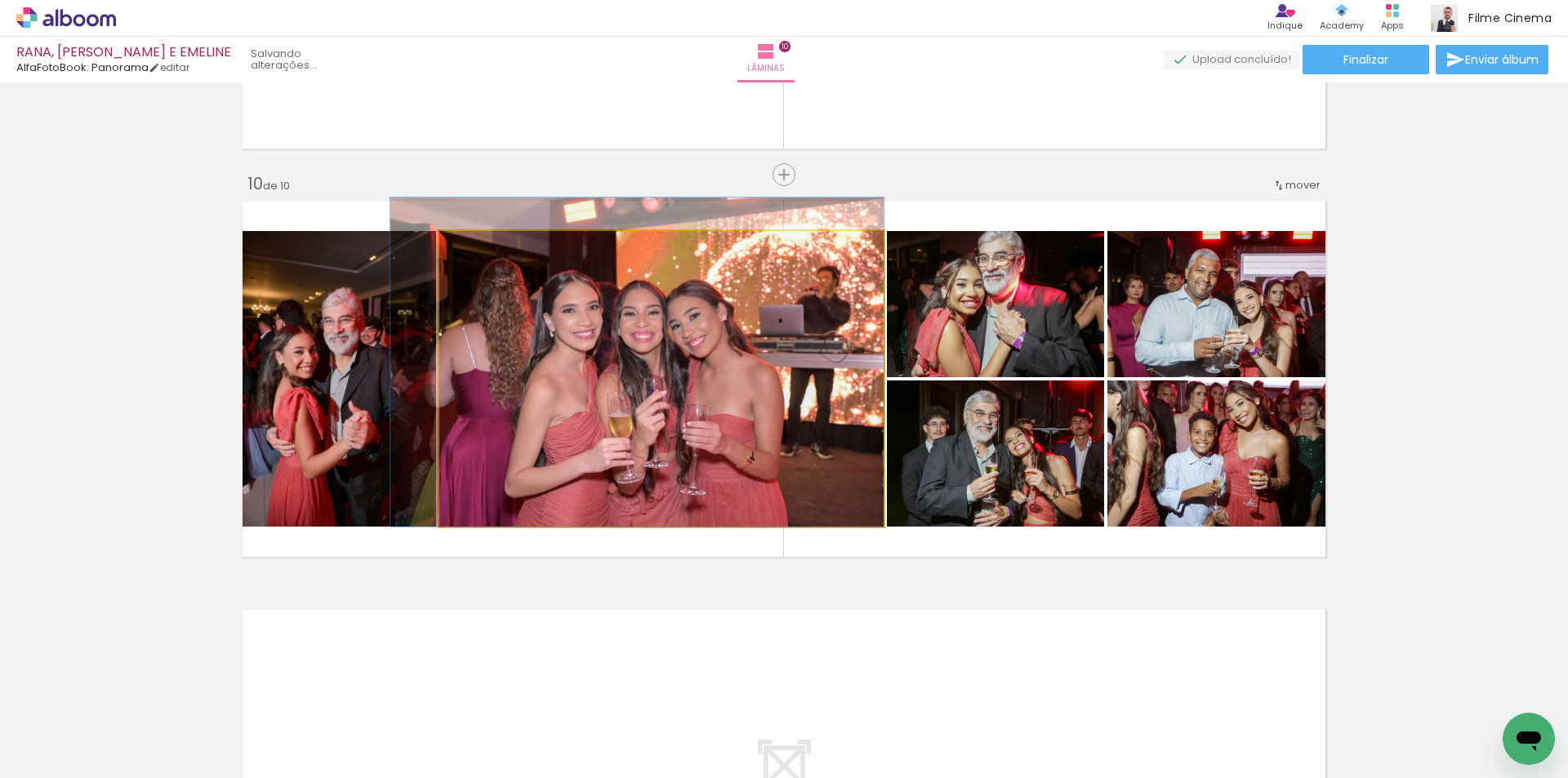
drag, startPoint x: 655, startPoint y: 407, endPoint x: 563, endPoint y: 357, distance: 104.7
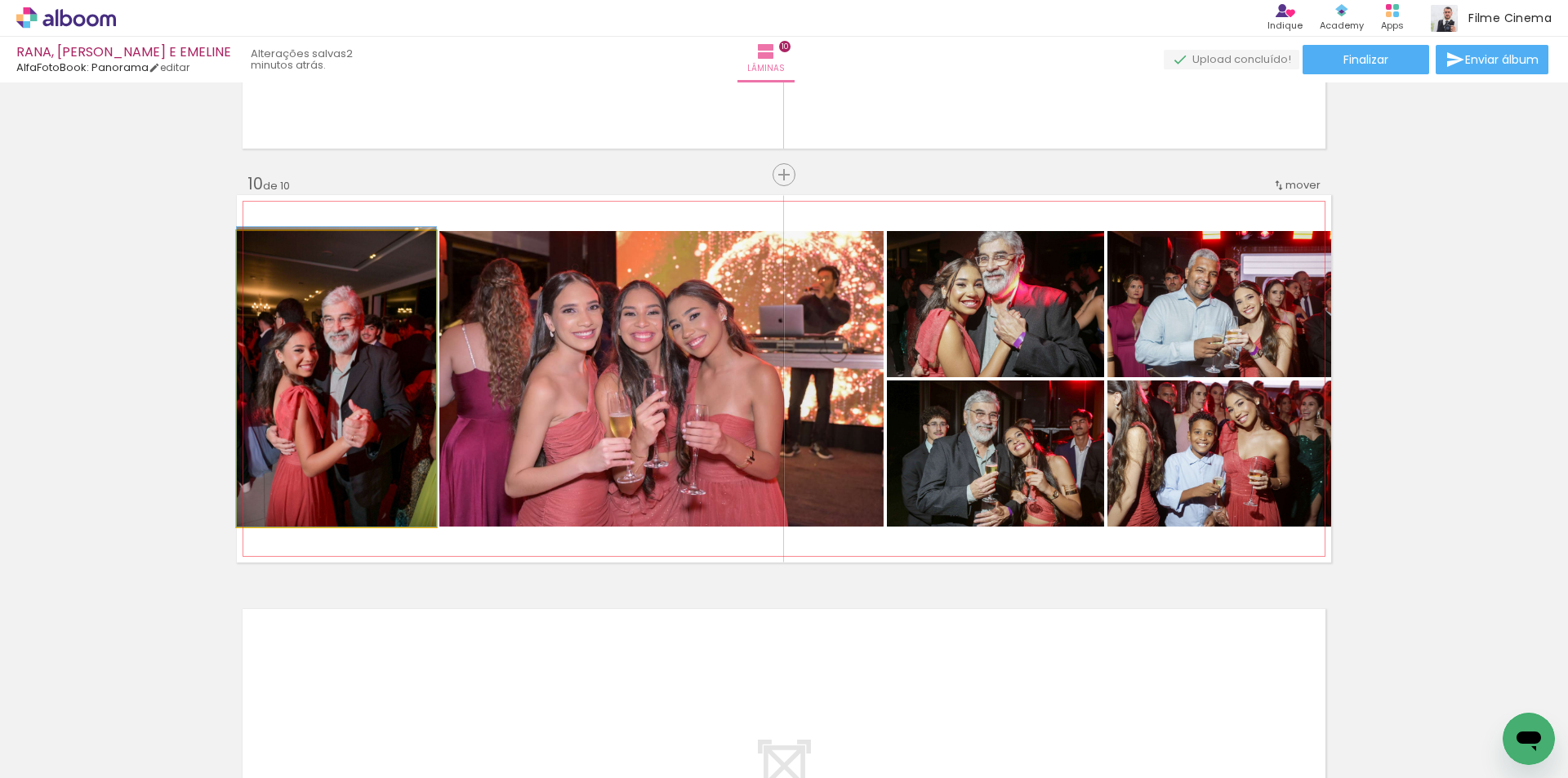
drag, startPoint x: 333, startPoint y: 387, endPoint x: 332, endPoint y: 331, distance: 56.0
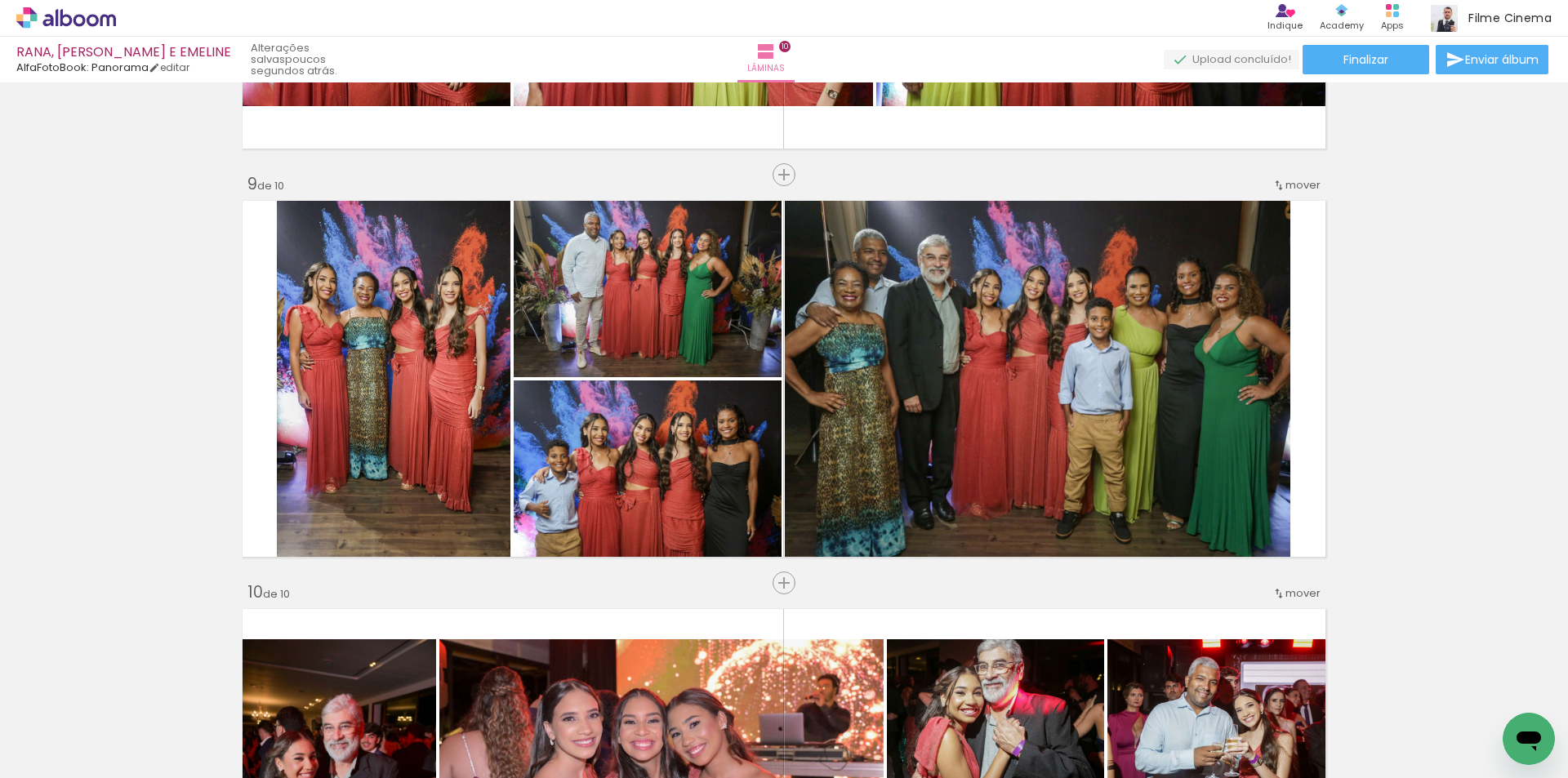
scroll to position [0, 3144]
click at [62, 760] on span "Adicionar Fotos" at bounding box center [58, 755] width 49 height 18
click at [0, 0] on input "file" at bounding box center [0, 0] width 0 height 0
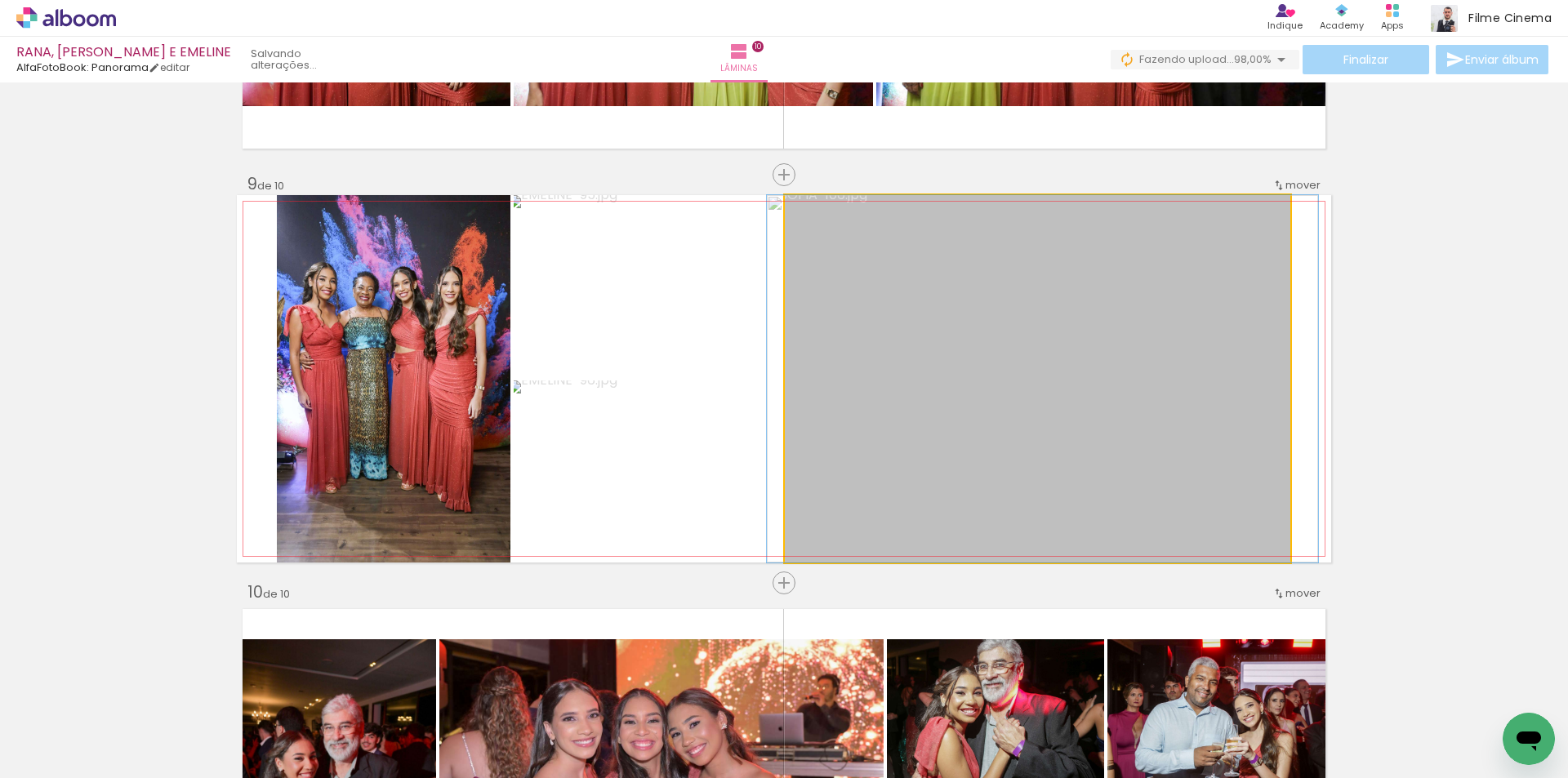
drag, startPoint x: 1034, startPoint y: 455, endPoint x: 1034, endPoint y: 444, distance: 11.0
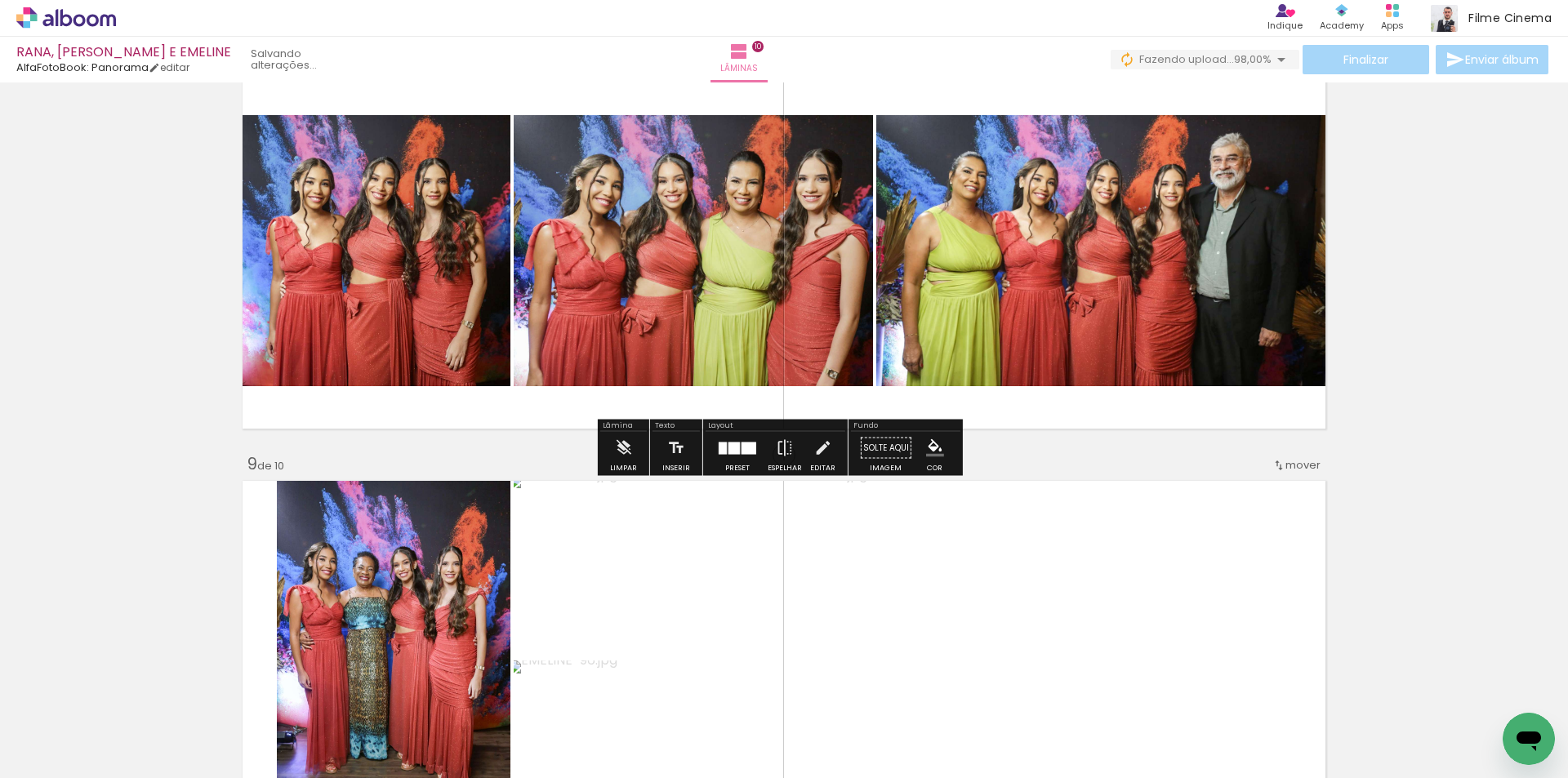
scroll to position [2955, 0]
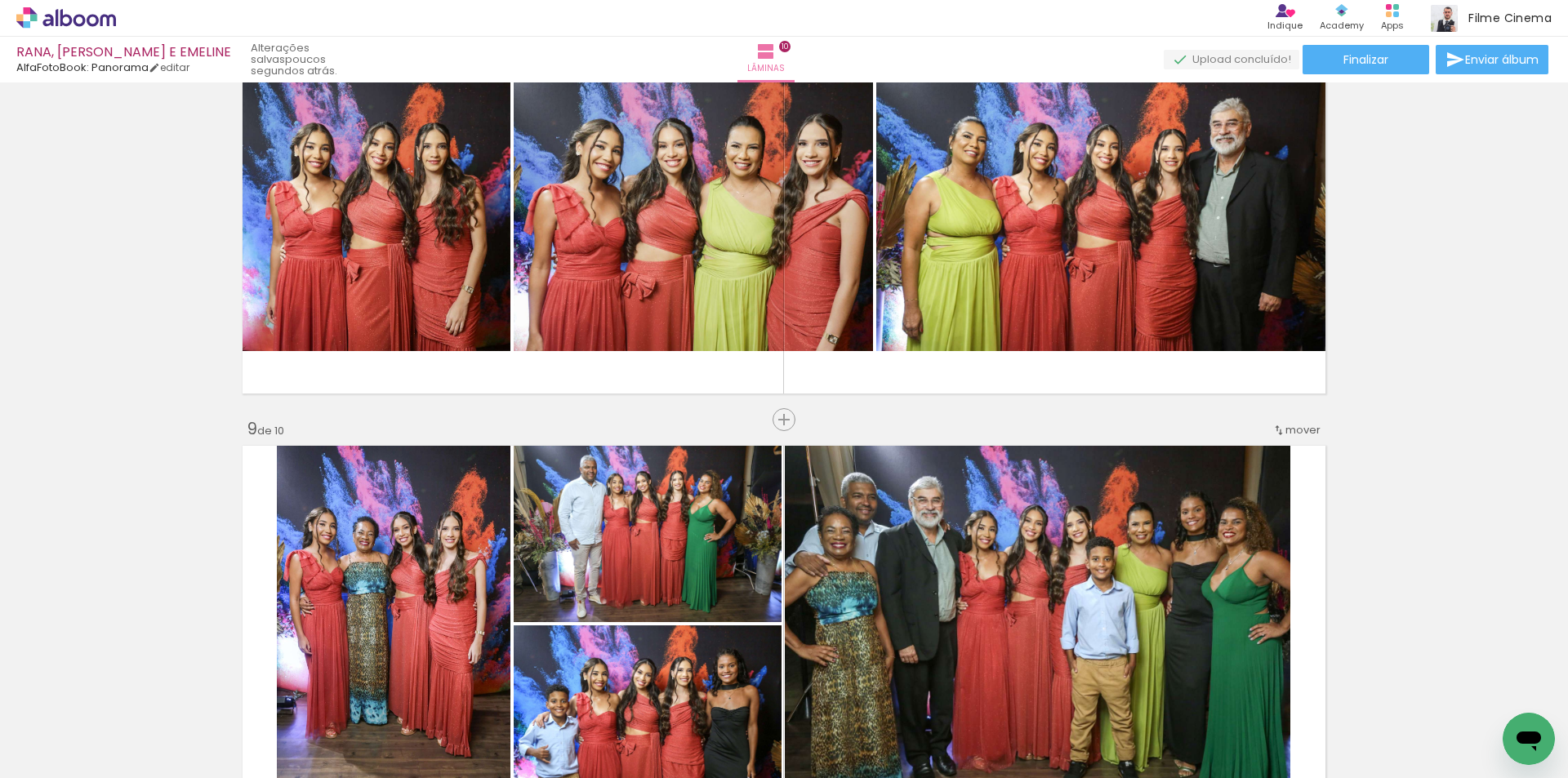
click at [62, 760] on span "Adicionar Fotos" at bounding box center [58, 755] width 49 height 18
click at [0, 0] on input "file" at bounding box center [0, 0] width 0 height 0
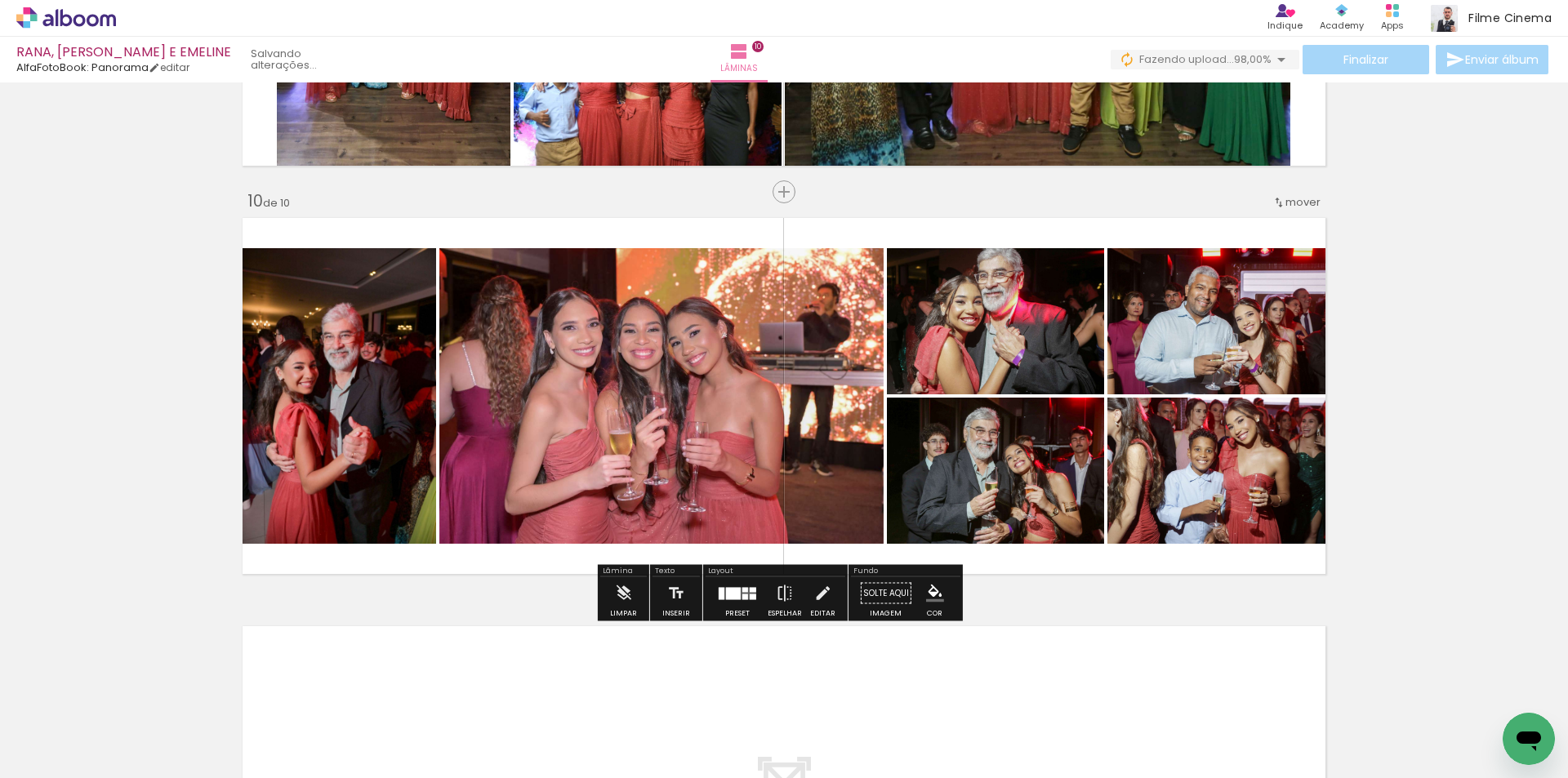
scroll to position [3592, 0]
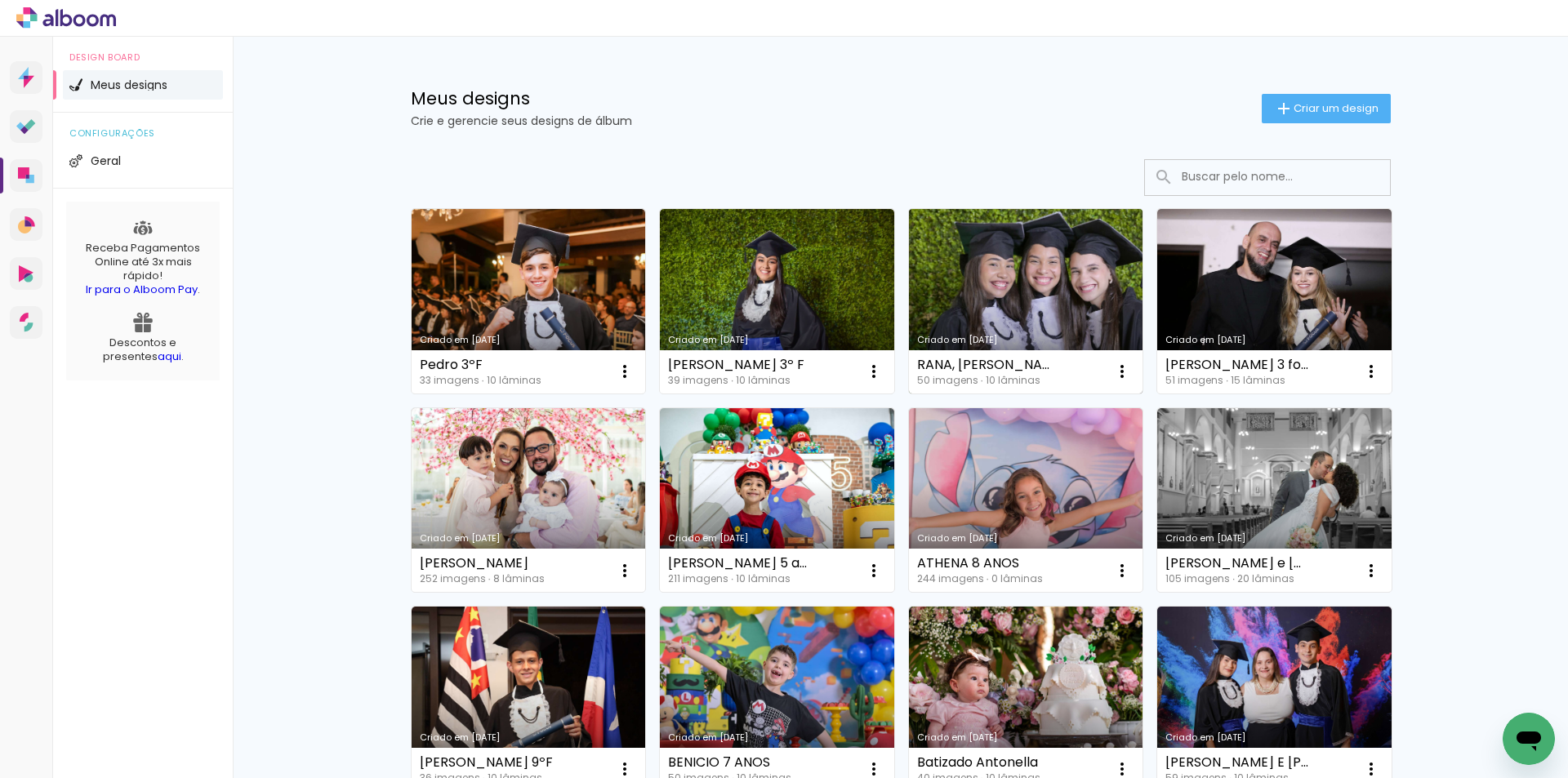
click at [990, 280] on link "Criado em [DATE]" at bounding box center [1025, 302] width 234 height 185
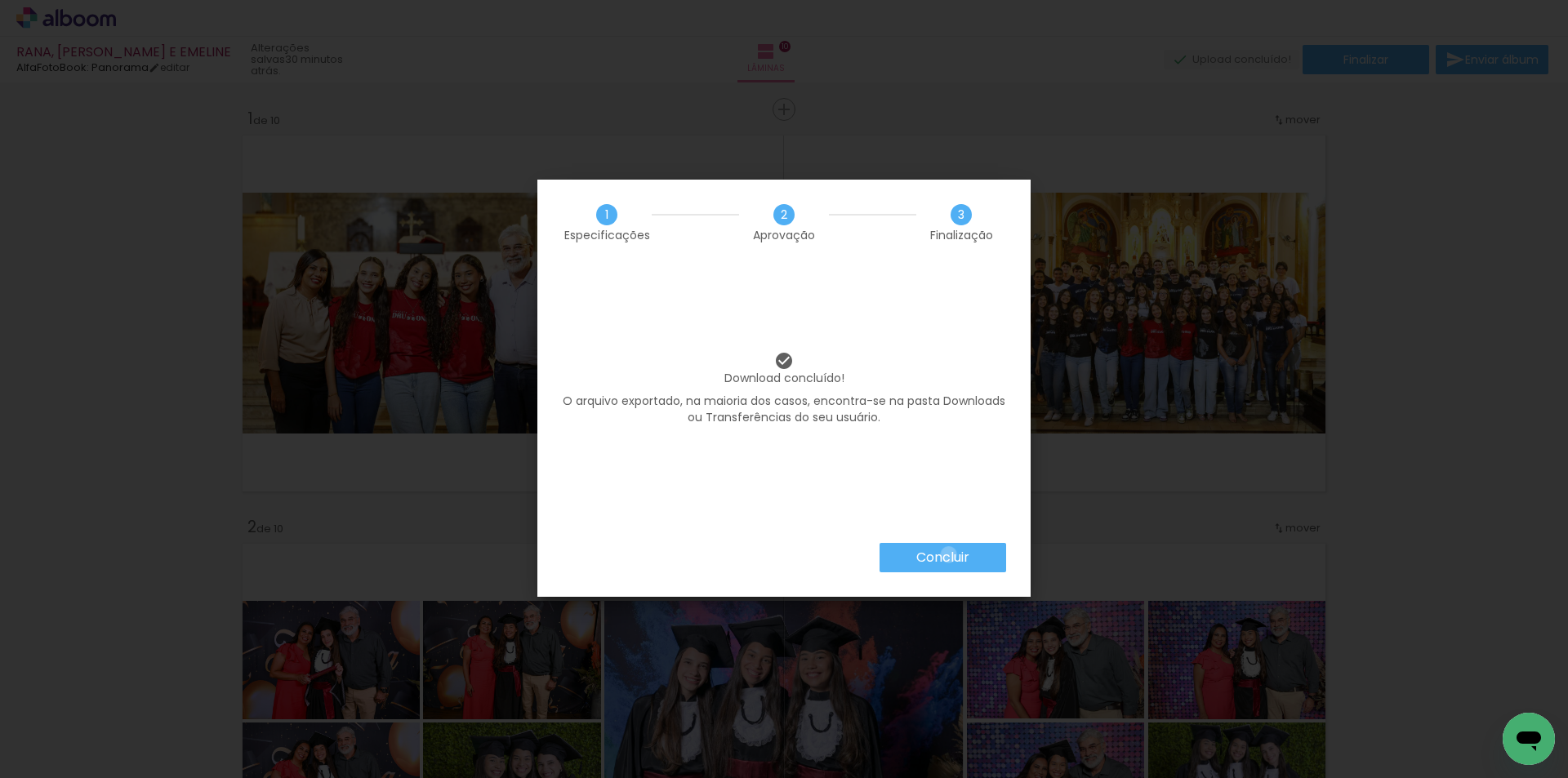
click at [0, 0] on slot "Concluir" at bounding box center [0, 0] width 0 height 0
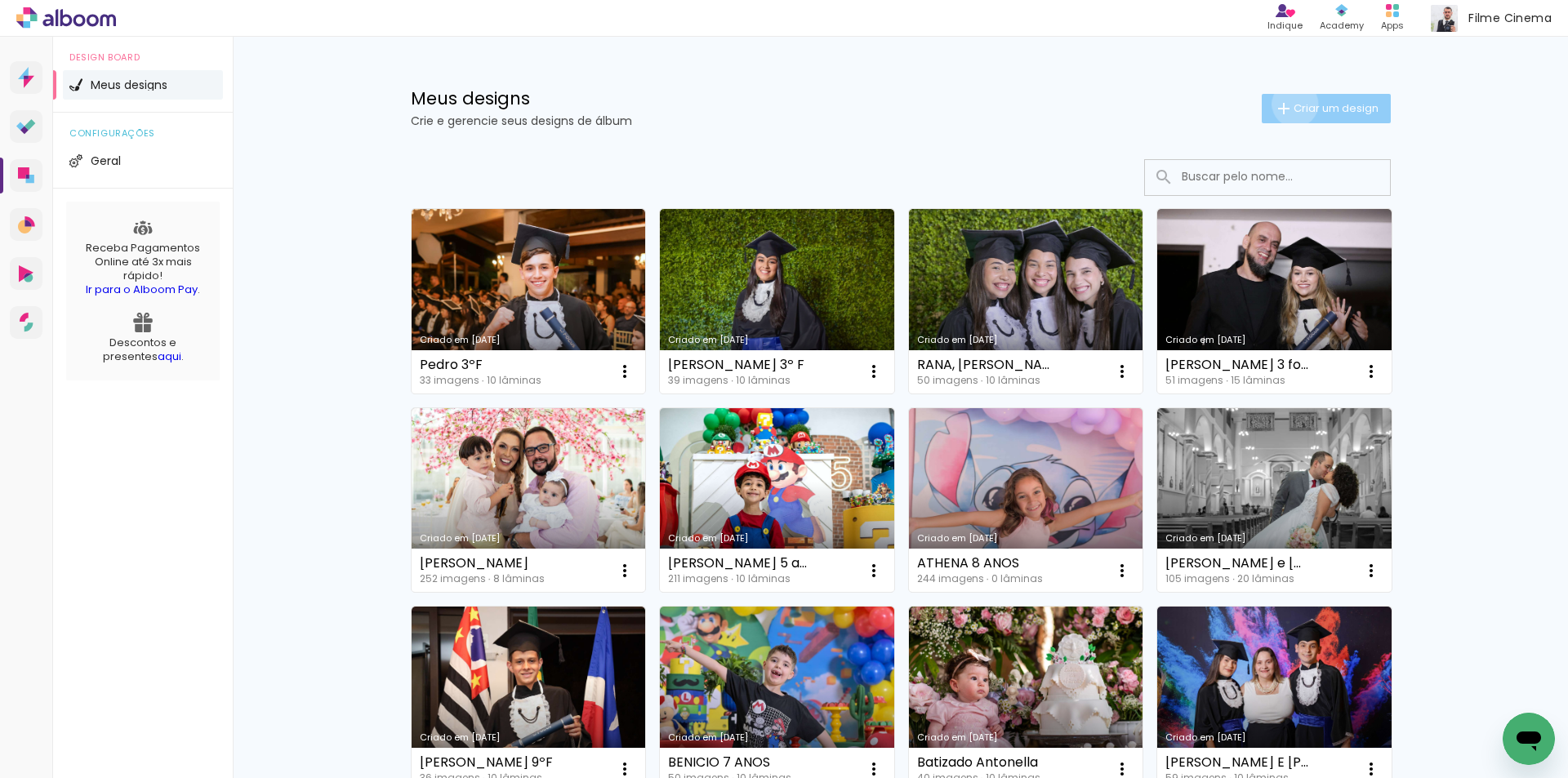
click at [1293, 103] on span "Criar um design" at bounding box center [1335, 108] width 85 height 11
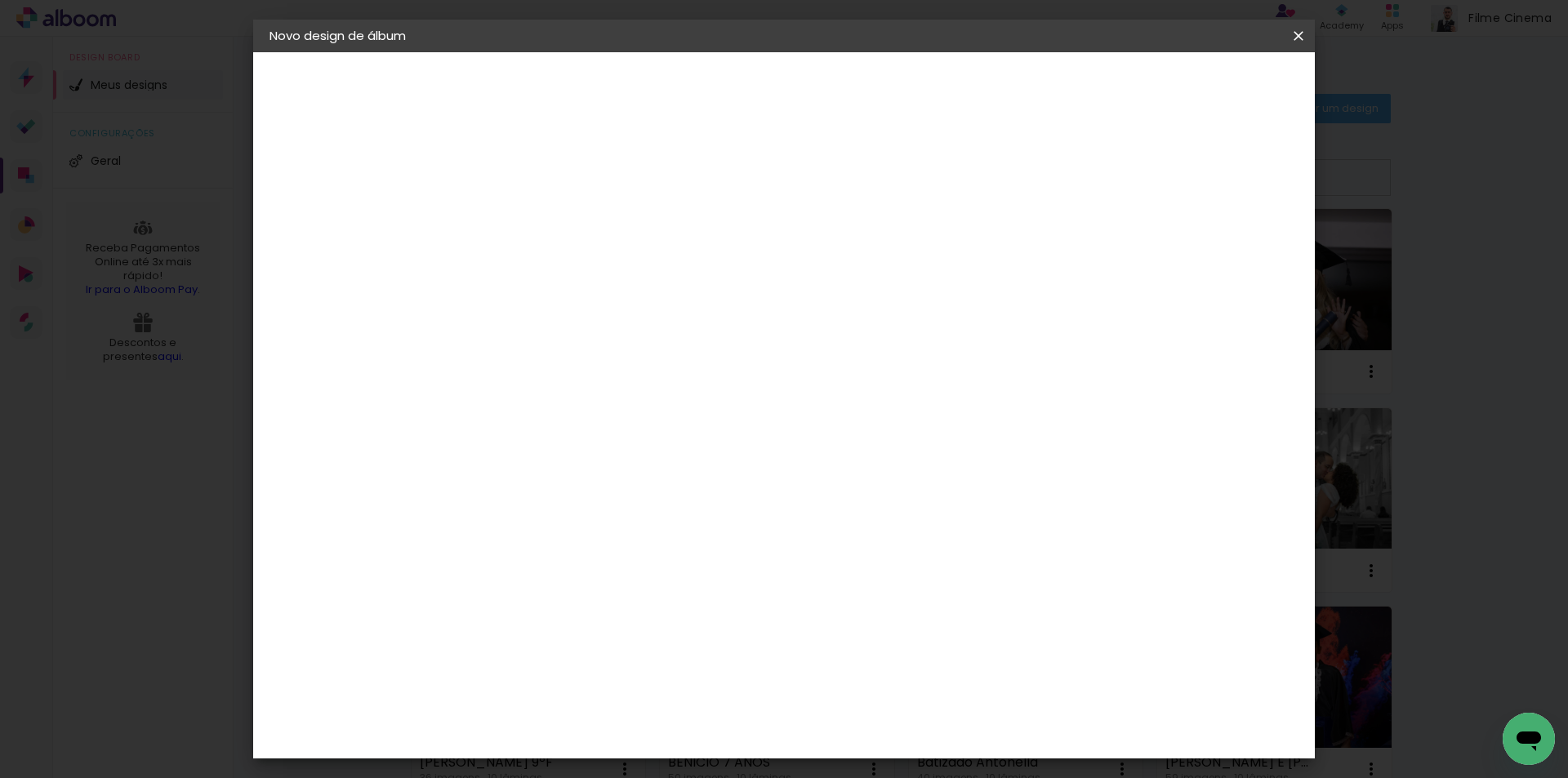
click at [536, 232] on div at bounding box center [536, 233] width 0 height 2
type input "[PERSON_NAME] 3º DRU"
type paper-input "[PERSON_NAME] 3º DRU"
click at [704, 97] on paper-button "Avançar" at bounding box center [663, 86] width 80 height 28
click at [532, 551] on div "AlfaFotoBook" at bounding box center [569, 547] width 87 height 13
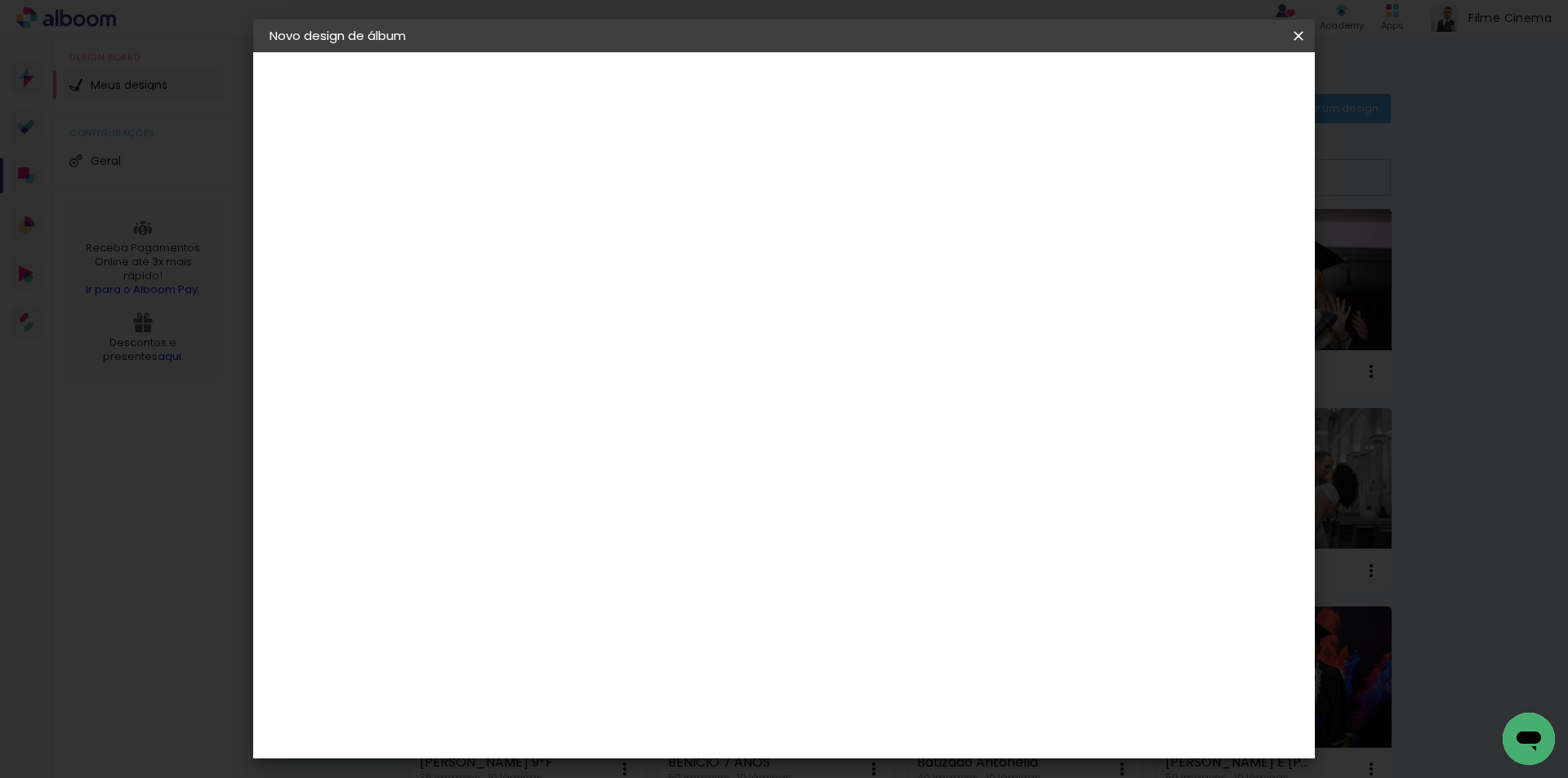
click at [0, 0] on slot "Avançar" at bounding box center [0, 0] width 0 height 0
click at [707, 351] on span "15 × 21 cm" at bounding box center [677, 372] width 61 height 43
click at [802, 97] on paper-button "Avançar" at bounding box center [762, 86] width 80 height 28
click at [1196, 83] on span "Iniciar design" at bounding box center [1159, 87] width 74 height 12
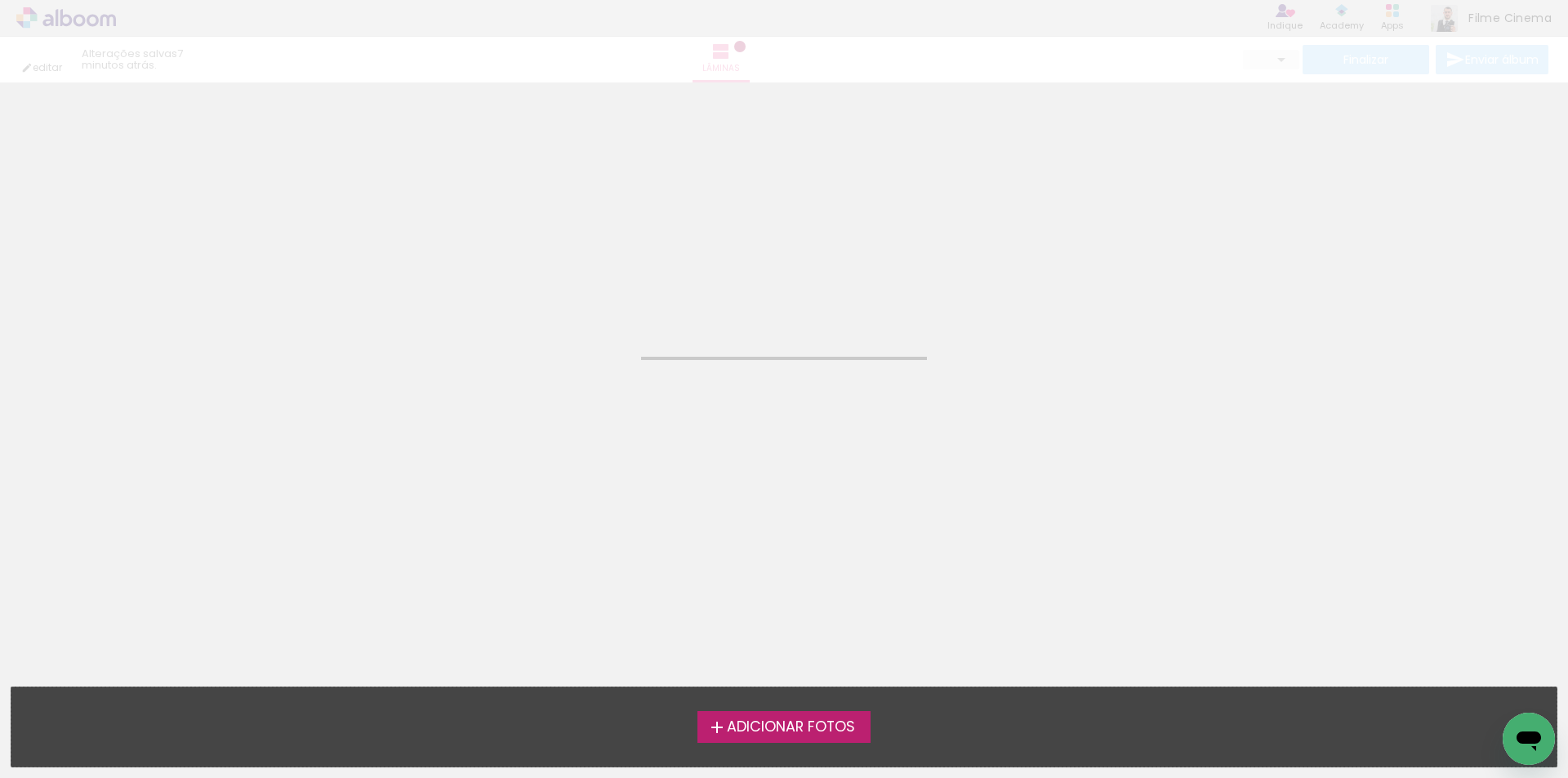
click at [749, 733] on span "Adicionar Fotos" at bounding box center [791, 727] width 129 height 14
click at [0, 0] on input "file" at bounding box center [0, 0] width 0 height 0
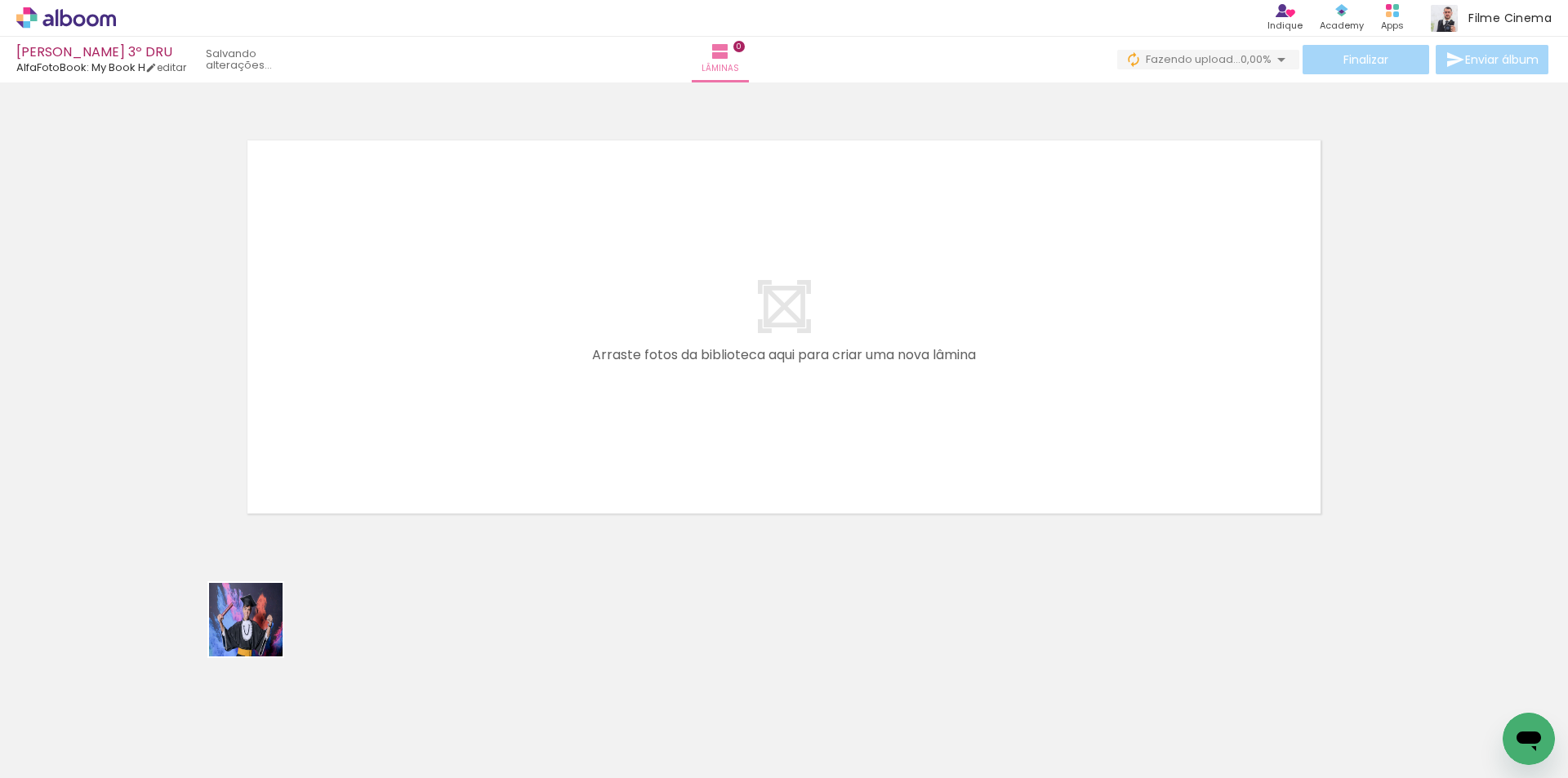
drag, startPoint x: 164, startPoint y: 720, endPoint x: 389, endPoint y: 403, distance: 388.7
click at [389, 403] on quentale-workspace at bounding box center [784, 389] width 1568 height 778
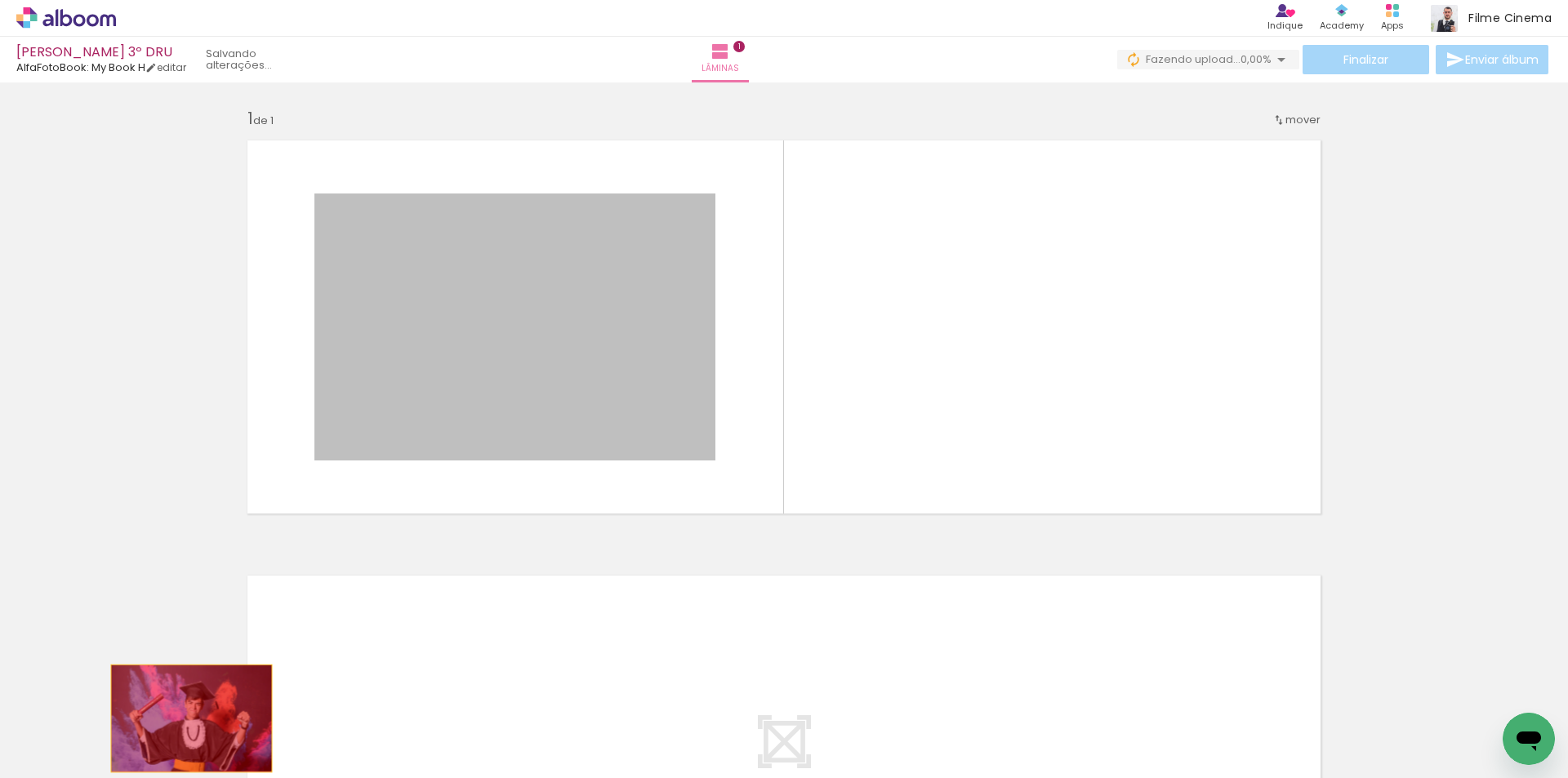
drag, startPoint x: 403, startPoint y: 423, endPoint x: 186, endPoint y: 722, distance: 369.4
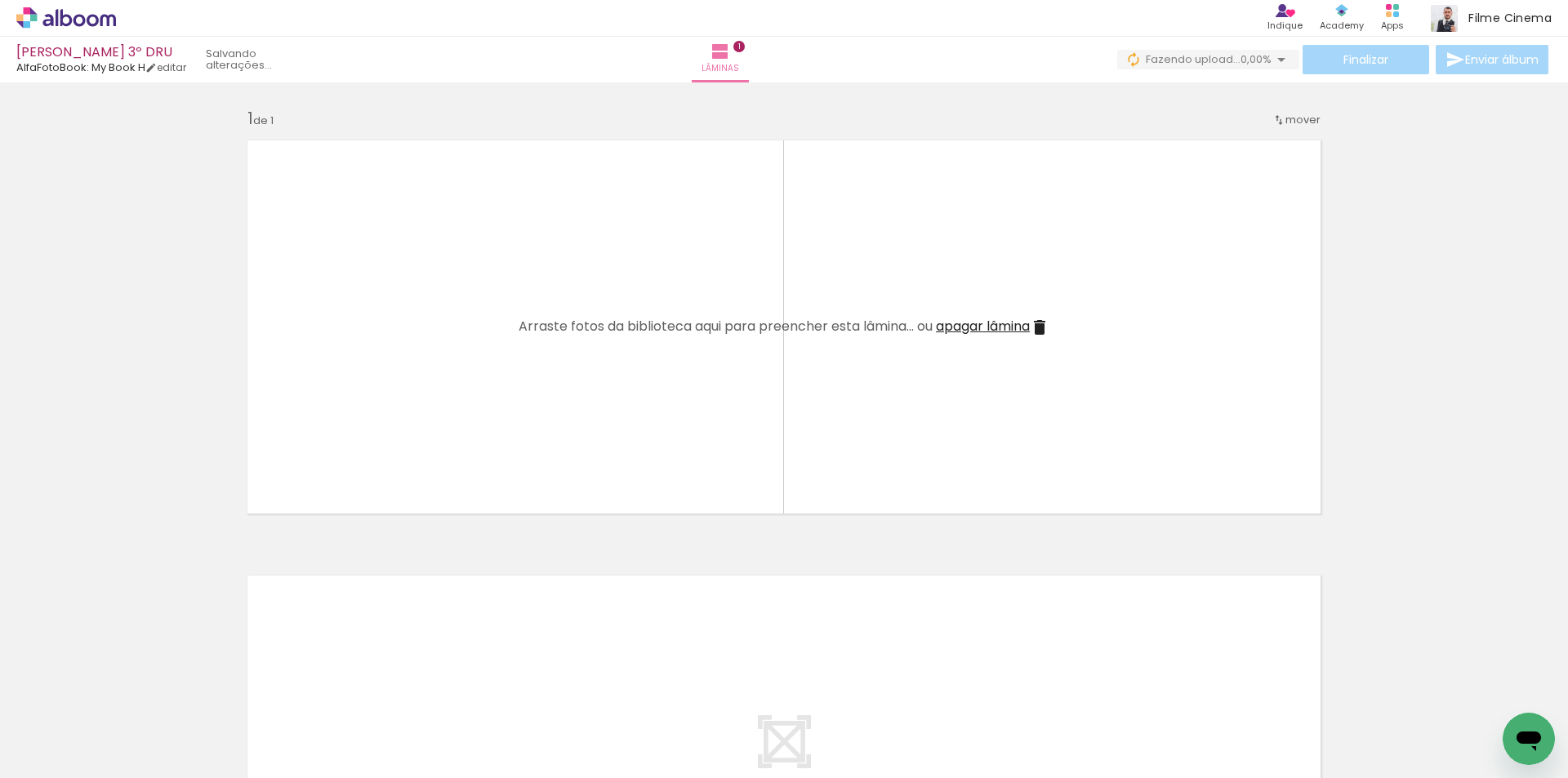
click at [61, 747] on span "Adicionar Fotos" at bounding box center [58, 755] width 49 height 18
click at [0, 0] on input "file" at bounding box center [0, 0] width 0 height 0
click at [990, 328] on span "apagar lâmina" at bounding box center [982, 326] width 94 height 18
